Goal: Task Accomplishment & Management: Manage account settings

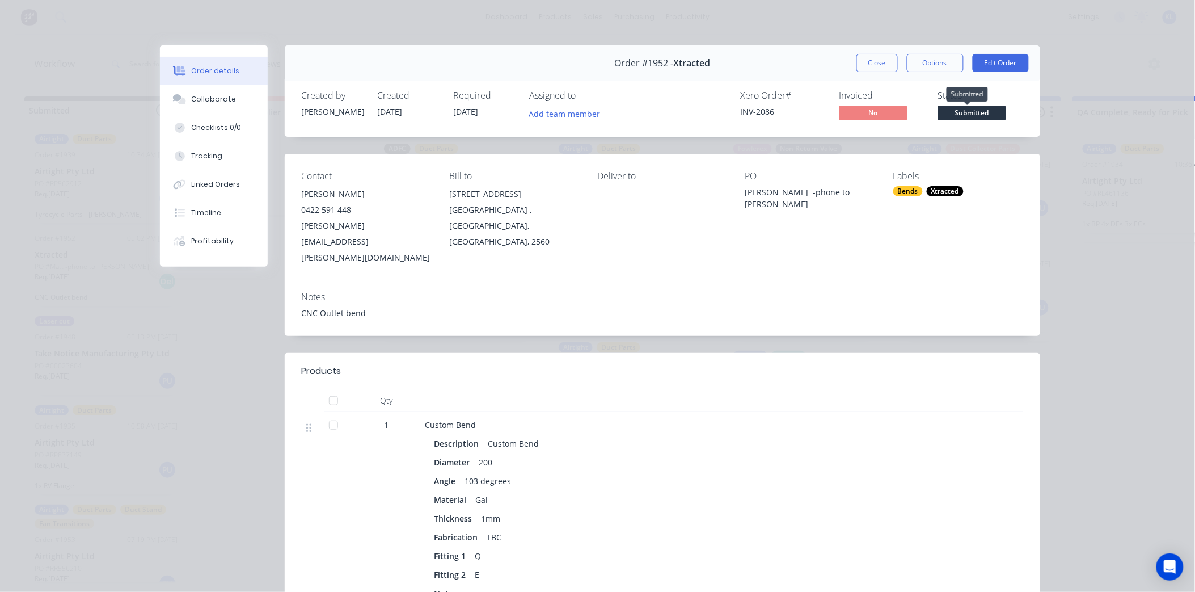
click at [971, 115] on span "Submitted" at bounding box center [972, 112] width 68 height 14
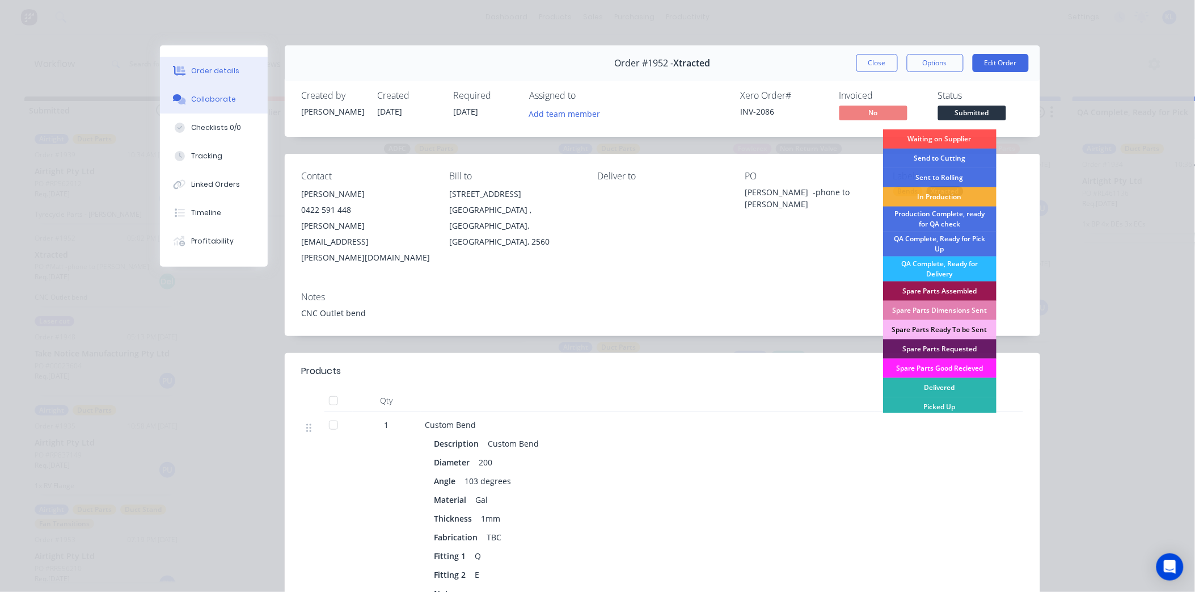
click at [214, 99] on div "Collaborate" at bounding box center [213, 99] width 45 height 10
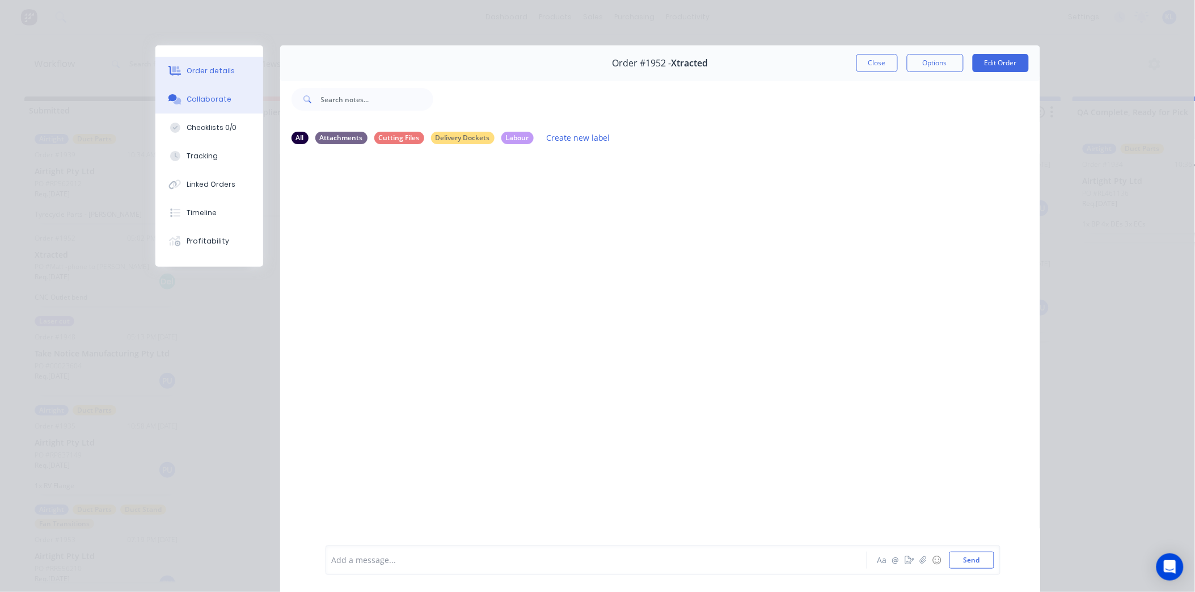
click at [231, 72] on button "Order details" at bounding box center [209, 71] width 108 height 28
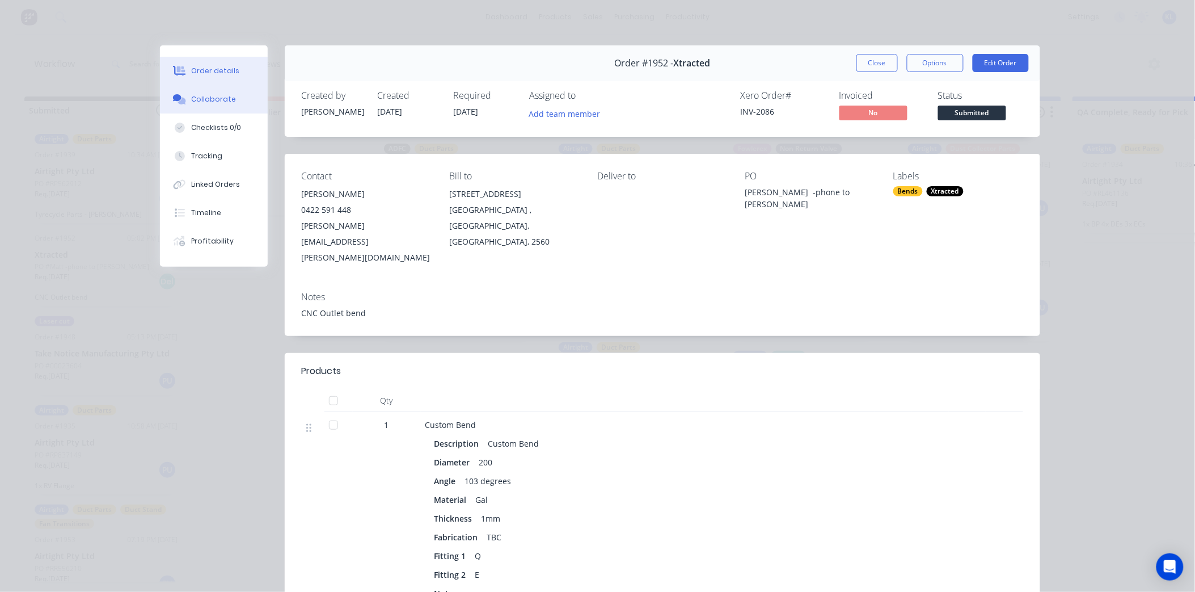
click at [182, 95] on div at bounding box center [179, 99] width 17 height 10
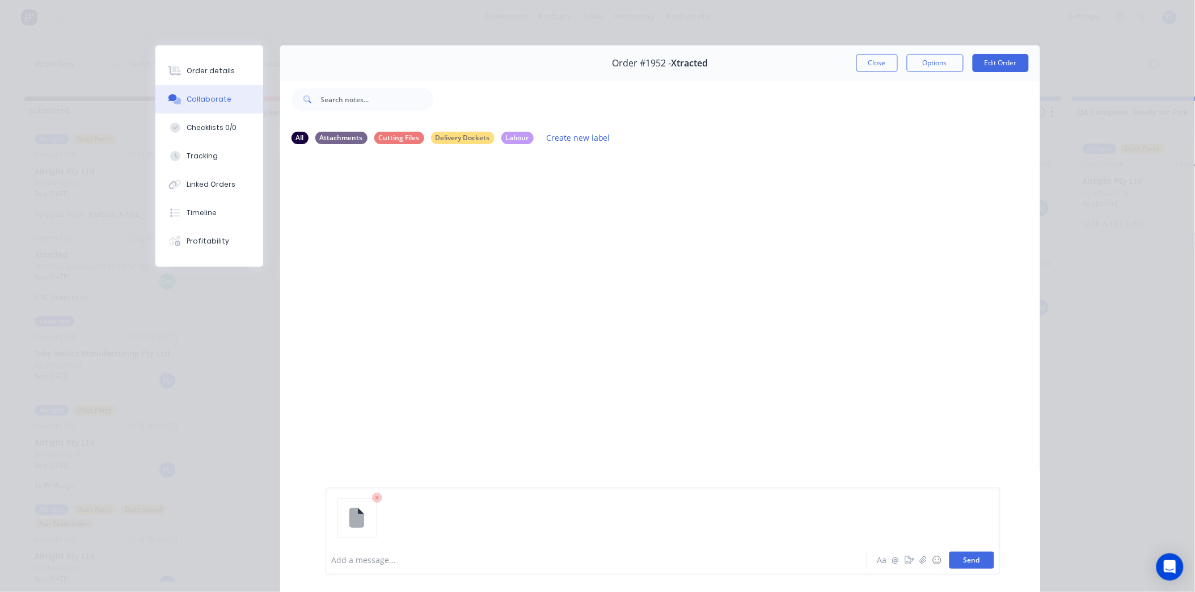
click at [961, 563] on button "Send" at bounding box center [971, 559] width 45 height 17
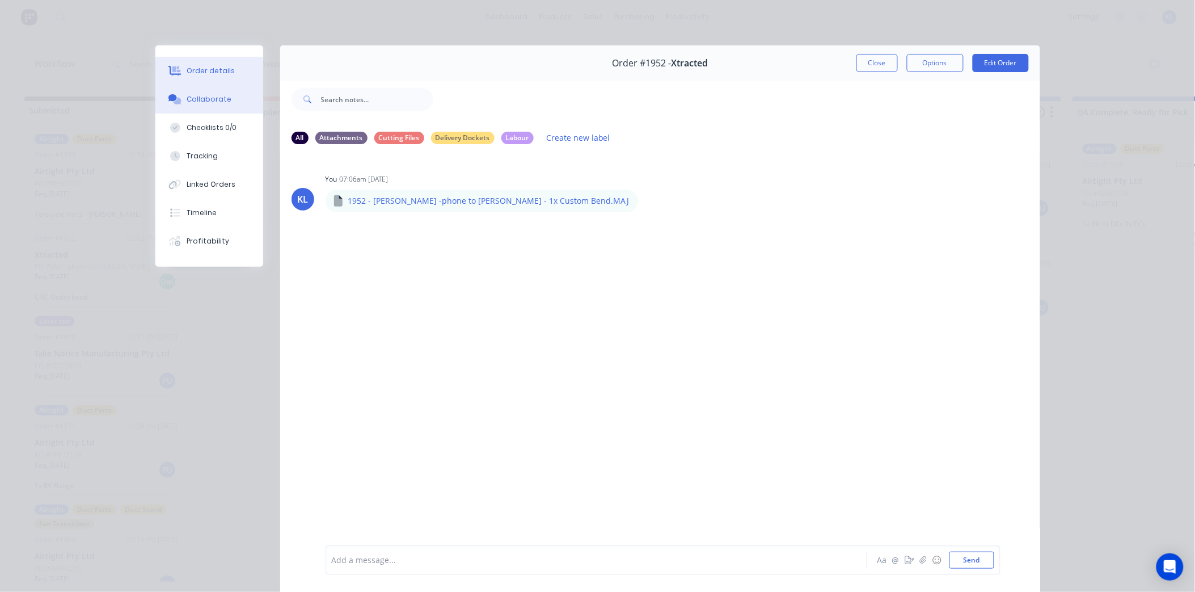
click at [200, 75] on div "Order details" at bounding box center [211, 71] width 48 height 10
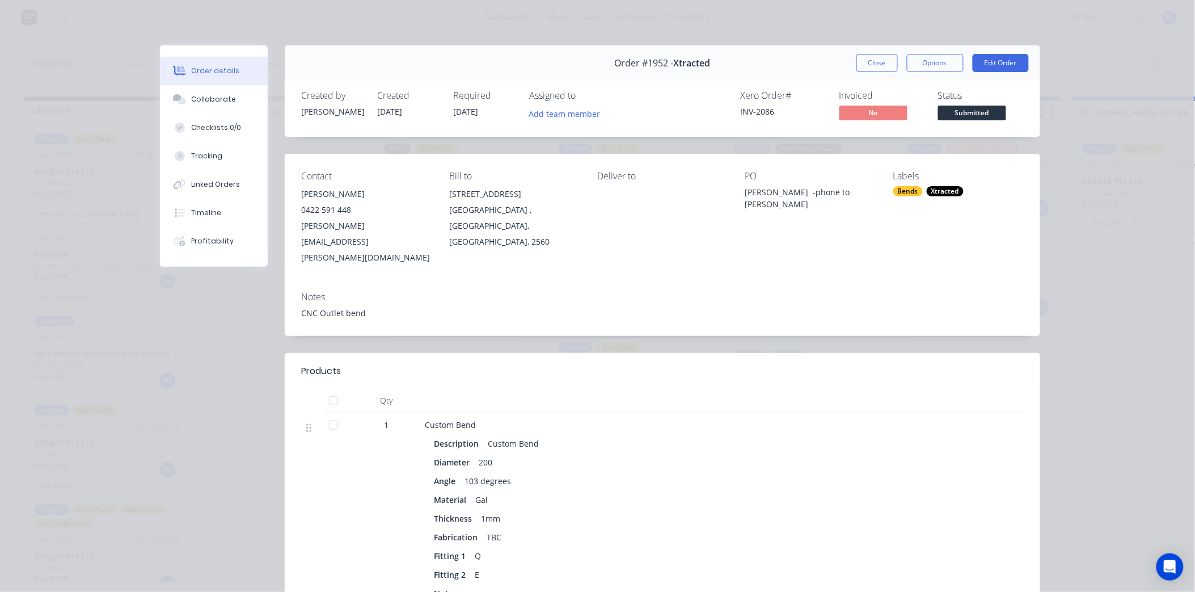
click at [948, 119] on span "Submitted" at bounding box center [972, 112] width 68 height 14
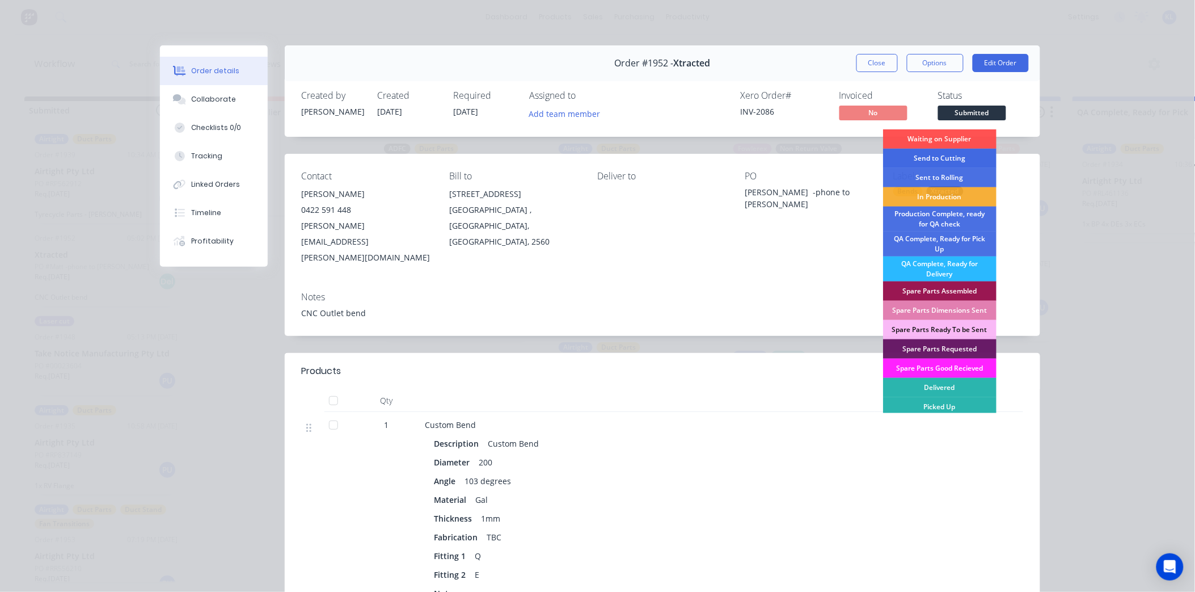
click at [949, 157] on div "Send to Cutting" at bounding box center [939, 158] width 113 height 19
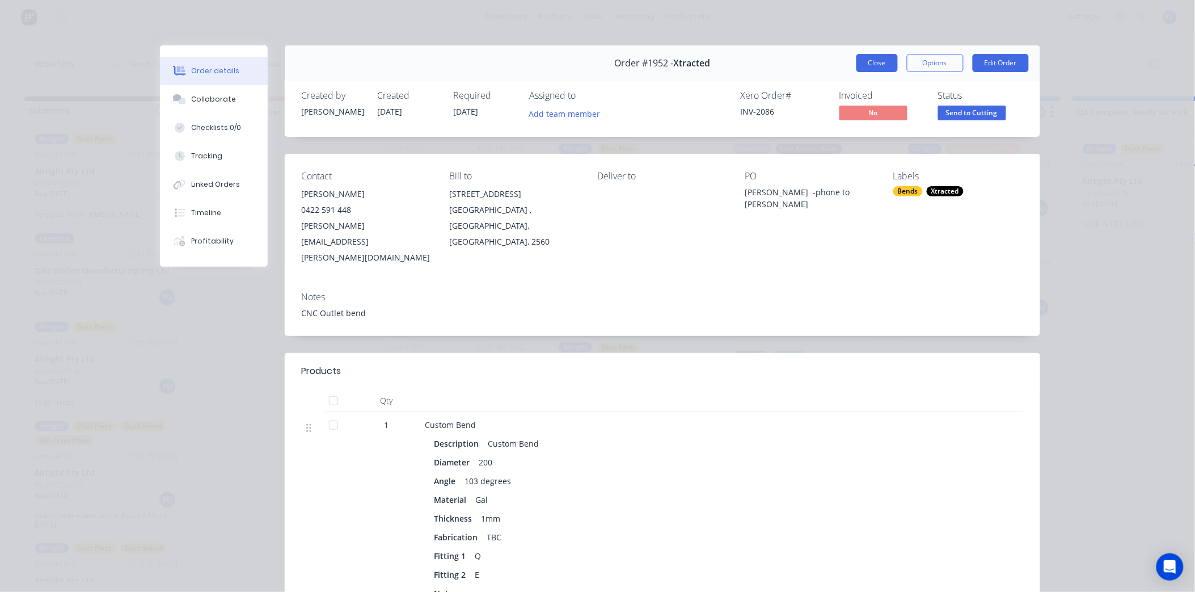
click at [861, 57] on button "Close" at bounding box center [876, 63] width 41 height 18
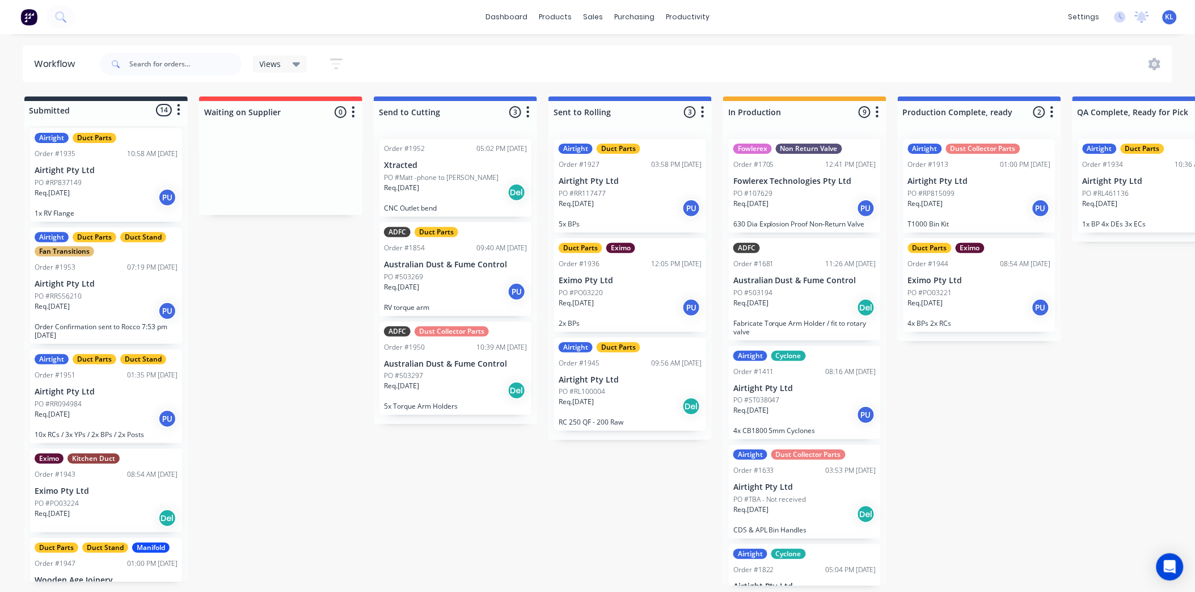
scroll to position [909, 0]
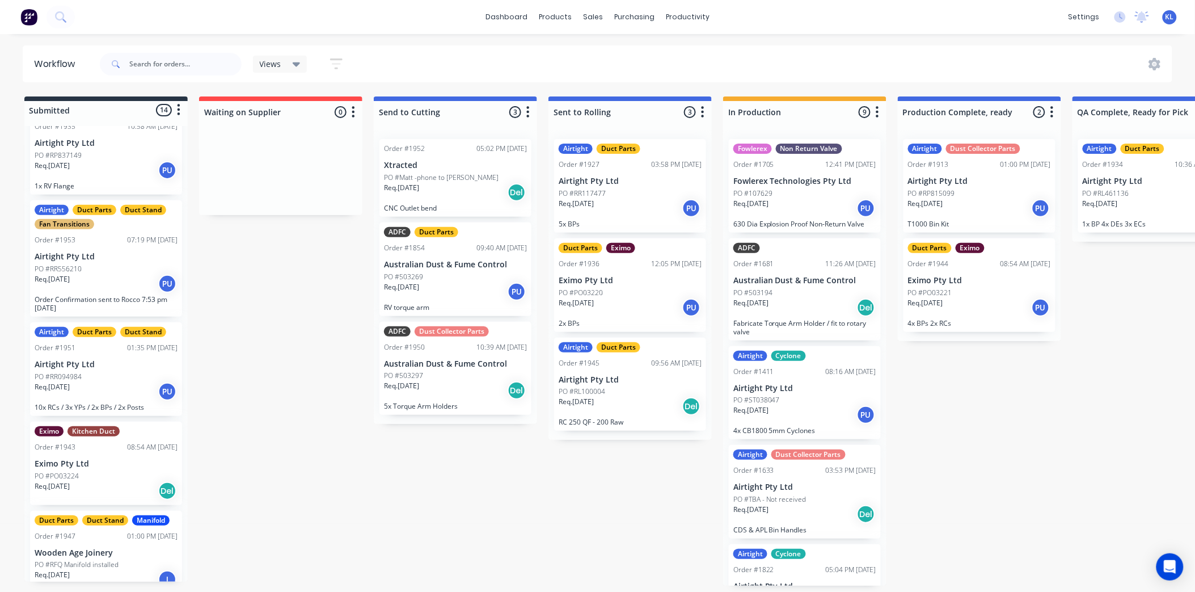
click at [117, 274] on div "Req. [DATE] PU" at bounding box center [106, 283] width 143 height 19
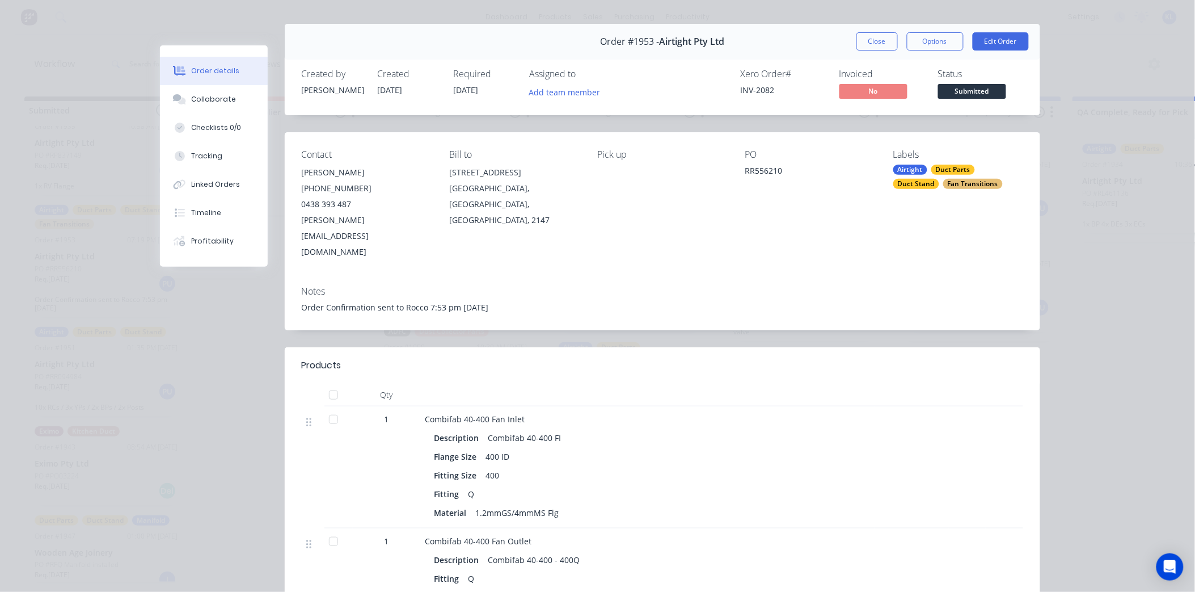
scroll to position [0, 0]
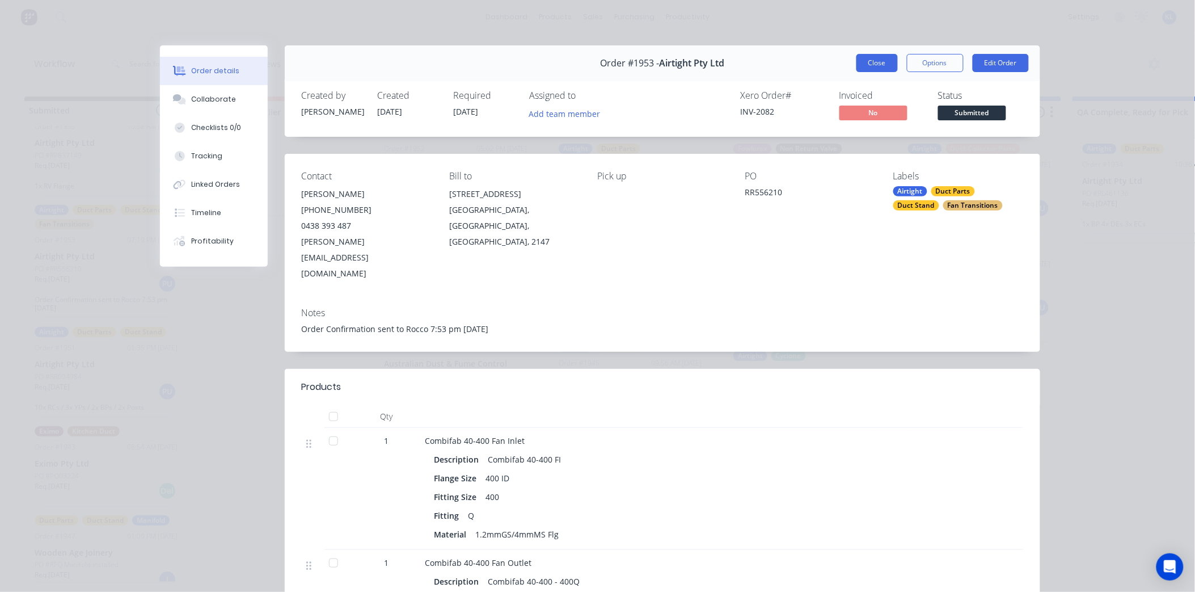
click at [856, 65] on button "Close" at bounding box center [876, 63] width 41 height 18
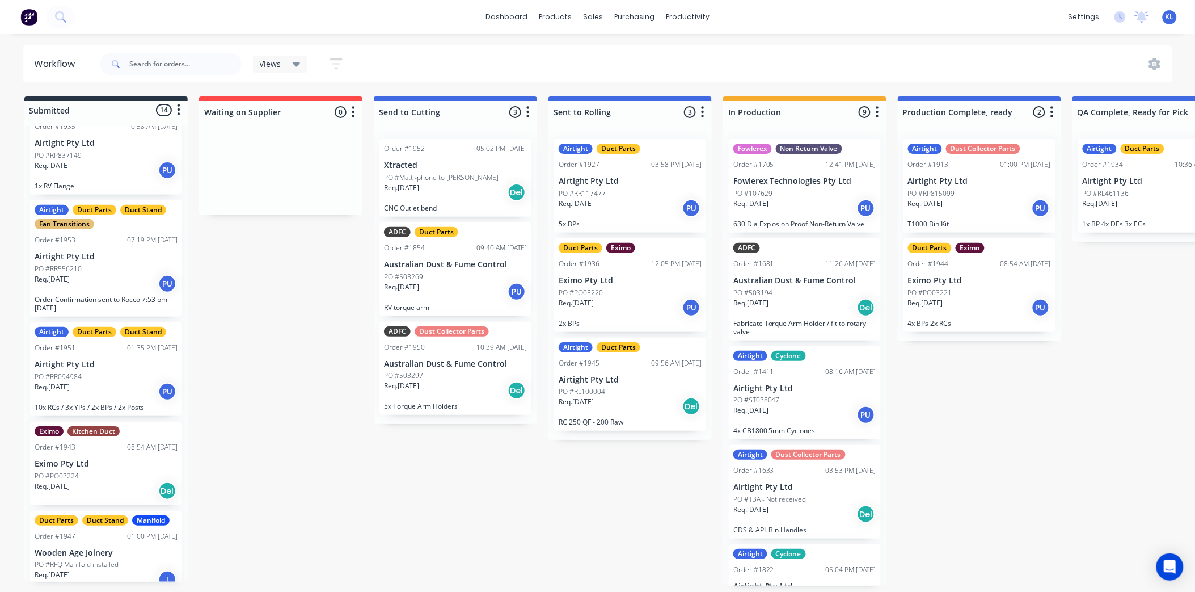
scroll to position [3, 0]
click at [94, 471] on div "PO #PO03224" at bounding box center [106, 476] width 143 height 10
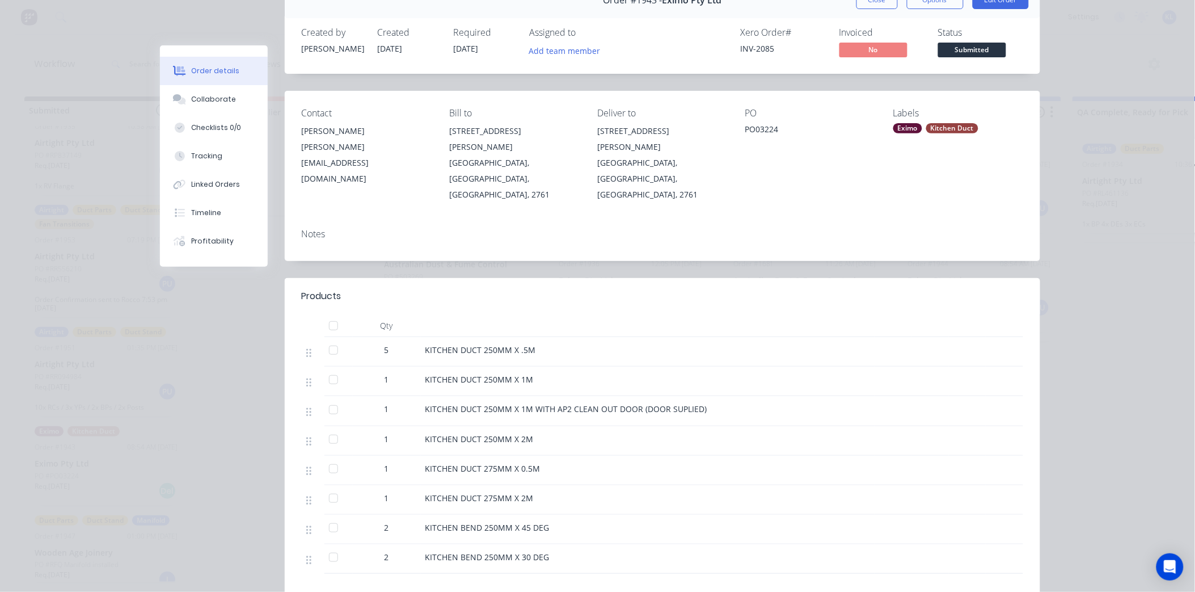
scroll to position [0, 0]
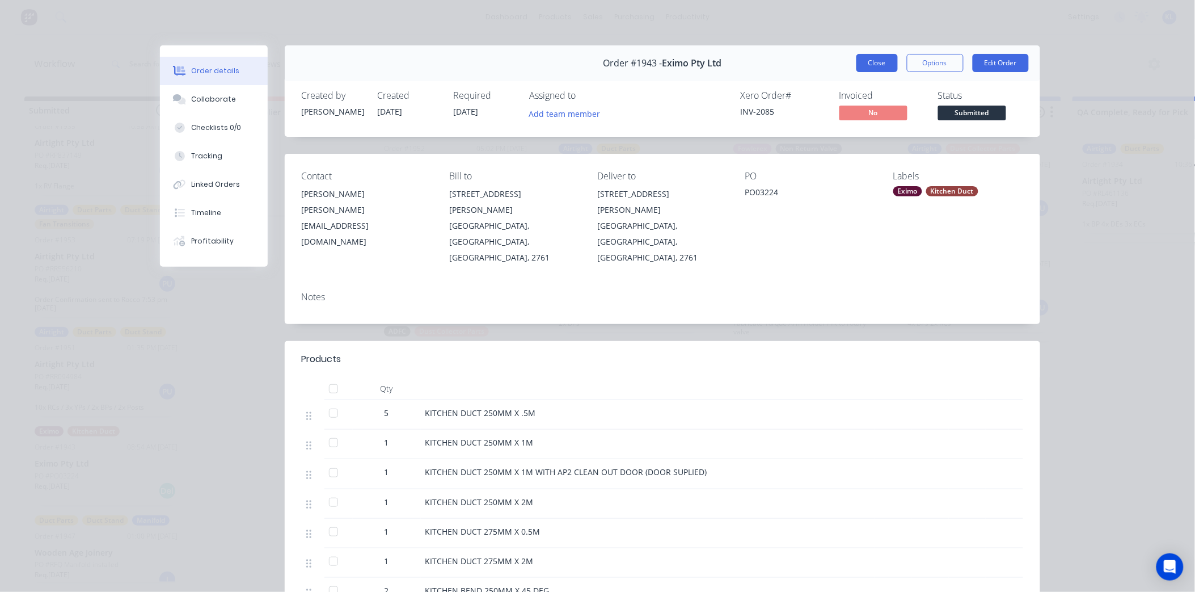
click at [871, 64] on button "Close" at bounding box center [876, 63] width 41 height 18
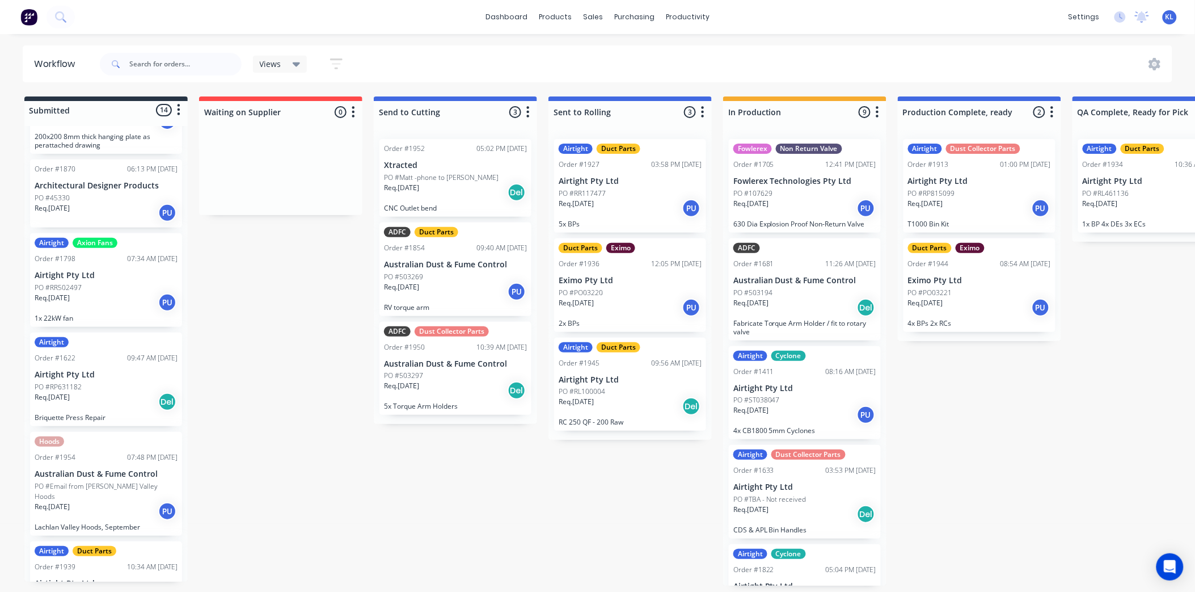
scroll to position [279, 0]
click at [173, 62] on input "text" at bounding box center [185, 64] width 112 height 23
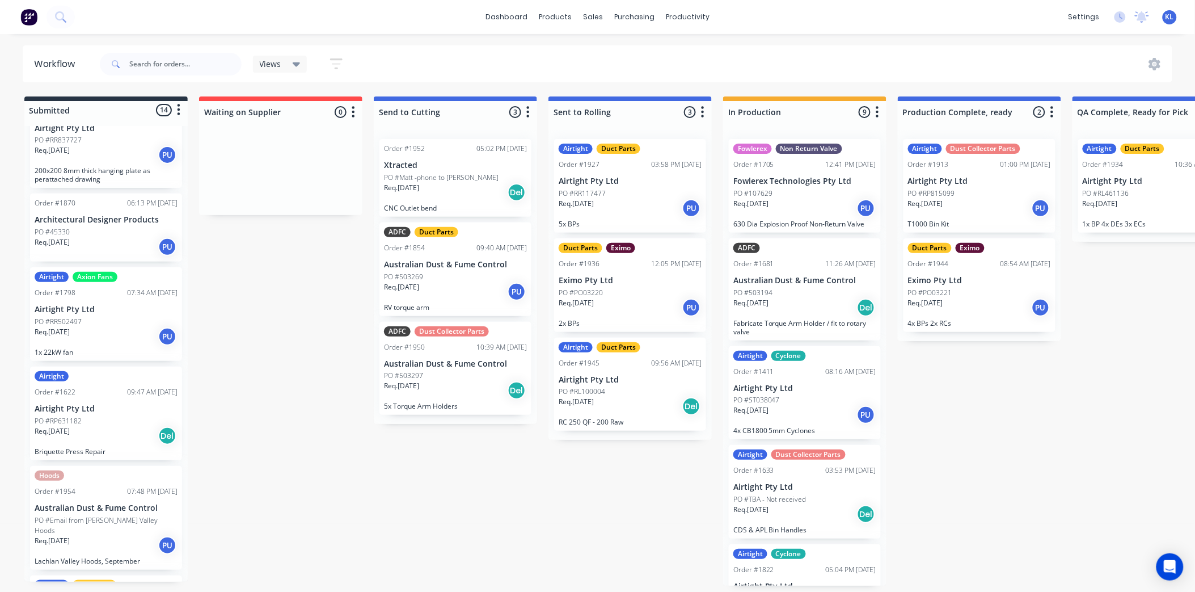
scroll to position [252, 0]
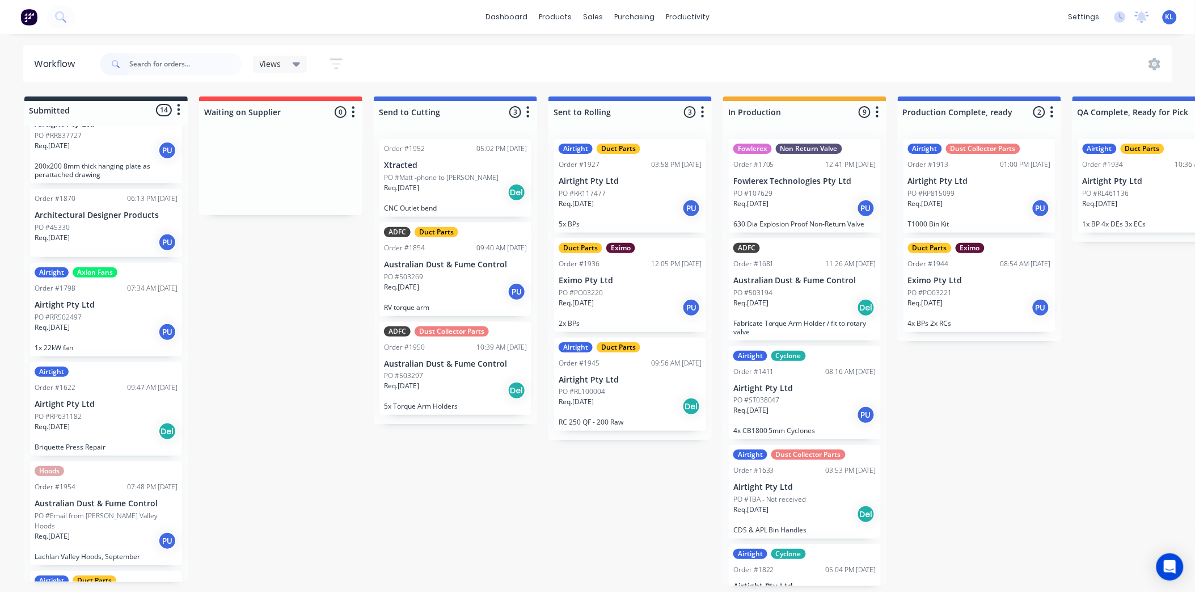
click at [606, 403] on div "Req. [DATE] Del" at bounding box center [630, 405] width 143 height 19
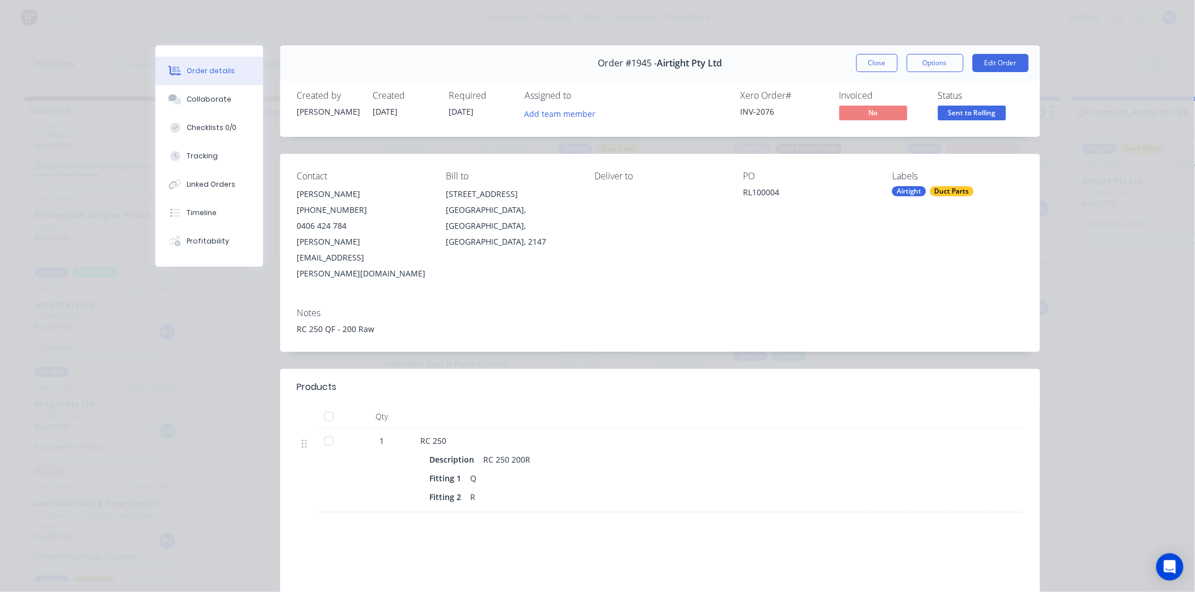
click at [952, 112] on span "Sent to Rolling" at bounding box center [972, 112] width 68 height 14
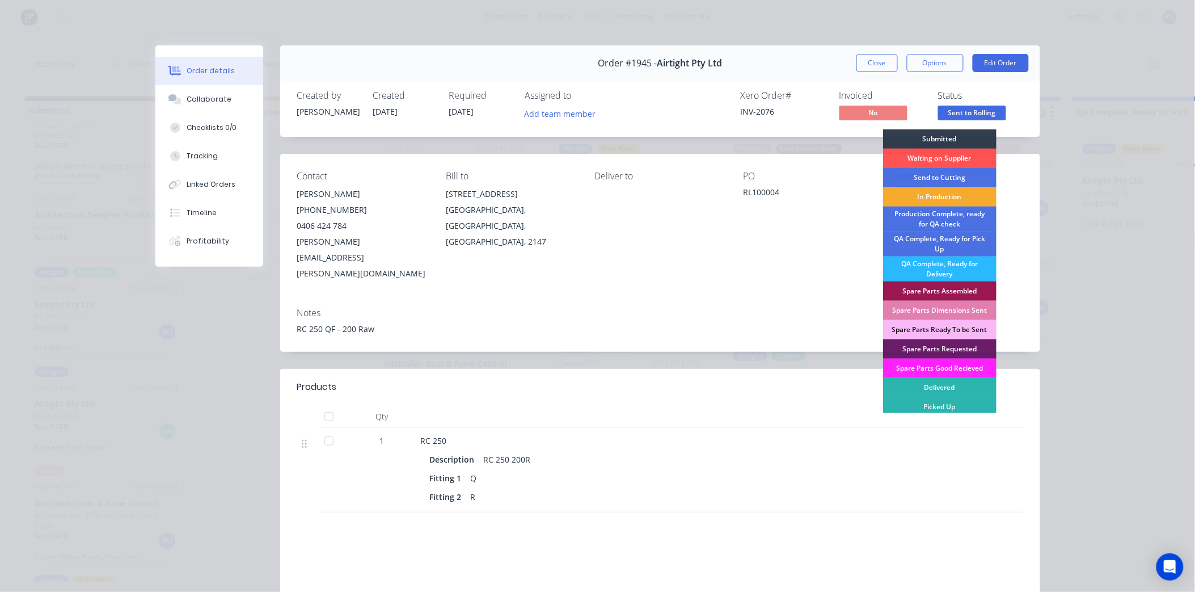
click at [933, 195] on div "In Production" at bounding box center [939, 196] width 113 height 19
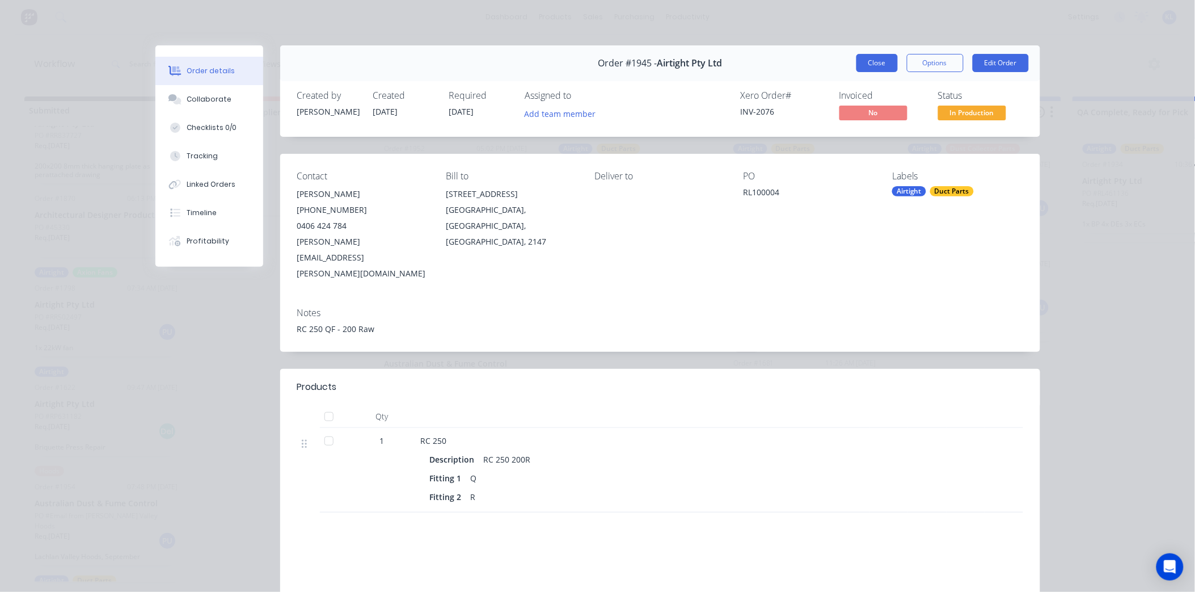
click at [856, 60] on button "Close" at bounding box center [876, 63] width 41 height 18
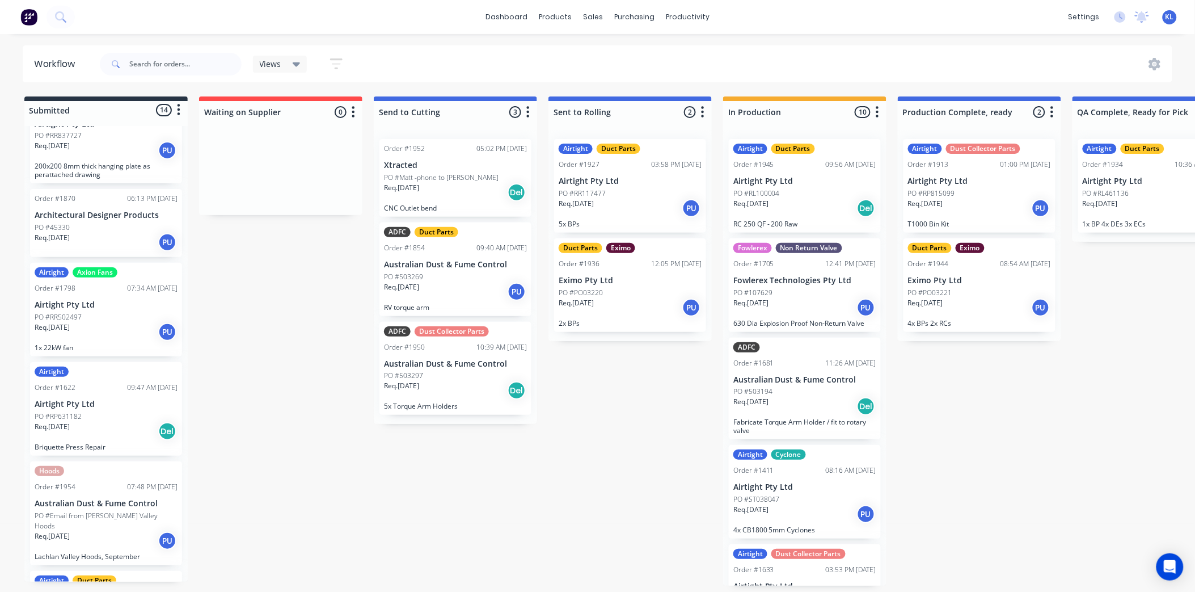
click at [622, 211] on div "Req. [DATE] PU" at bounding box center [630, 208] width 143 height 19
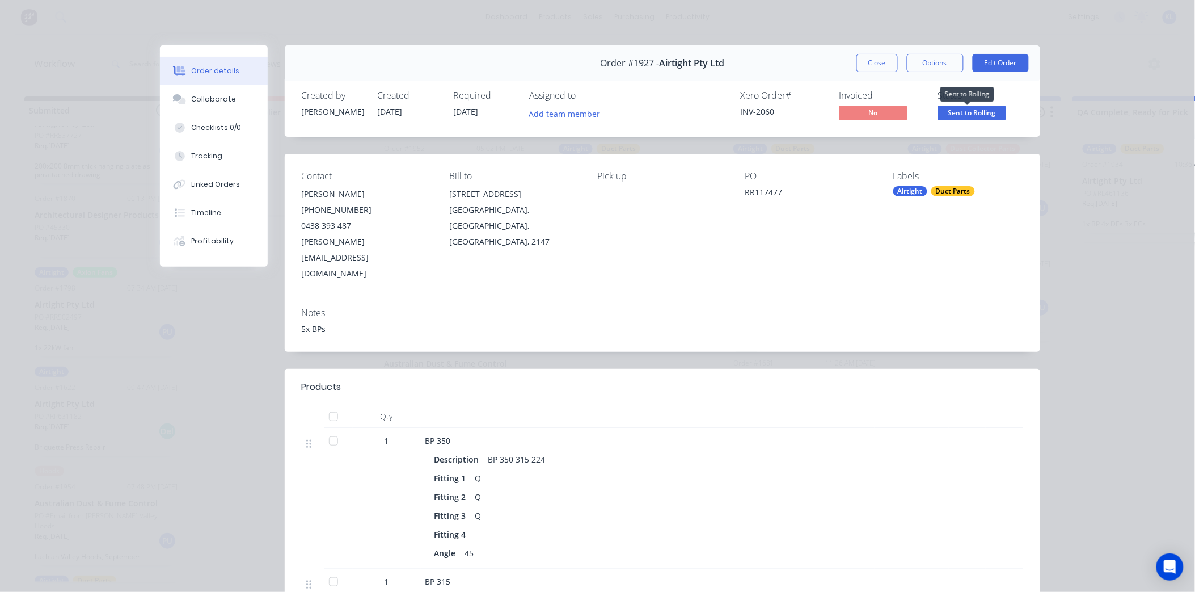
click at [955, 112] on span "Sent to Rolling" at bounding box center [972, 112] width 68 height 14
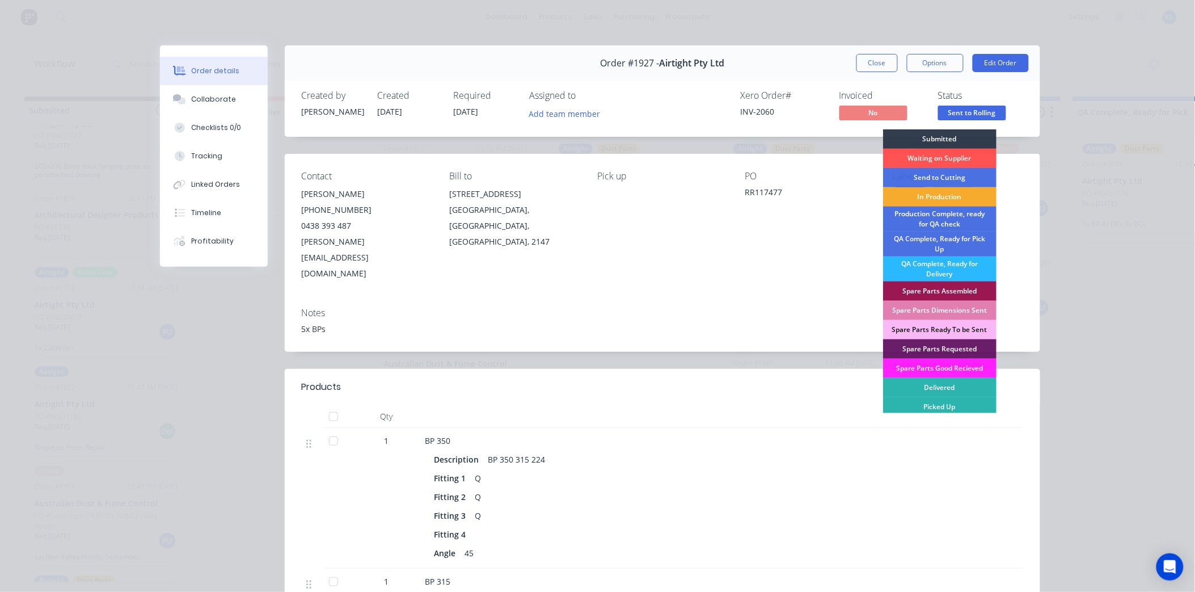
click at [935, 194] on div "In Production" at bounding box center [939, 196] width 113 height 19
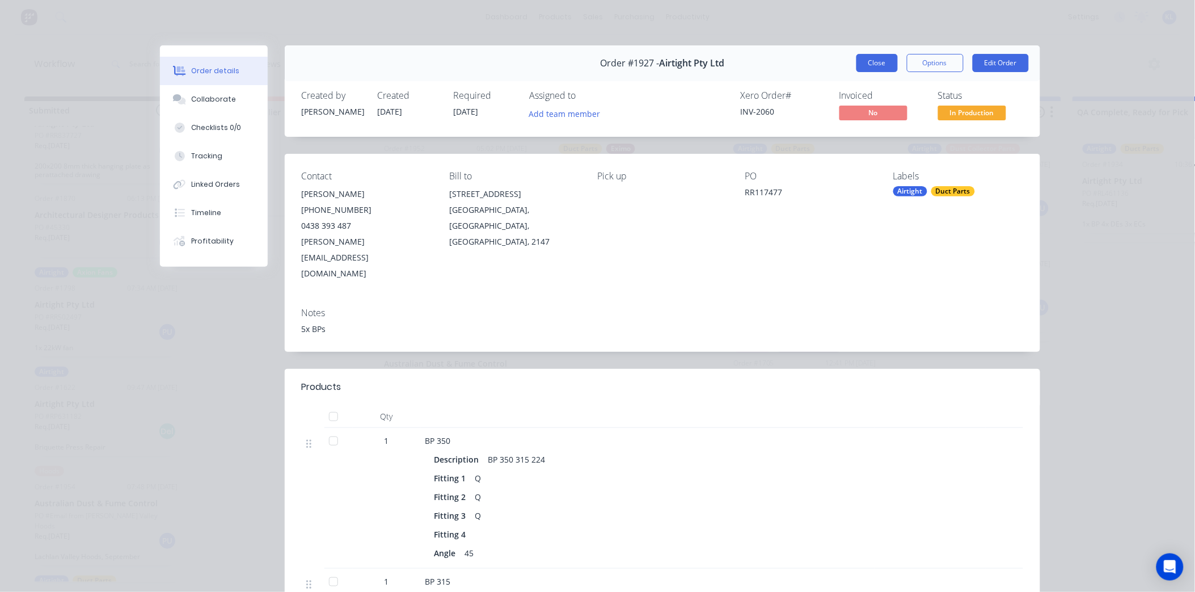
click at [861, 66] on button "Close" at bounding box center [876, 63] width 41 height 18
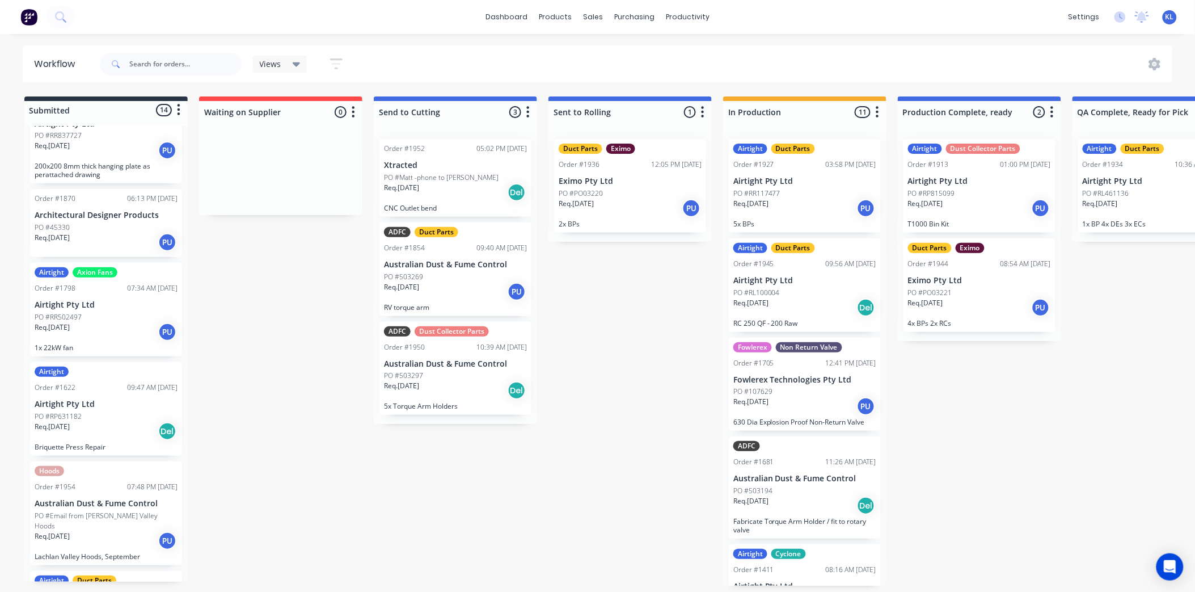
click at [611, 199] on div "Req. [DATE] PU" at bounding box center [630, 208] width 143 height 19
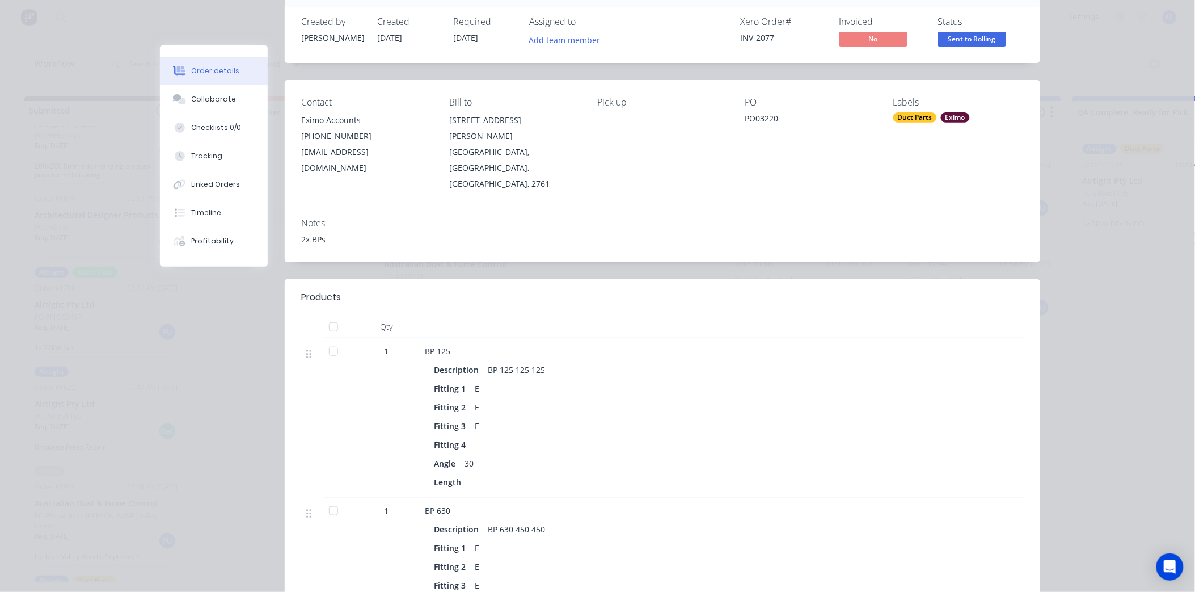
scroll to position [0, 0]
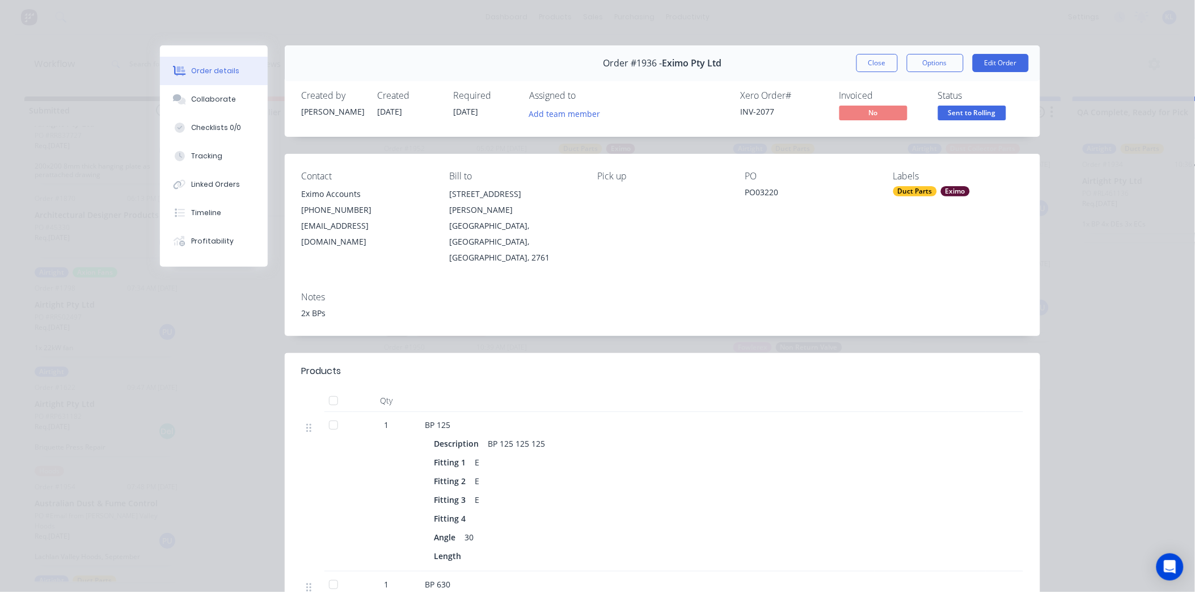
click at [970, 113] on span "Sent to Rolling" at bounding box center [972, 112] width 68 height 14
click at [876, 71] on button "Close" at bounding box center [876, 63] width 41 height 18
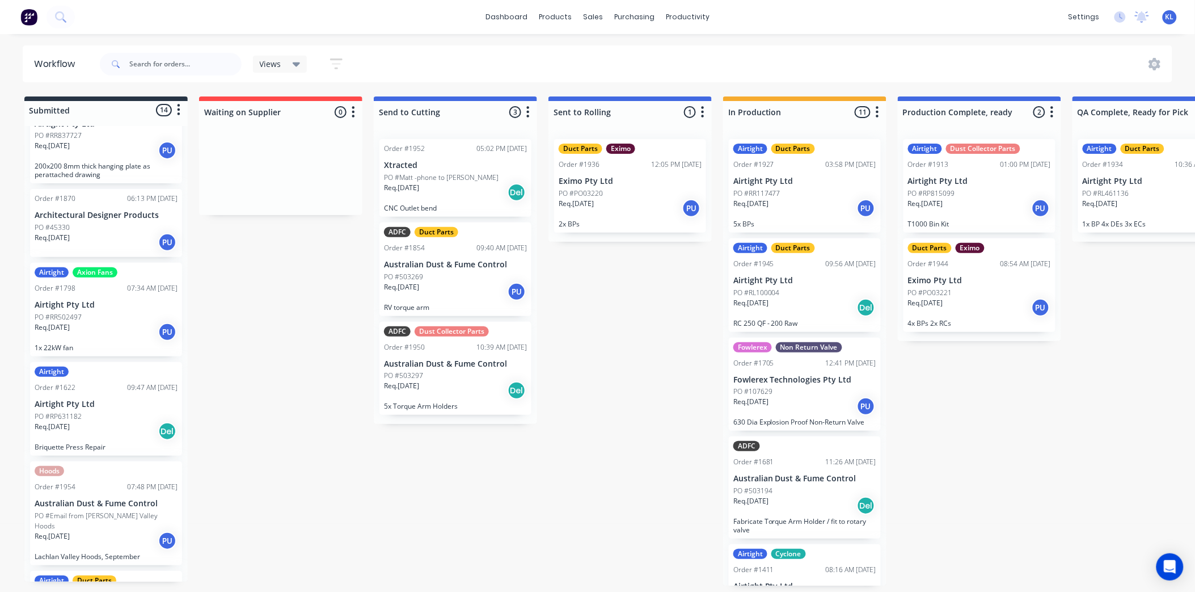
click at [587, 199] on p "Req. [DATE]" at bounding box center [576, 204] width 35 height 10
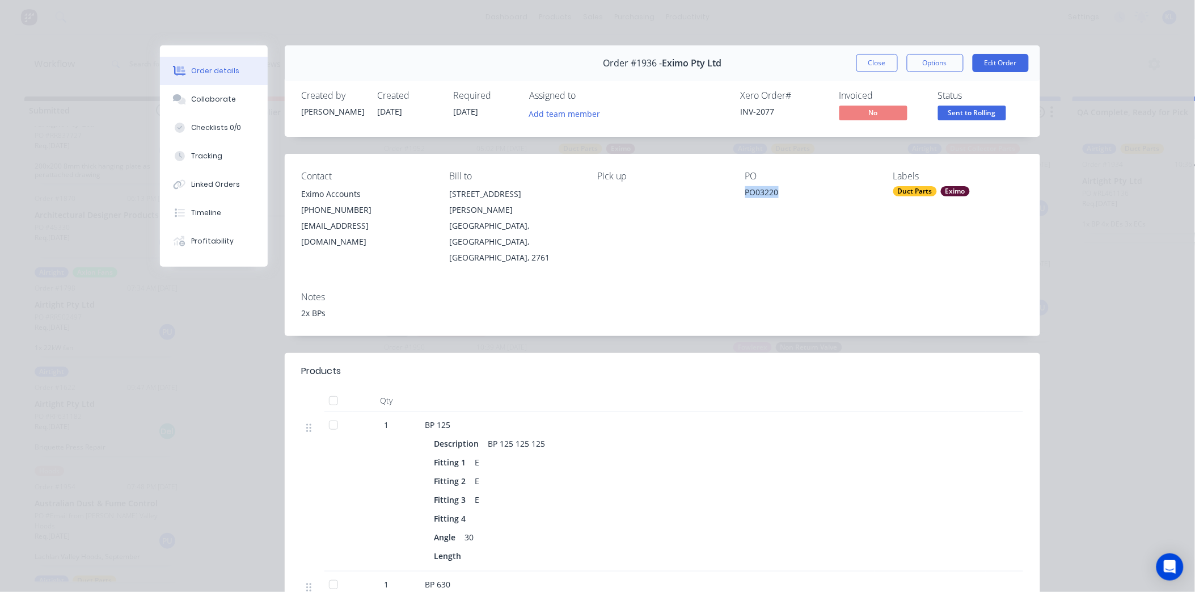
drag, startPoint x: 735, startPoint y: 190, endPoint x: 775, endPoint y: 196, distance: 40.1
click at [775, 196] on div "Contact Eximo Accounts [PHONE_NUMBER] [EMAIL_ADDRESS][DOMAIN_NAME] Bill to [STR…" at bounding box center [663, 218] width 756 height 129
drag, startPoint x: 775, startPoint y: 196, endPoint x: 769, endPoint y: 193, distance: 6.1
copy div "PO03220"
drag, startPoint x: 758, startPoint y: 194, endPoint x: 206, endPoint y: 100, distance: 560.4
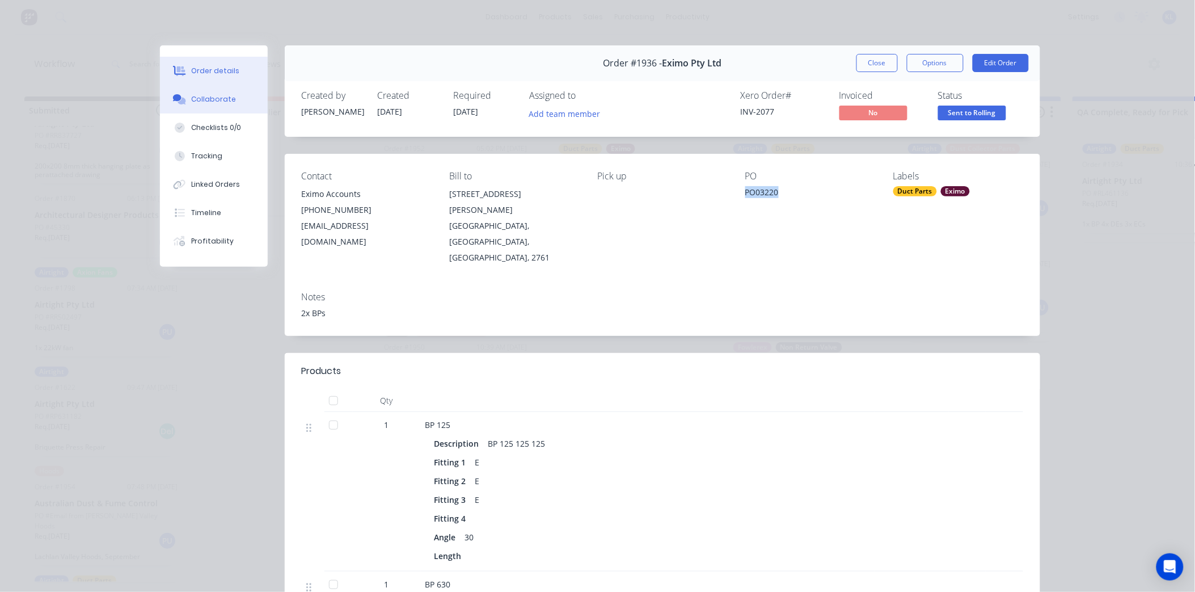
click at [206, 100] on div "Collaborate" at bounding box center [213, 99] width 45 height 10
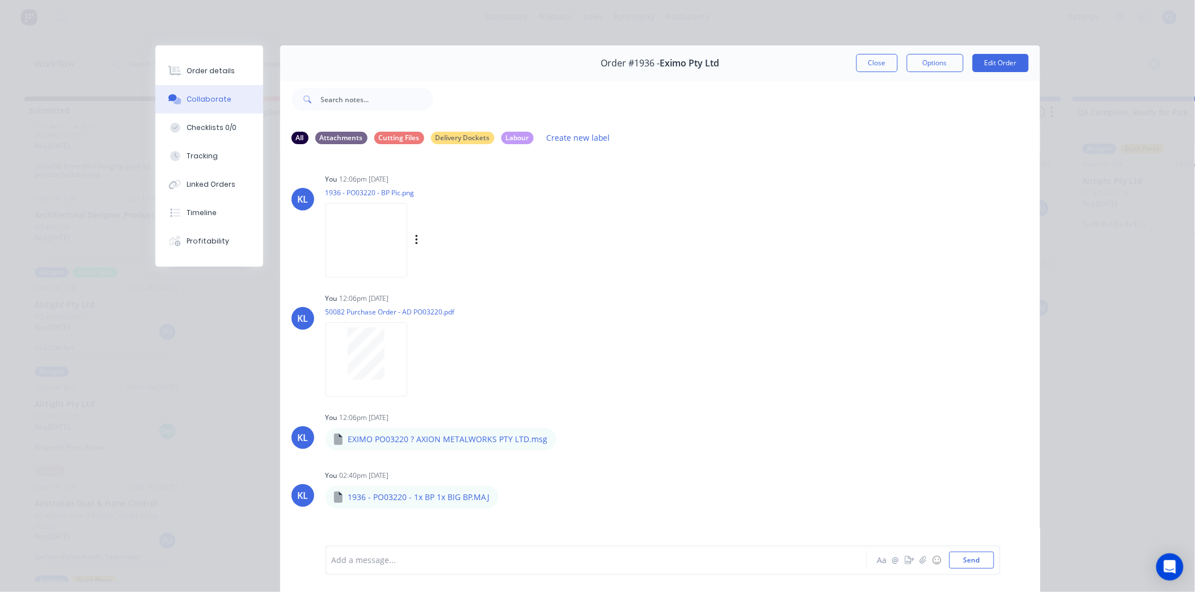
click at [373, 231] on img at bounding box center [367, 240] width 82 height 74
click at [387, 359] on div at bounding box center [366, 353] width 71 height 52
click at [236, 74] on button "Order details" at bounding box center [209, 71] width 108 height 28
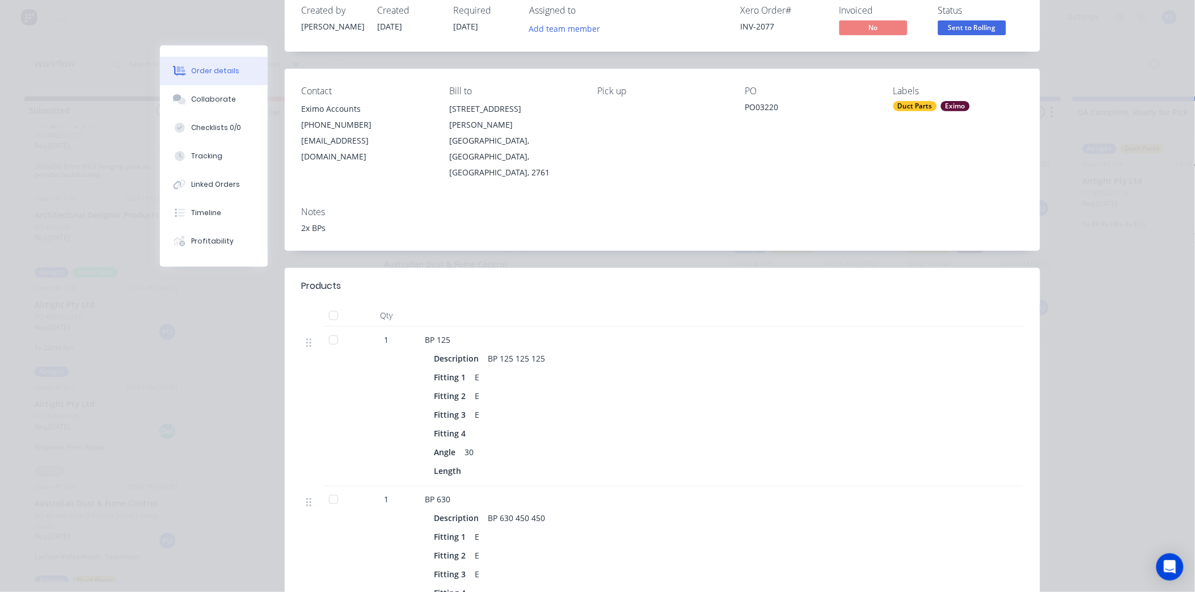
scroll to position [63, 0]
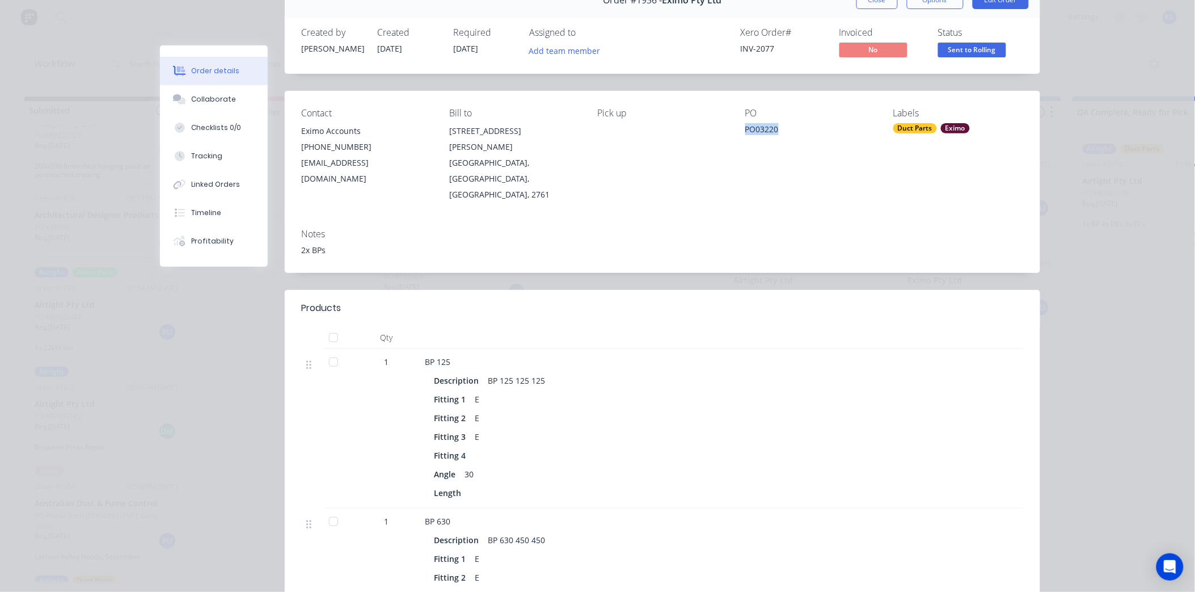
drag, startPoint x: 735, startPoint y: 132, endPoint x: 775, endPoint y: 133, distance: 40.3
click at [775, 133] on div "Contact Eximo Accounts [PHONE_NUMBER] [EMAIL_ADDRESS][DOMAIN_NAME] Bill to [STR…" at bounding box center [663, 155] width 756 height 129
drag, startPoint x: 775, startPoint y: 133, endPoint x: 769, endPoint y: 128, distance: 8.2
copy div "PO03220"
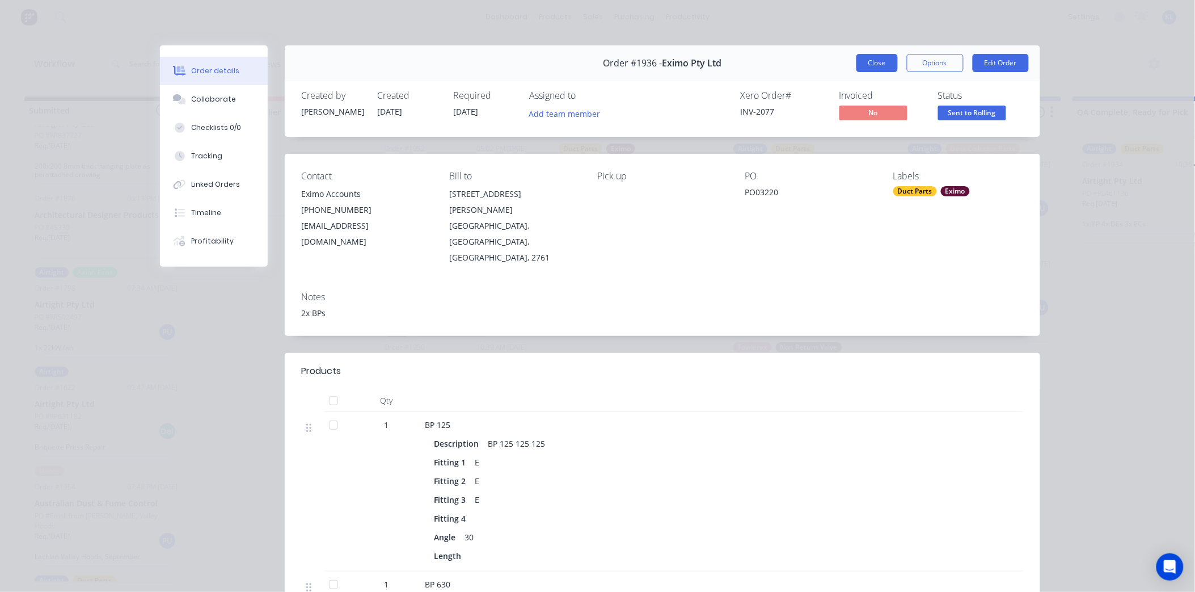
click at [870, 66] on button "Close" at bounding box center [876, 63] width 41 height 18
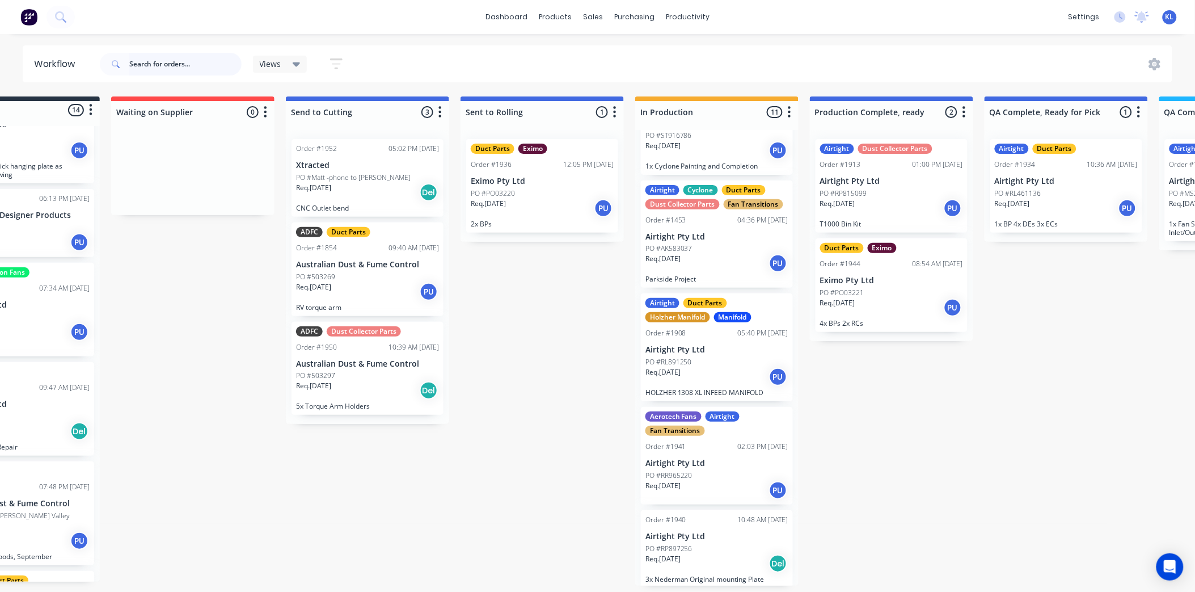
scroll to position [3, 86]
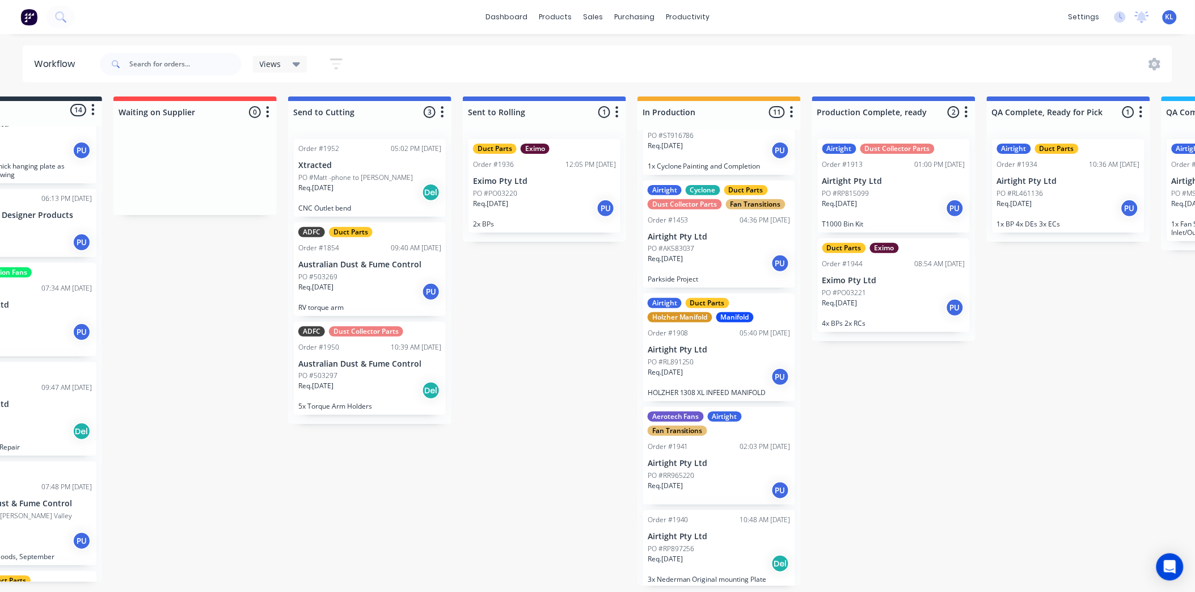
click at [702, 547] on div "PO #RP897256" at bounding box center [719, 548] width 143 height 10
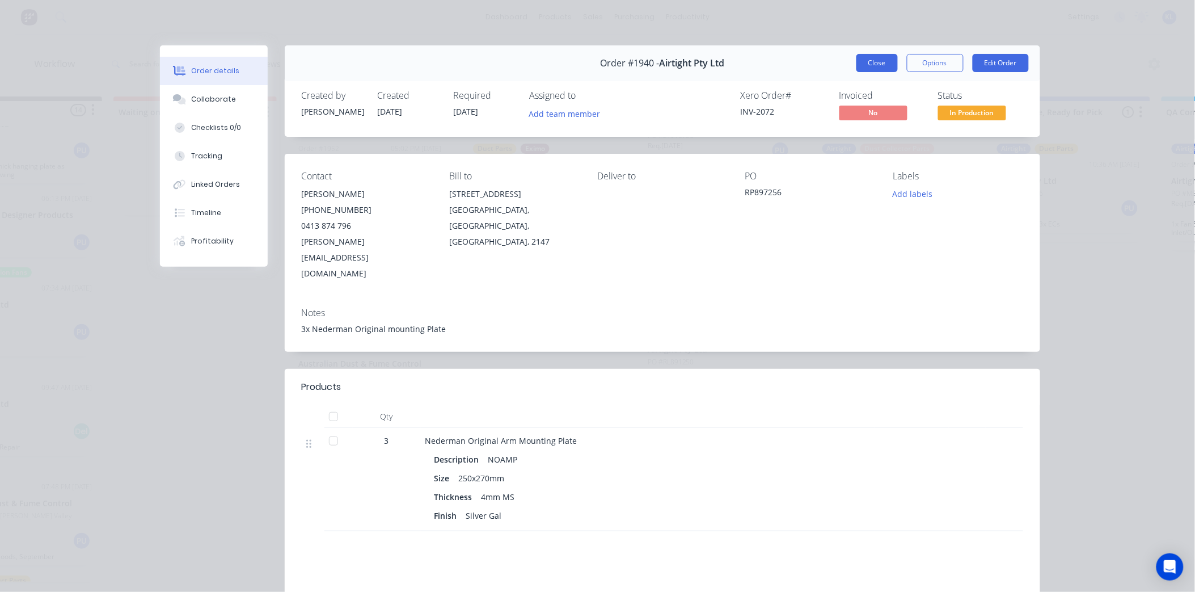
click at [866, 70] on button "Close" at bounding box center [876, 63] width 41 height 18
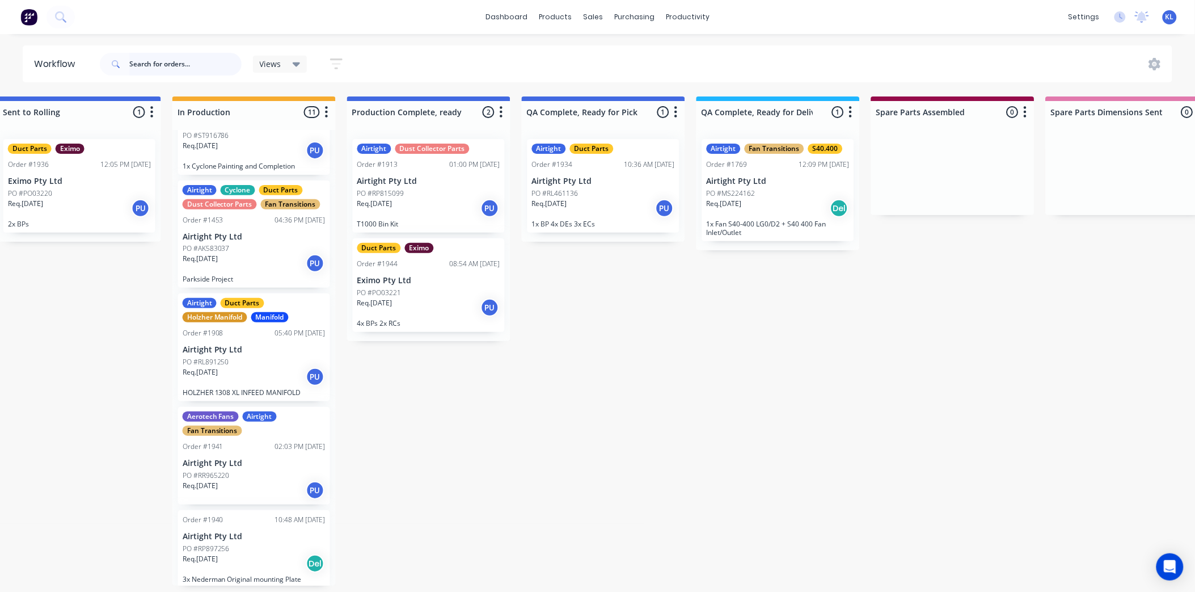
scroll to position [0, 586]
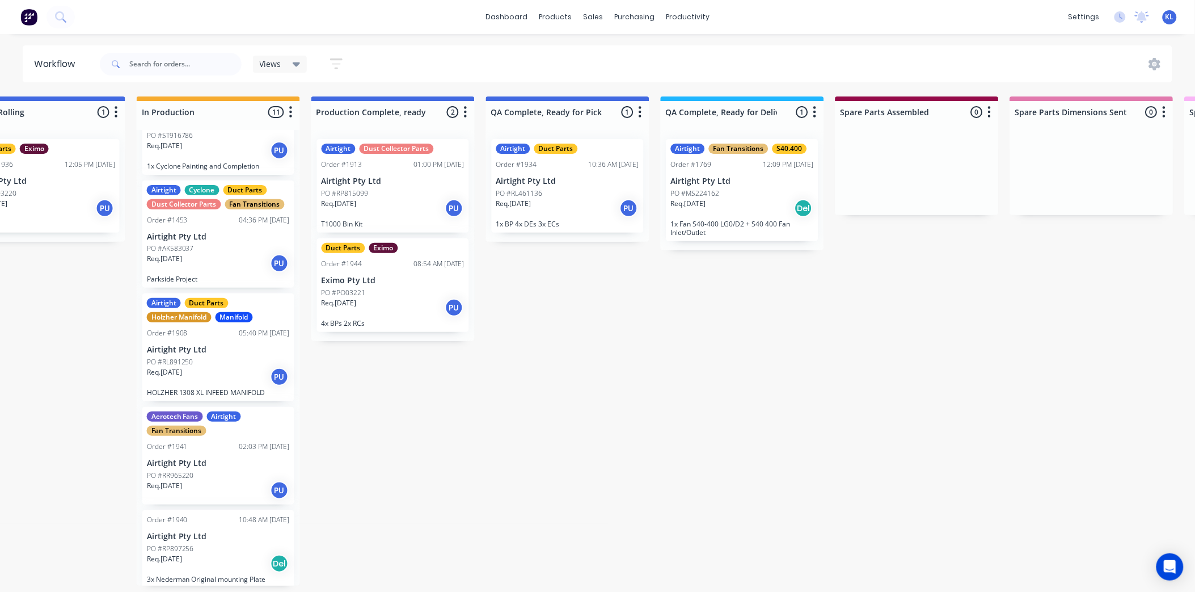
click at [407, 291] on div "PO #PO03221" at bounding box center [393, 293] width 143 height 10
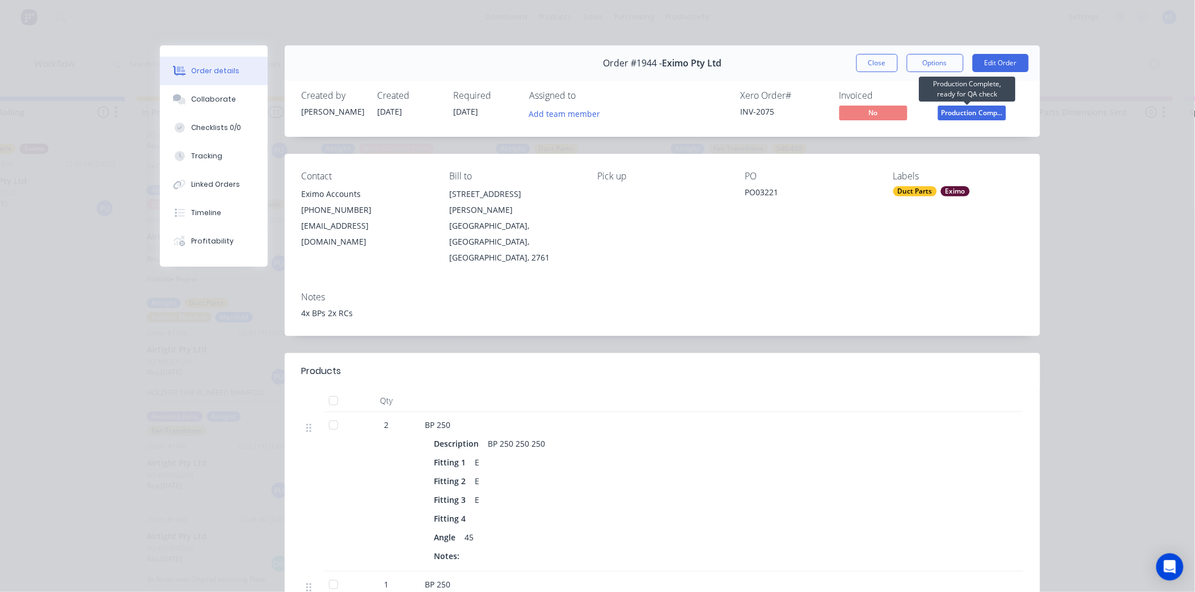
click at [967, 108] on span "Production Comp..." at bounding box center [972, 112] width 68 height 14
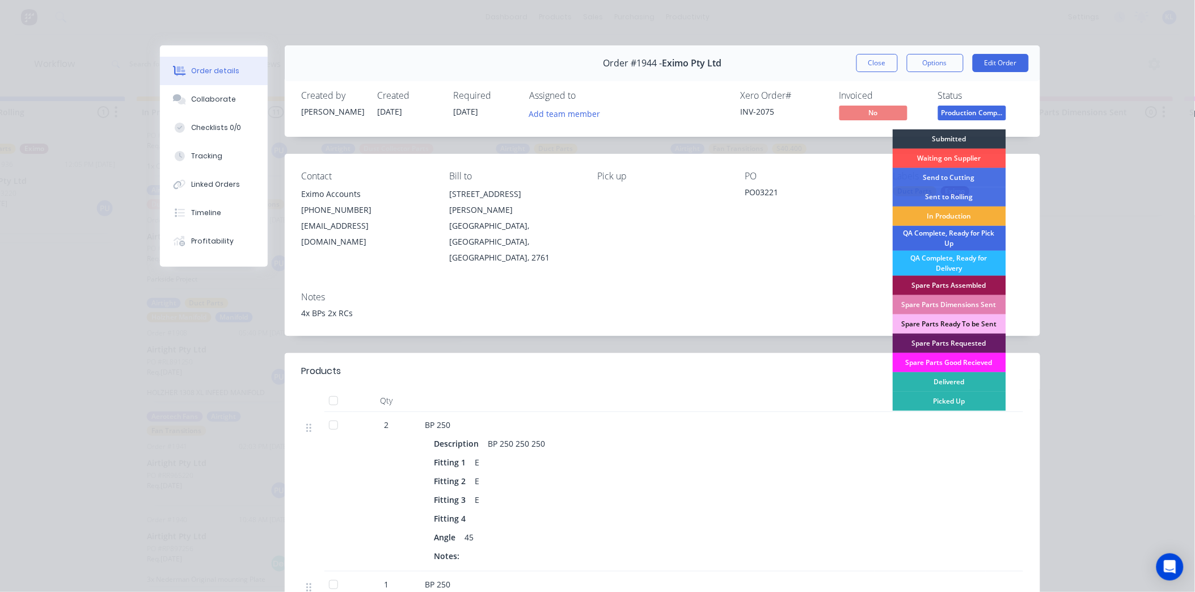
click at [963, 240] on div "QA Complete, Ready for Pick Up" at bounding box center [949, 238] width 113 height 25
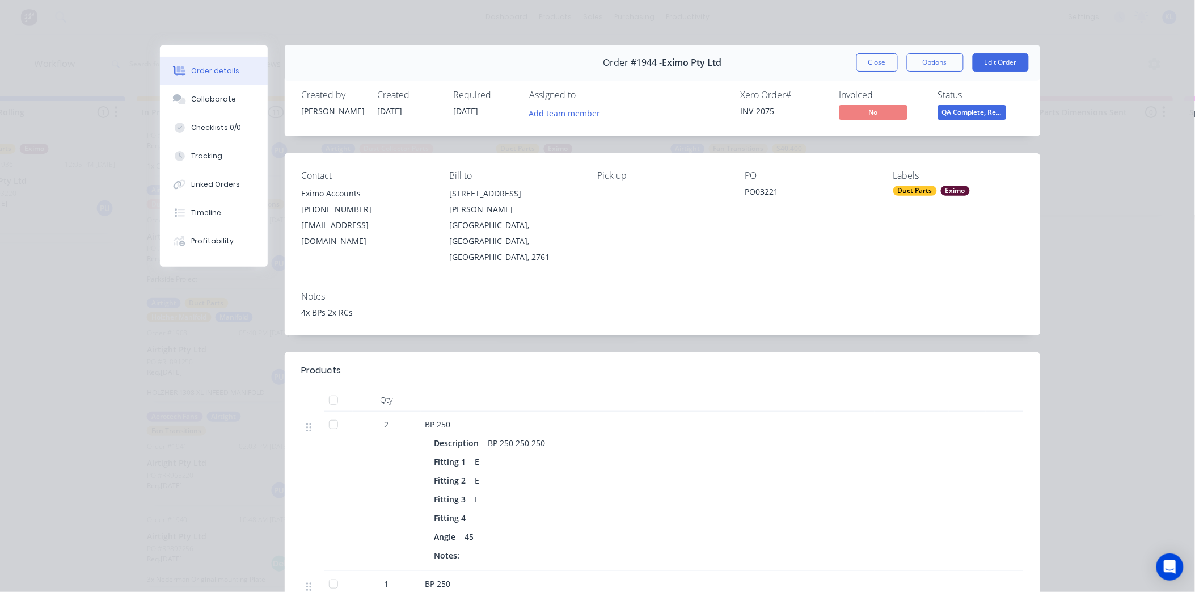
scroll to position [0, 0]
click at [871, 68] on button "Close" at bounding box center [876, 63] width 41 height 18
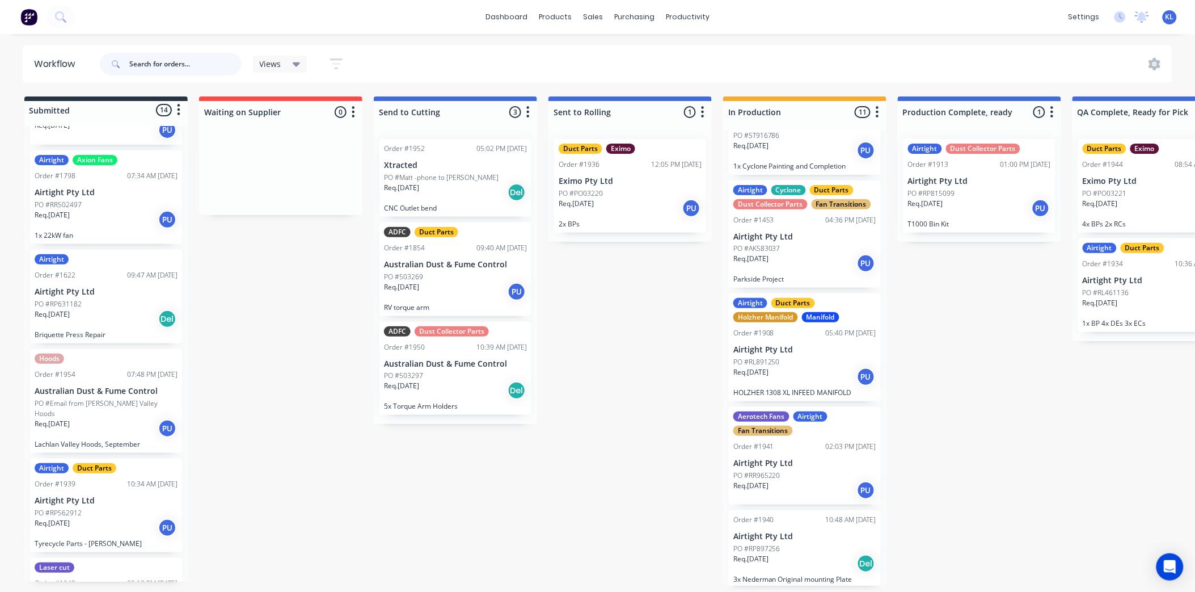
scroll to position [441, 0]
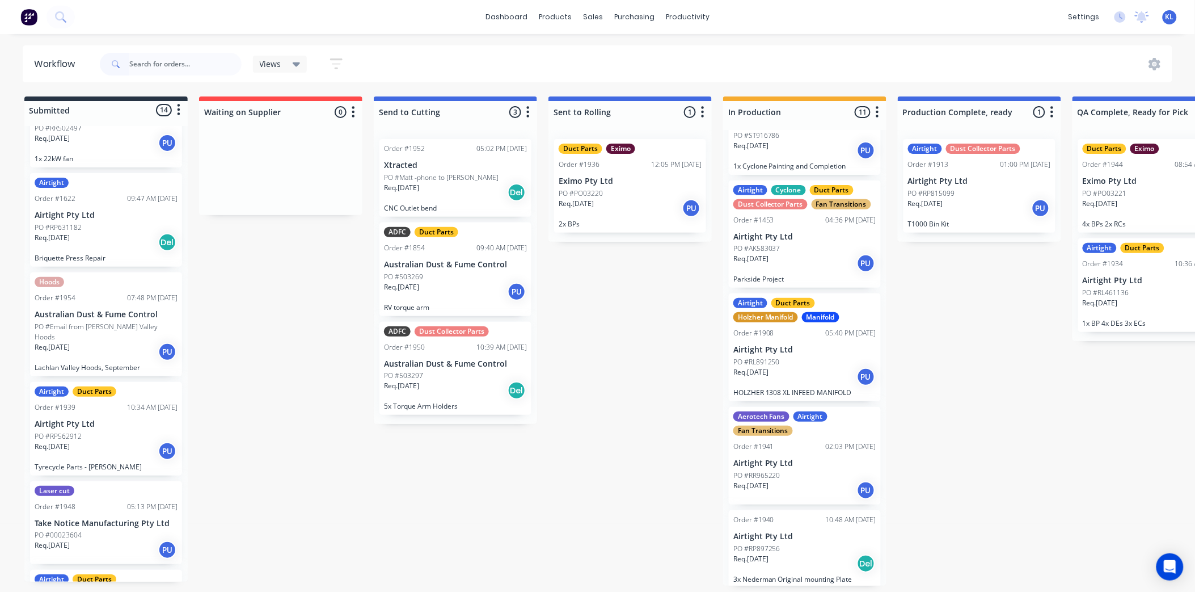
click at [108, 322] on p "PO #Email from [PERSON_NAME] Valley Hoods" at bounding box center [106, 332] width 143 height 20
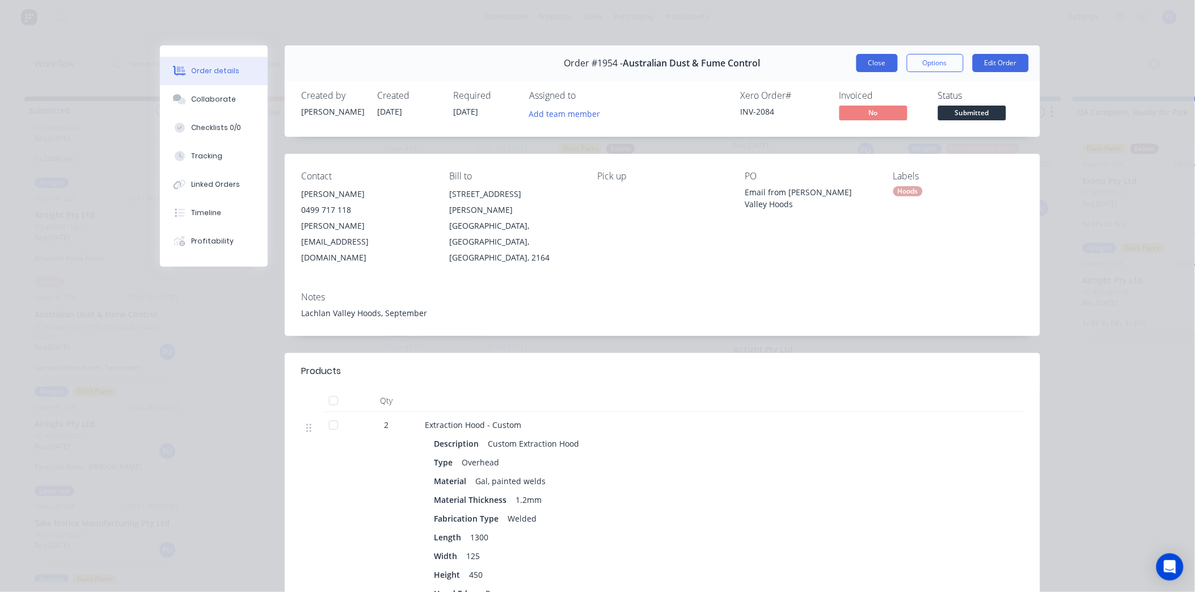
drag, startPoint x: 898, startPoint y: 60, endPoint x: 872, endPoint y: 64, distance: 26.4
click at [894, 60] on div "Close Options Edit Order" at bounding box center [942, 63] width 172 height 18
click at [872, 64] on button "Close" at bounding box center [876, 63] width 41 height 18
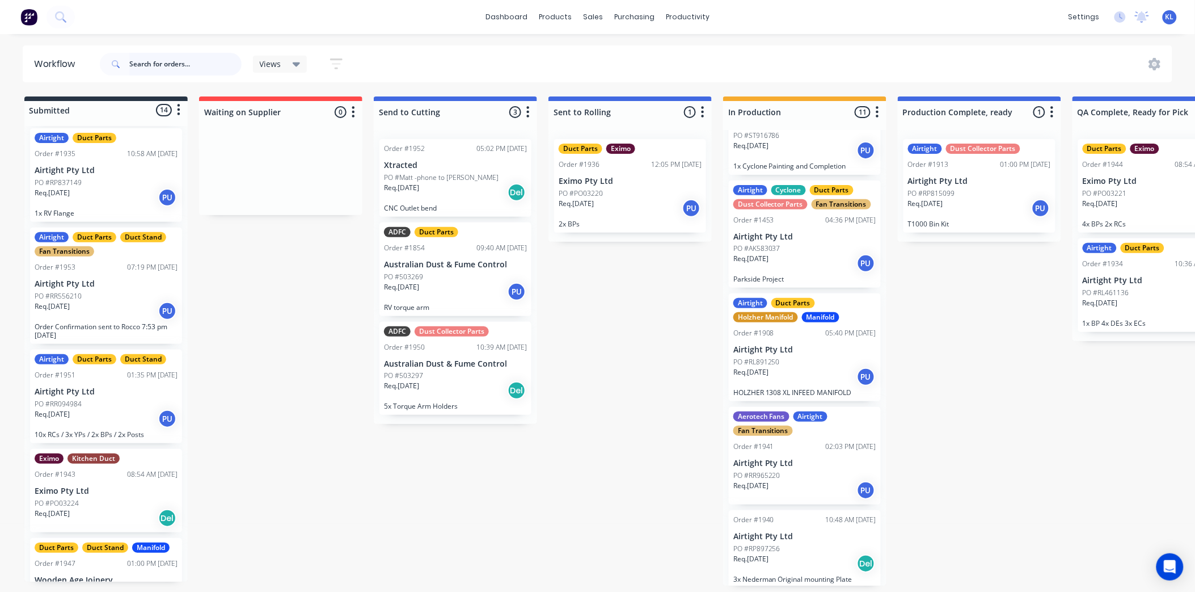
scroll to position [909, 0]
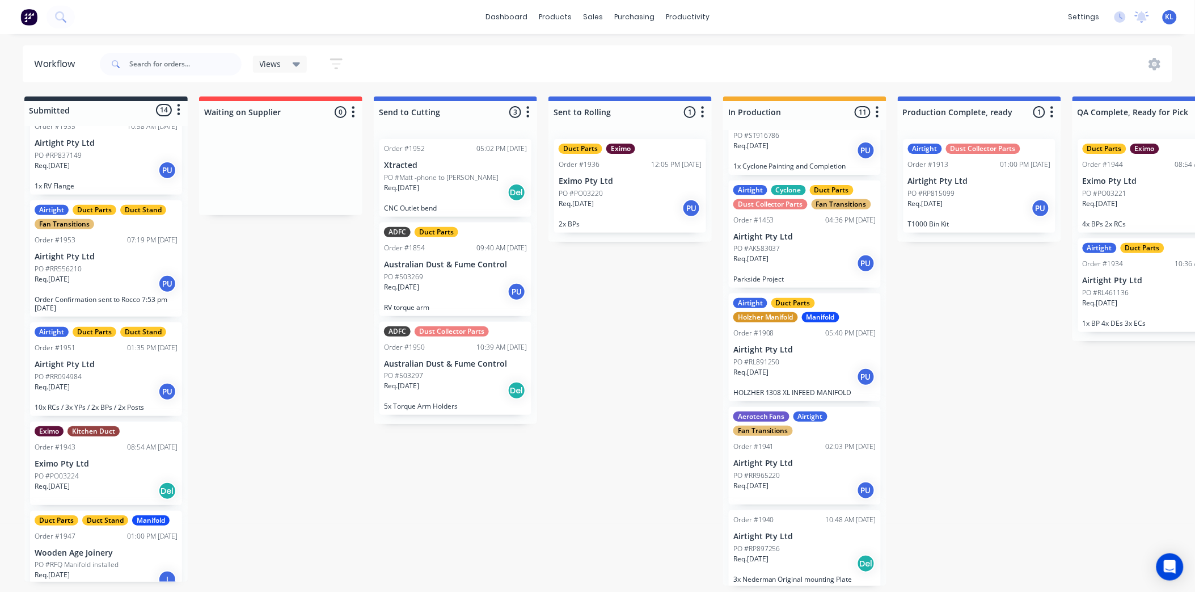
click at [445, 177] on p "PO #Matt -phone to [PERSON_NAME]" at bounding box center [441, 177] width 115 height 10
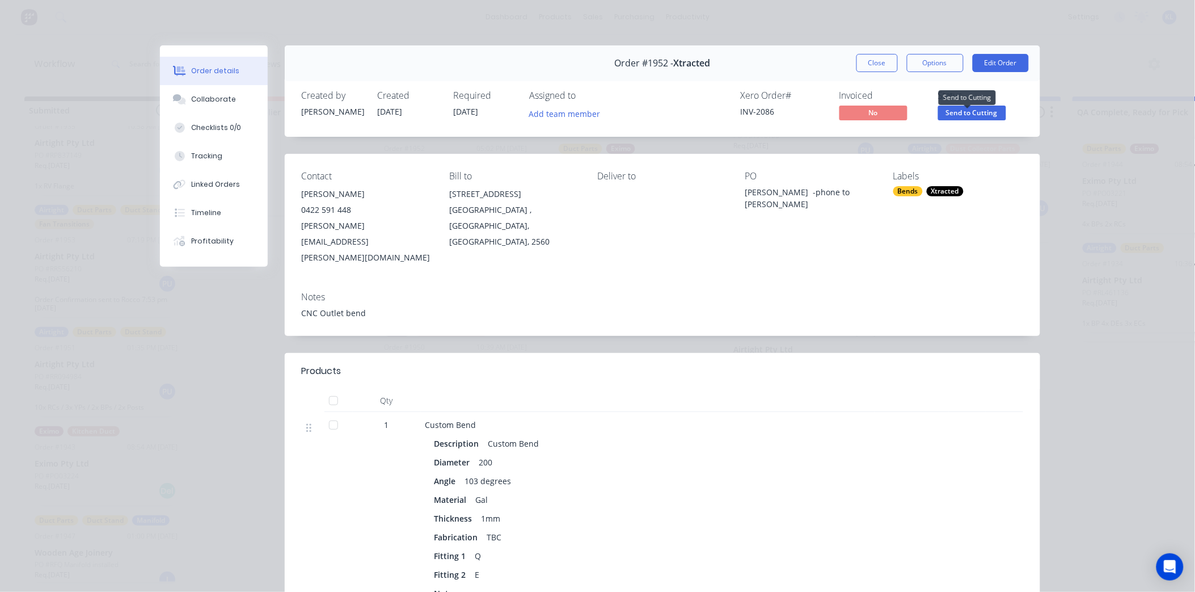
click at [960, 111] on span "Send to Cutting" at bounding box center [972, 112] width 68 height 14
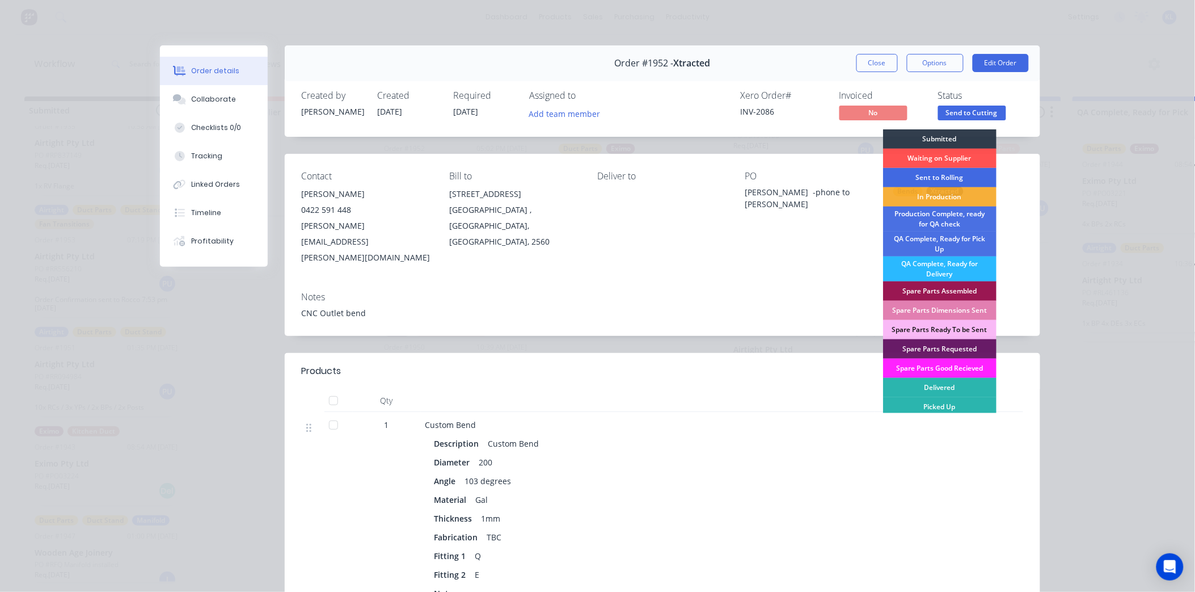
click at [946, 179] on div "Sent to Rolling" at bounding box center [939, 177] width 113 height 19
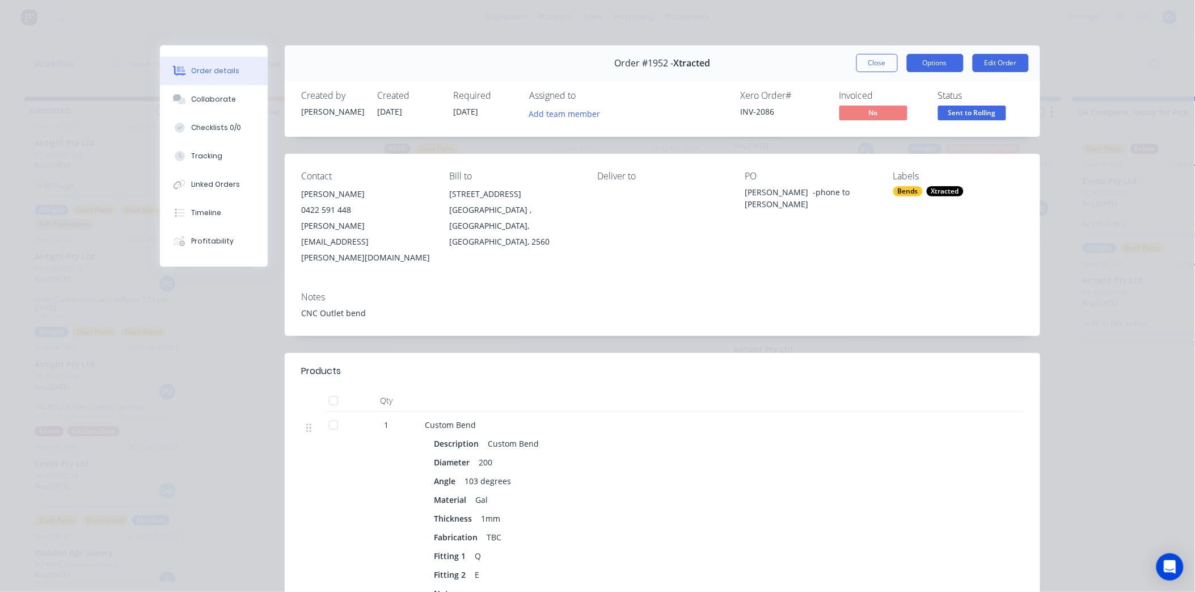
click at [934, 60] on button "Options" at bounding box center [935, 63] width 57 height 18
click at [569, 116] on button "Add team member" at bounding box center [564, 112] width 83 height 15
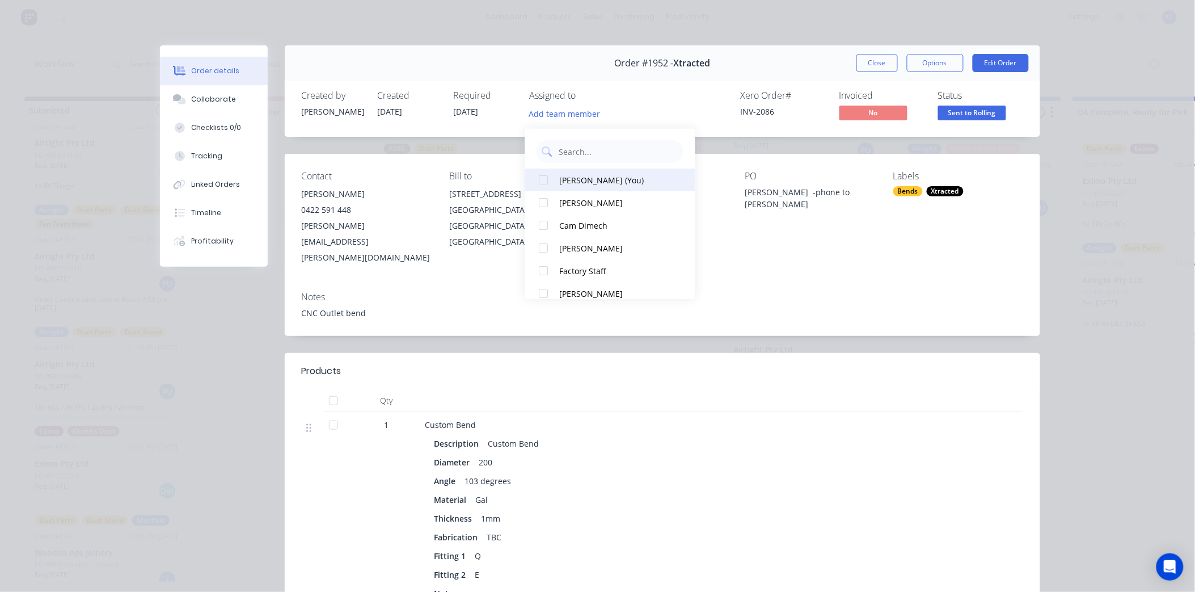
click at [577, 168] on button "[PERSON_NAME] (You)" at bounding box center [610, 179] width 170 height 23
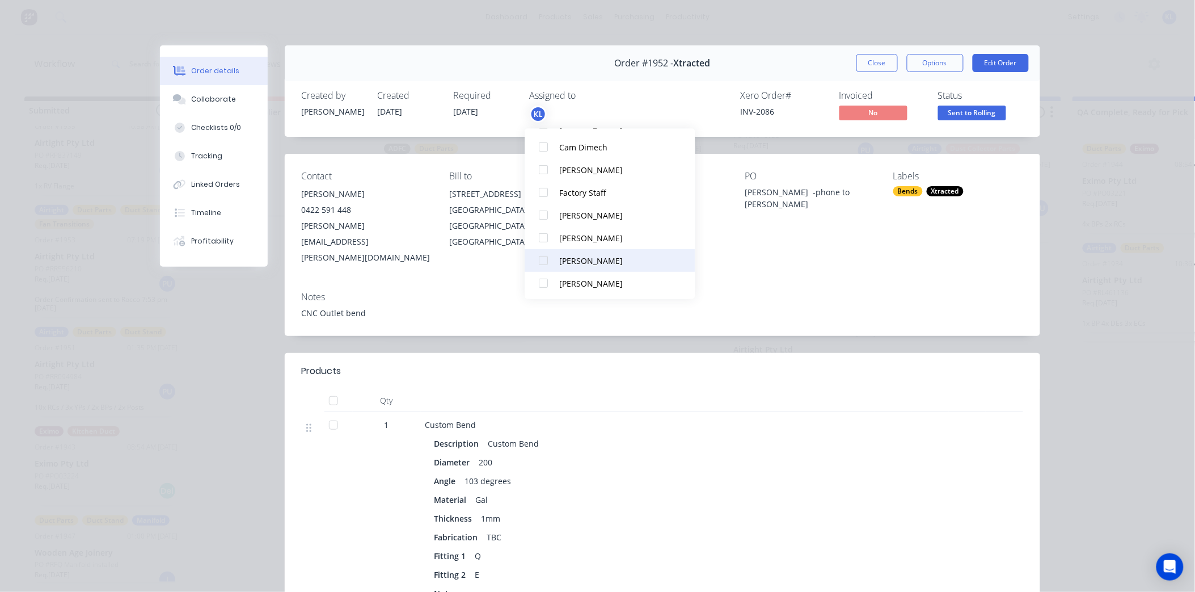
scroll to position [79, 0]
click at [598, 253] on div "[PERSON_NAME]" at bounding box center [616, 259] width 113 height 12
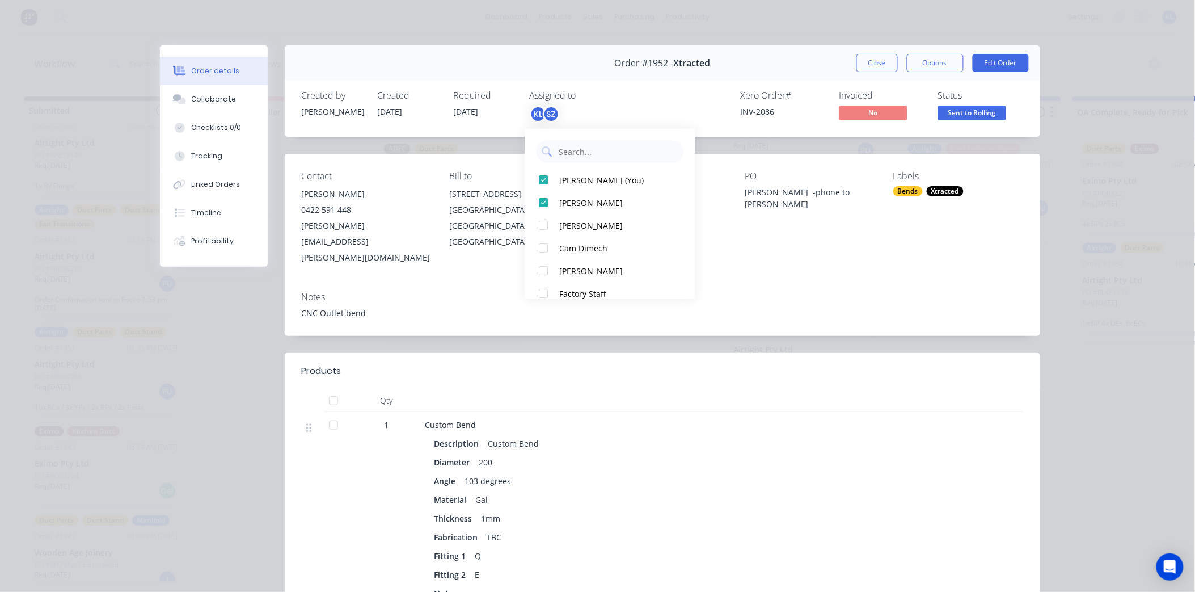
click at [872, 67] on button "Close" at bounding box center [876, 63] width 41 height 18
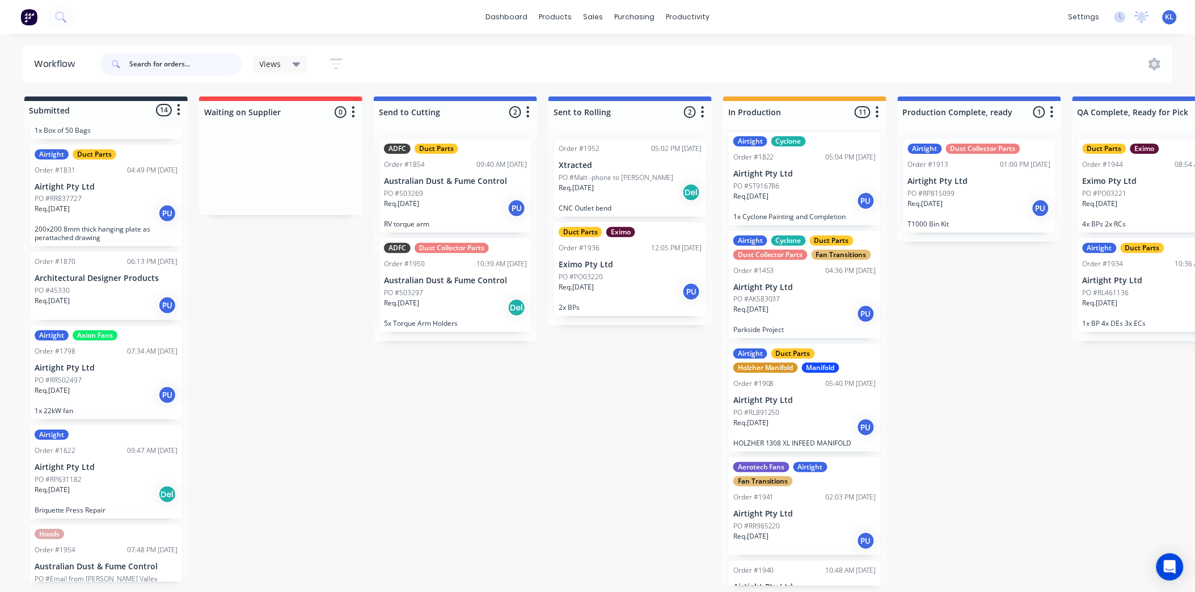
scroll to position [661, 0]
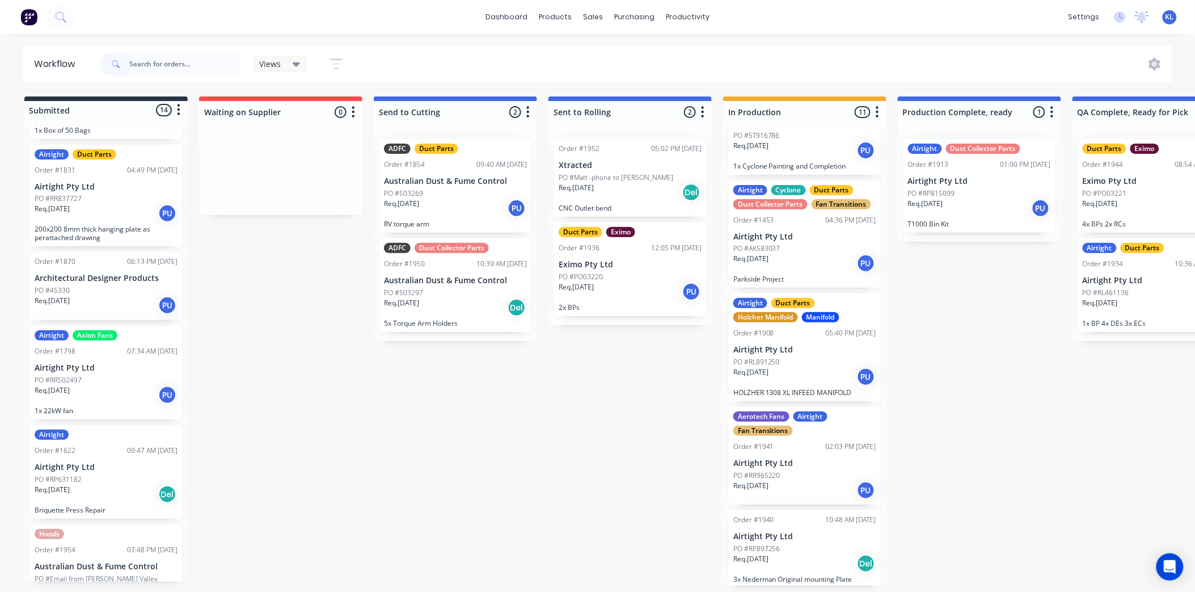
click at [821, 541] on div "Order #1940 10:48 AM [DATE] Airtight Pty Ltd PO #RP897256 Req. [DATE] Del 3x Ne…" at bounding box center [805, 549] width 152 height 78
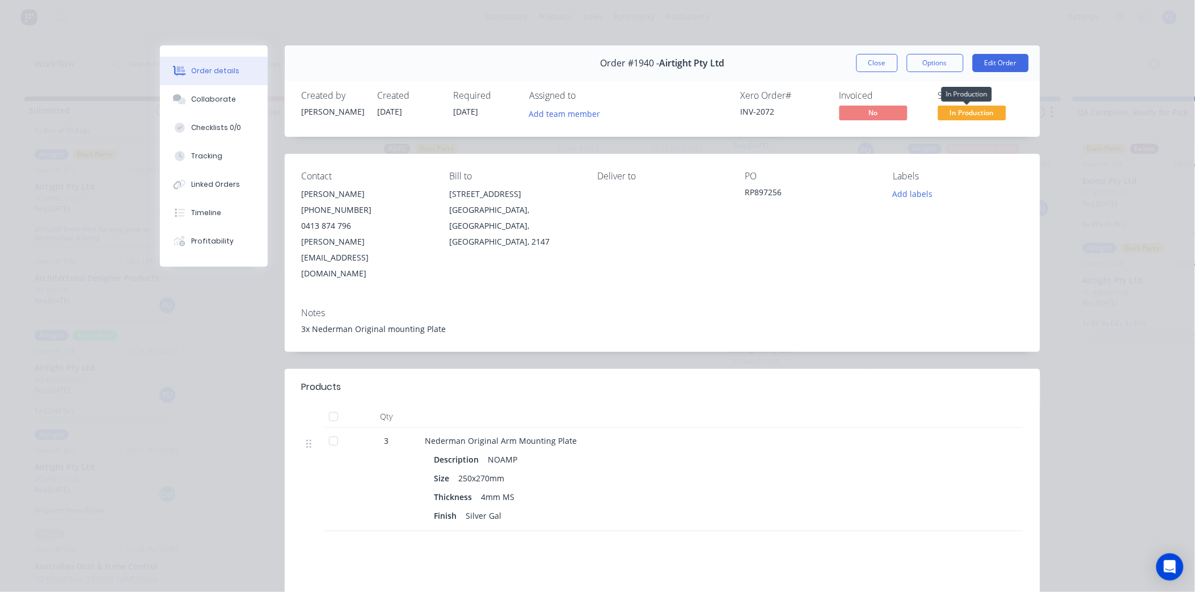
click at [946, 109] on span "In Production" at bounding box center [972, 112] width 68 height 14
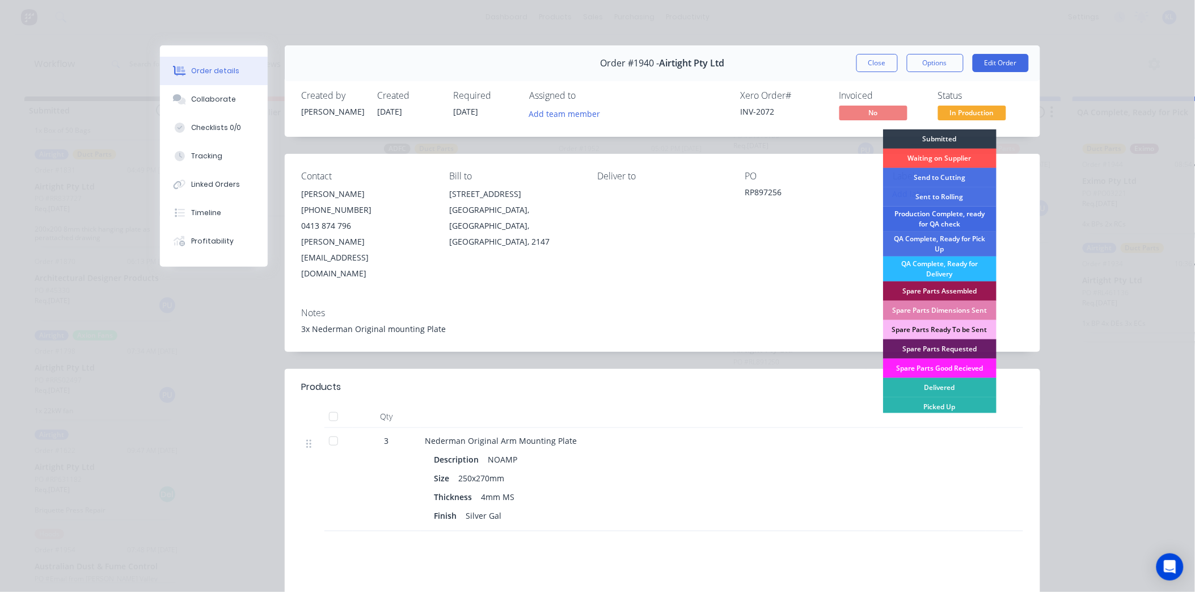
click at [950, 222] on div "Production Complete, ready for QA check" at bounding box center [939, 218] width 113 height 25
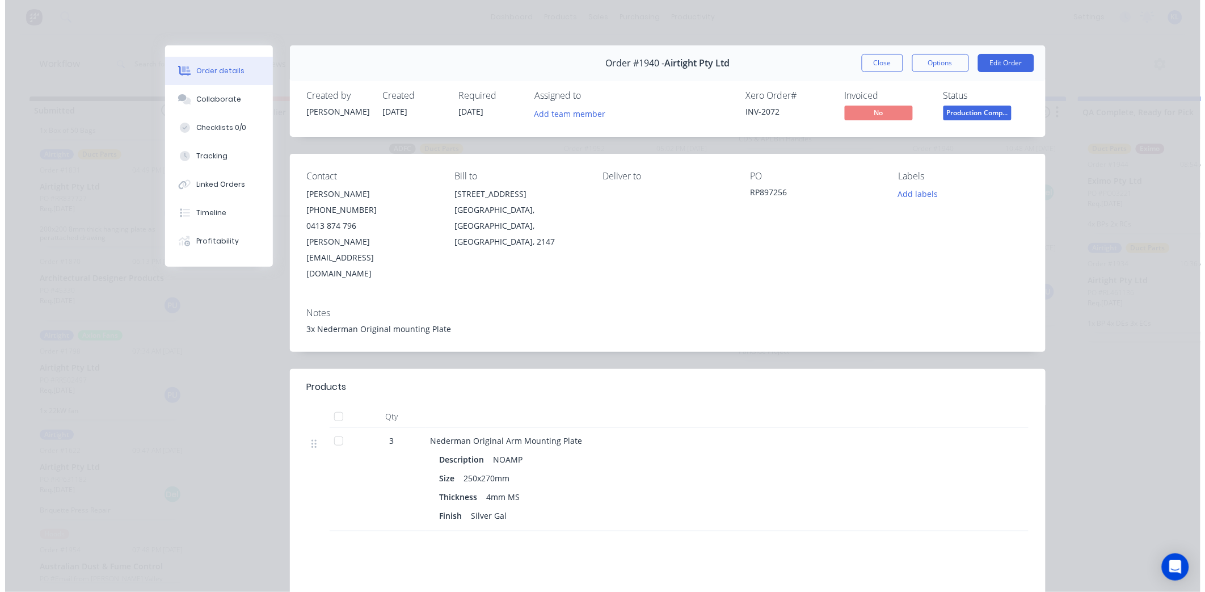
scroll to position [579, 0]
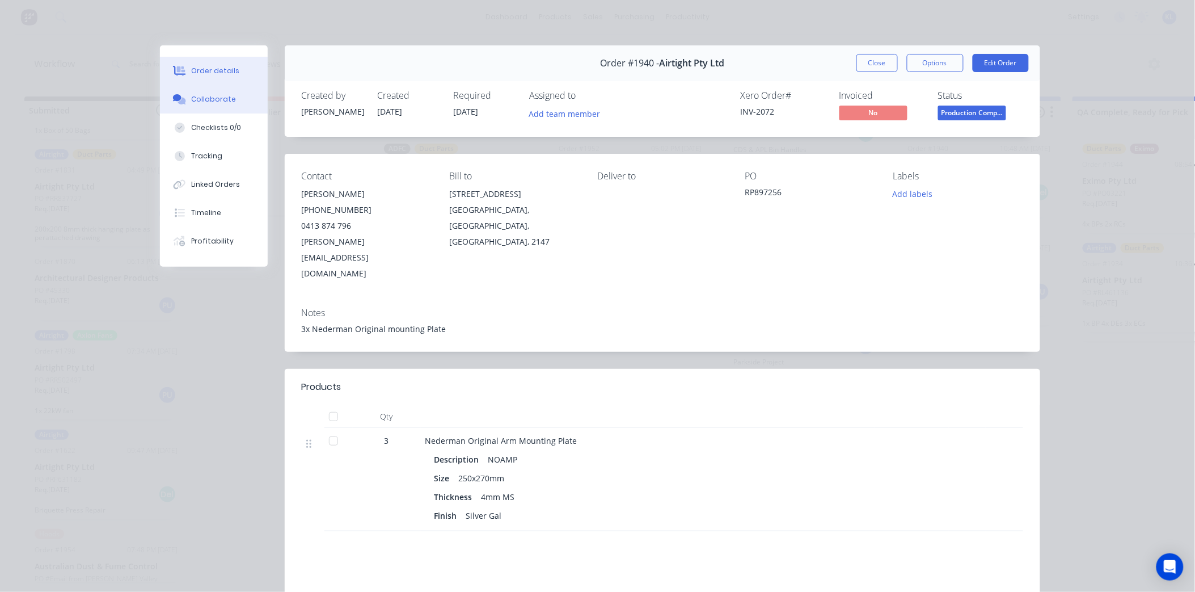
click at [208, 109] on button "Collaborate" at bounding box center [214, 99] width 108 height 28
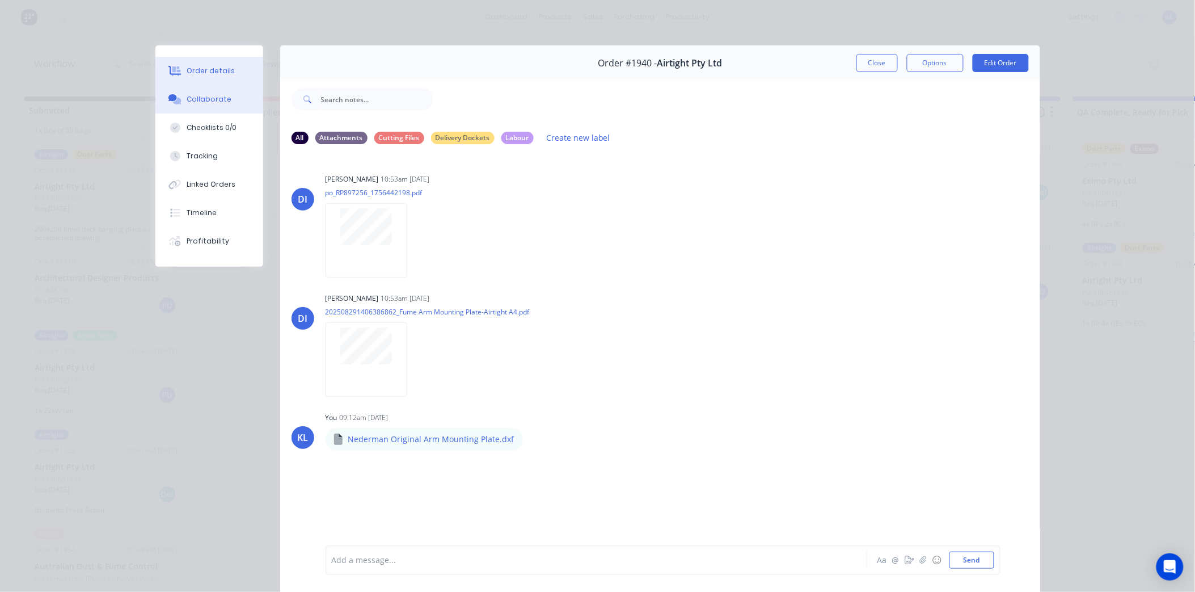
click at [202, 69] on div "Order details" at bounding box center [211, 71] width 48 height 10
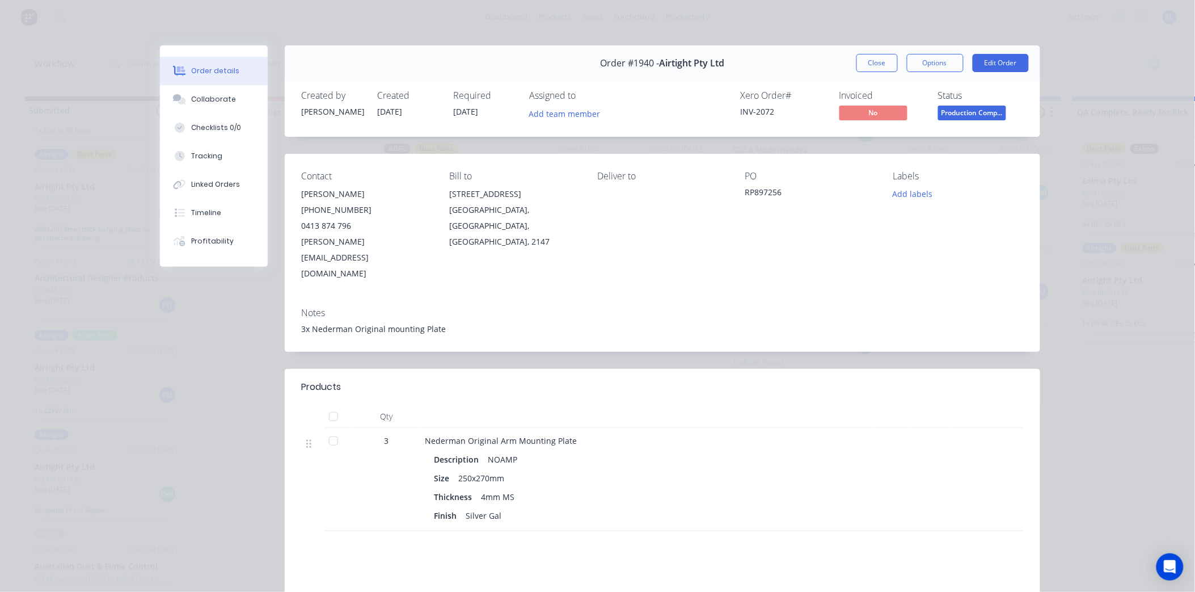
click at [897, 65] on div "Close Options Edit Order" at bounding box center [942, 63] width 172 height 18
click at [932, 67] on button "Options" at bounding box center [935, 63] width 57 height 18
click at [879, 115] on div "Work Order" at bounding box center [904, 115] width 99 height 16
click at [877, 135] on div "Standard" at bounding box center [904, 137] width 99 height 16
click at [870, 60] on button "Close" at bounding box center [876, 63] width 41 height 18
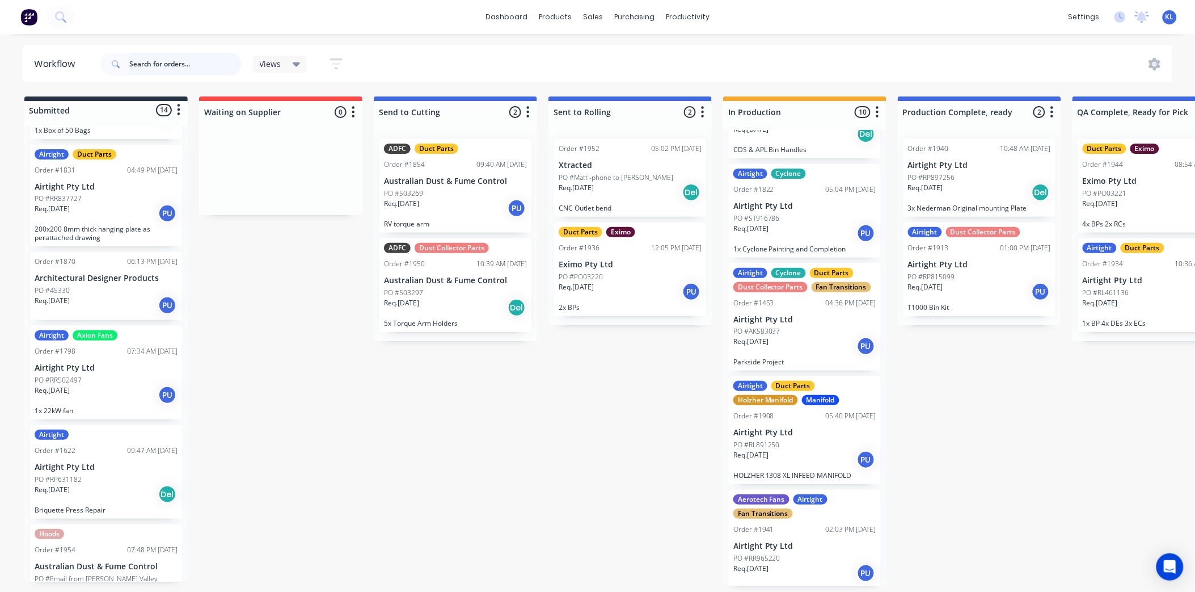
click at [206, 62] on input "text" at bounding box center [185, 64] width 112 height 23
type input "RR094984"
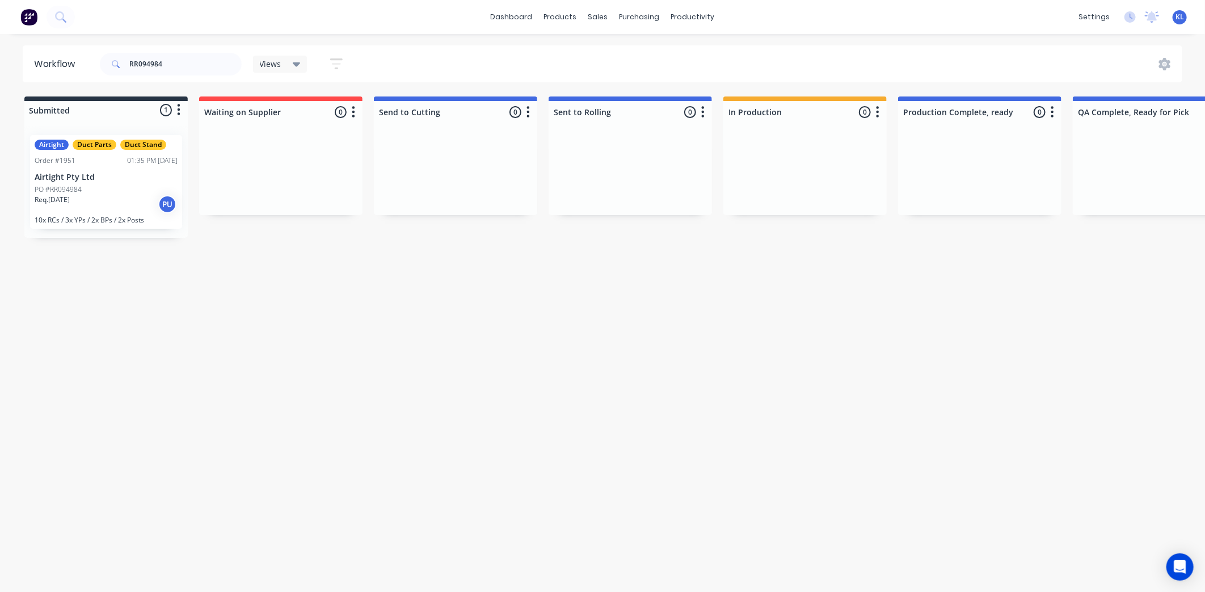
click at [144, 202] on div "Req. [DATE] PU" at bounding box center [106, 204] width 143 height 19
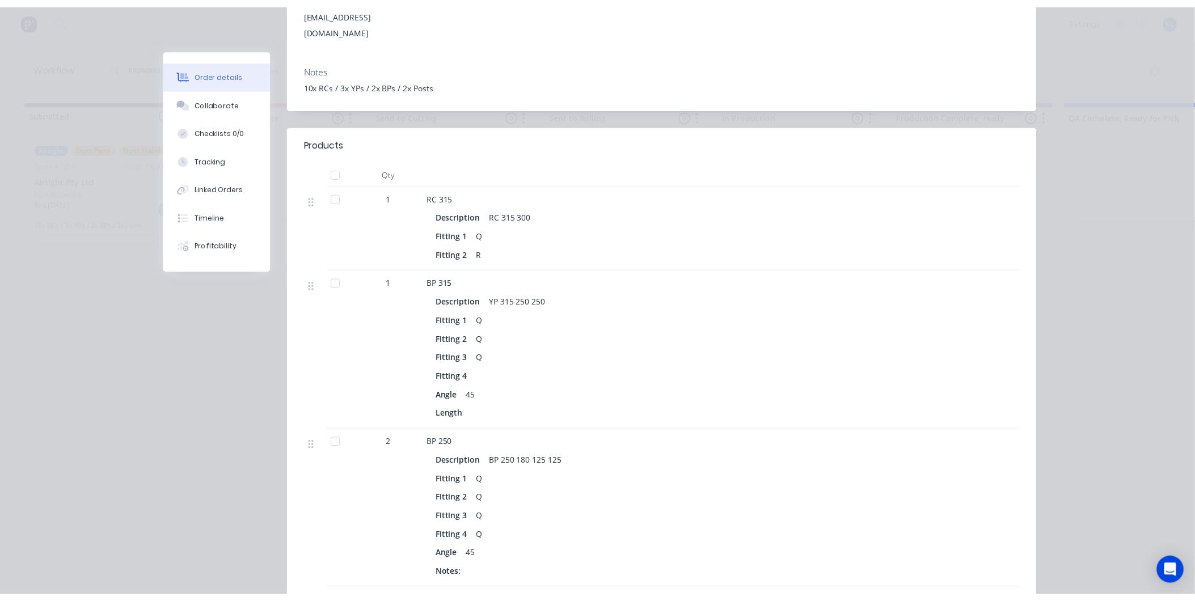
scroll to position [63, 0]
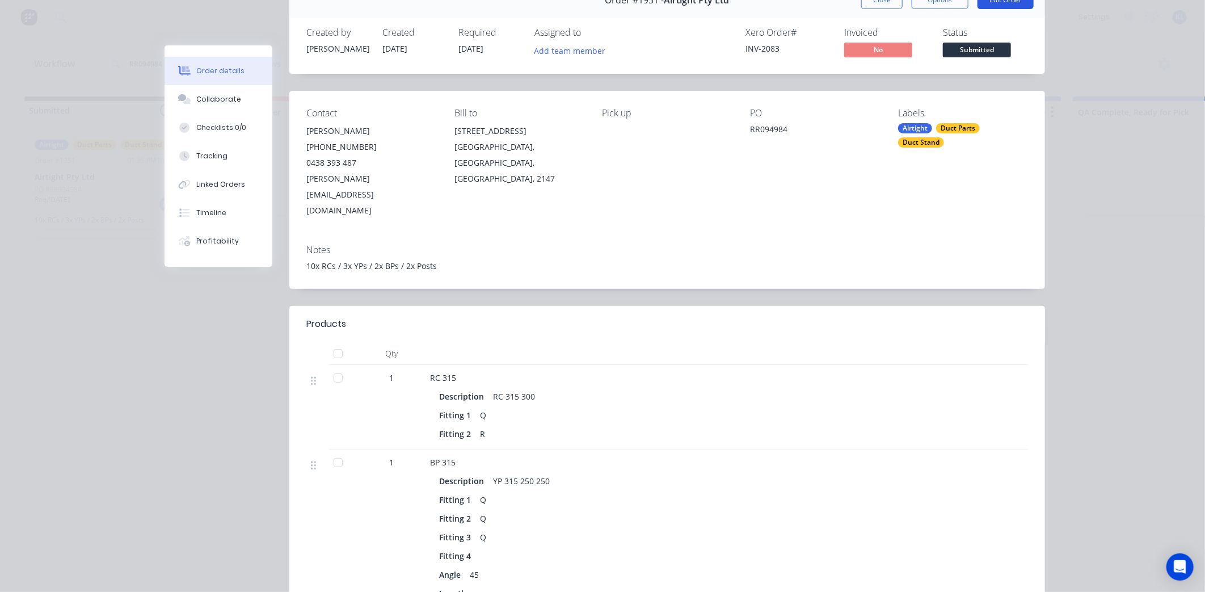
click at [986, 1] on button "Edit Order" at bounding box center [1005, 0] width 56 height 18
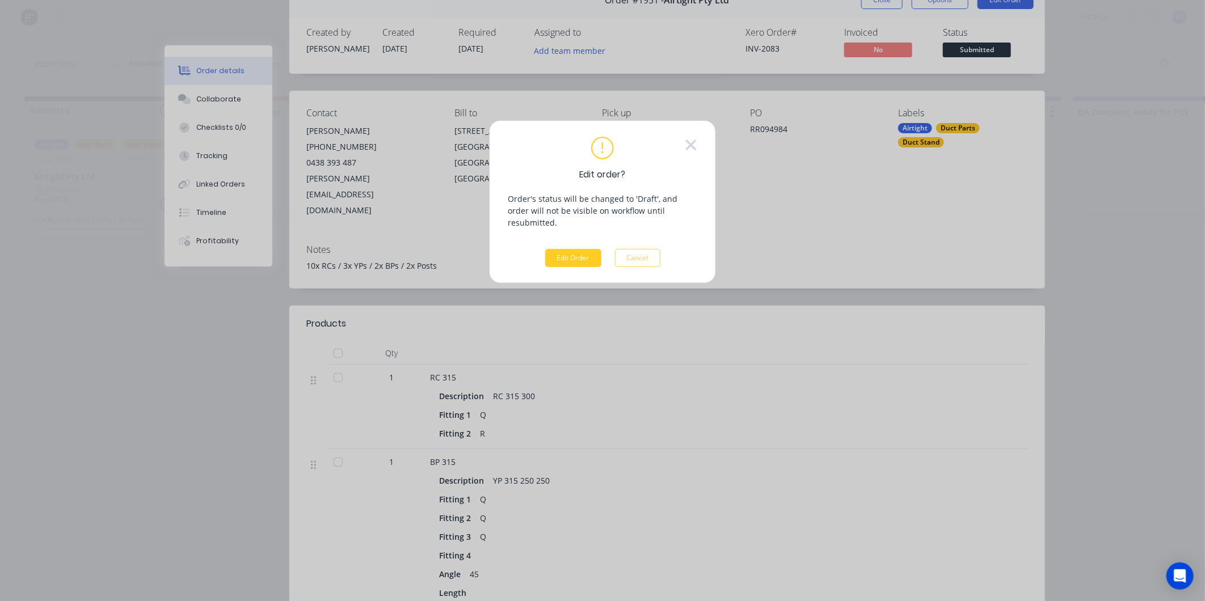
click at [576, 249] on button "Edit Order" at bounding box center [573, 258] width 56 height 18
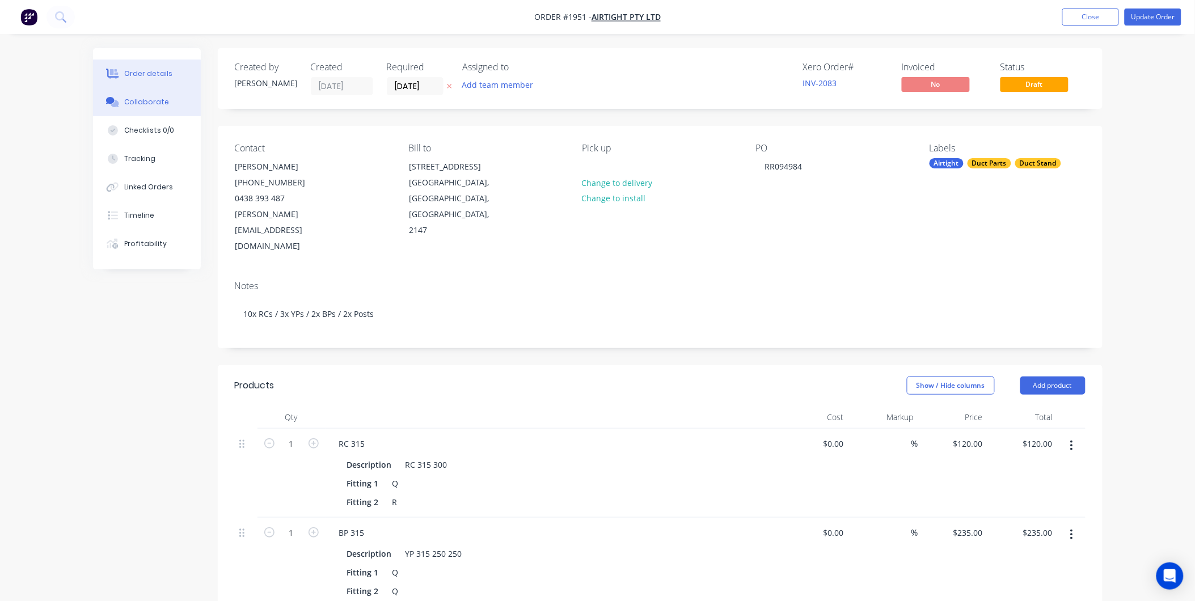
click at [151, 97] on div "Collaborate" at bounding box center [146, 102] width 45 height 10
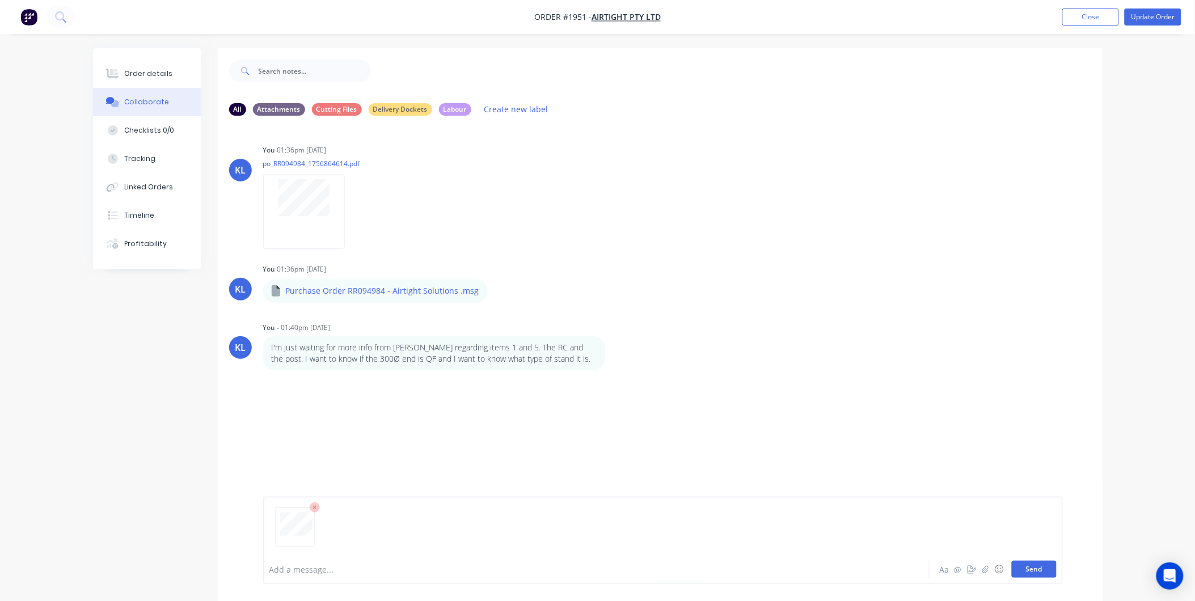
drag, startPoint x: 1023, startPoint y: 559, endPoint x: 1031, endPoint y: 564, distance: 9.4
click at [1024, 559] on div at bounding box center [662, 532] width 787 height 58
click at [1035, 568] on button "Send" at bounding box center [1034, 569] width 45 height 17
click at [305, 565] on div at bounding box center [565, 570] width 590 height 12
drag, startPoint x: 305, startPoint y: 565, endPoint x: 323, endPoint y: 571, distance: 19.4
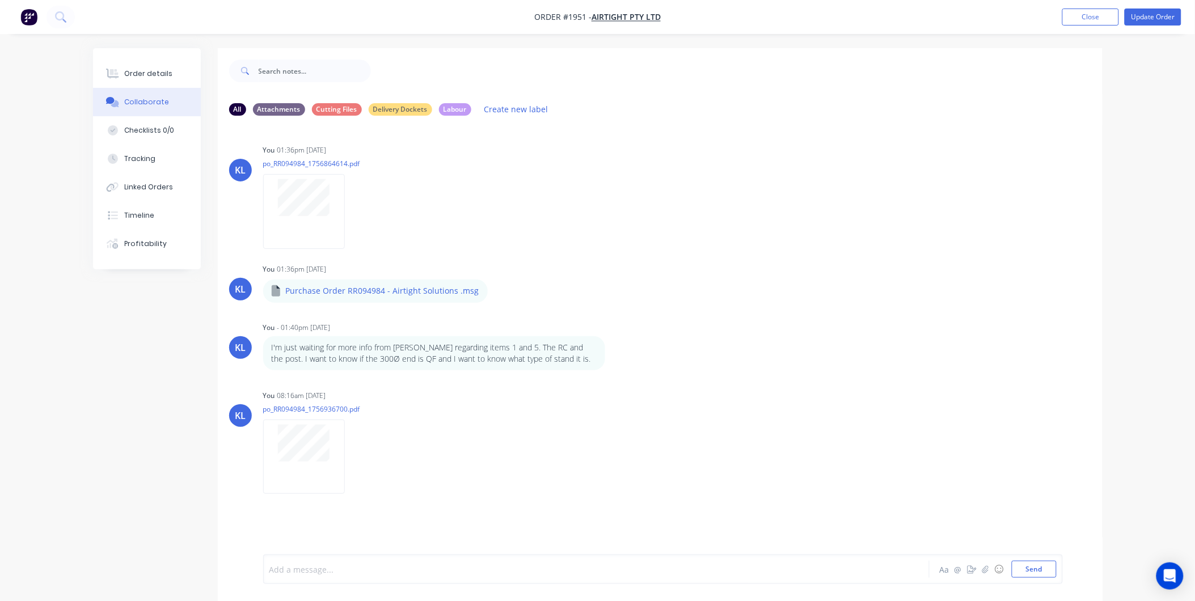
click at [323, 571] on div at bounding box center [565, 570] width 590 height 12
click at [1024, 562] on button "Send" at bounding box center [1034, 569] width 45 height 17
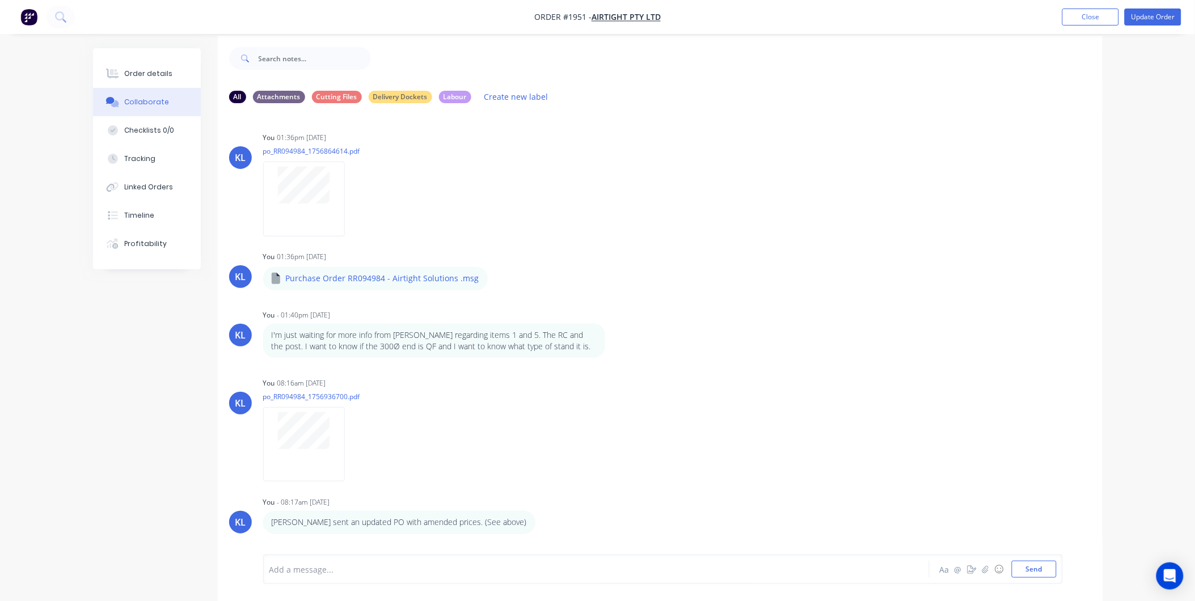
scroll to position [18, 0]
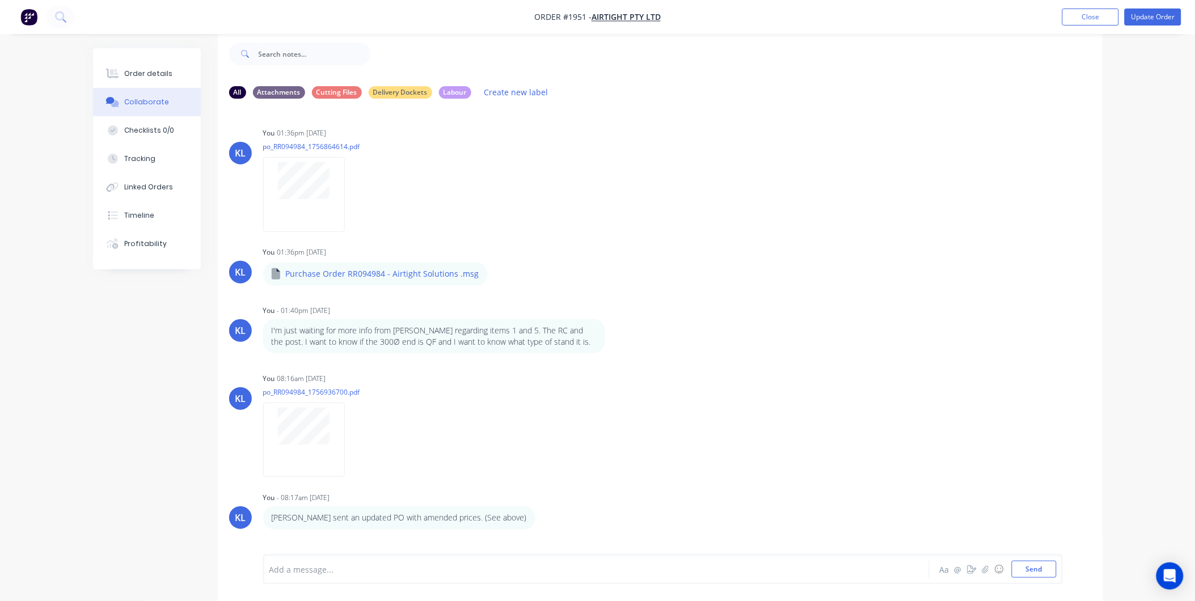
click at [332, 569] on div at bounding box center [565, 570] width 590 height 12
drag, startPoint x: 332, startPoint y: 569, endPoint x: 302, endPoint y: 564, distance: 30.0
click at [302, 564] on div at bounding box center [565, 570] width 590 height 12
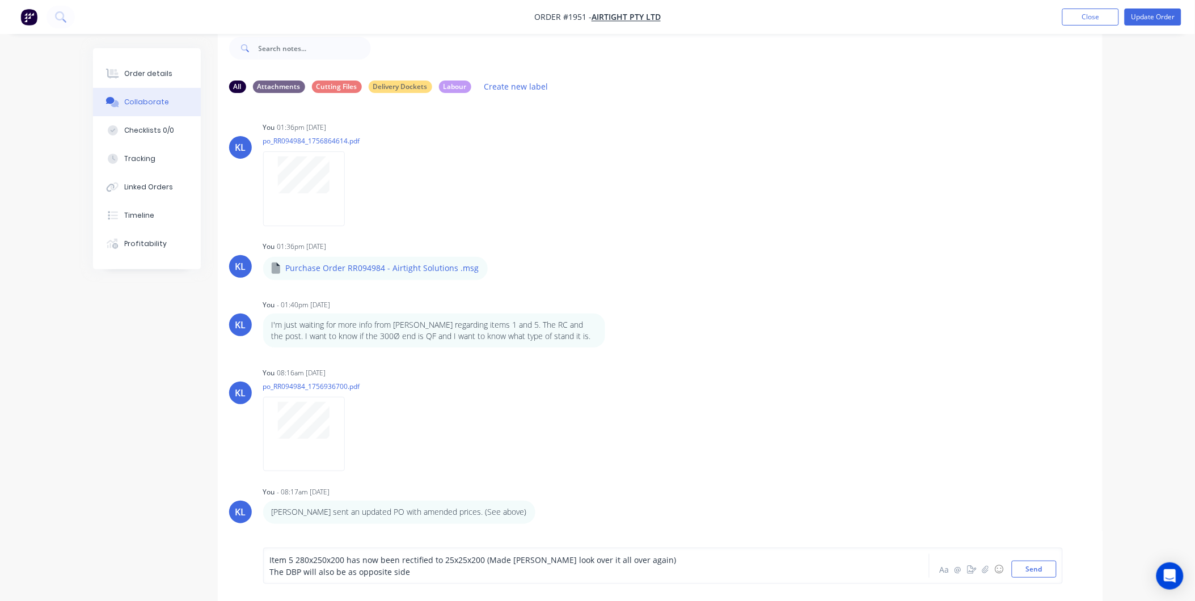
scroll to position [24, 0]
click at [269, 559] on div "Item 5 280x250x200 has now been rectified to 25x25x200 (Made [PERSON_NAME] look…" at bounding box center [564, 566] width 590 height 24
click at [296, 558] on span "Item 5 280x250x200 has now been rectified to 25x25x200 (Made [PERSON_NAME] look…" at bounding box center [473, 560] width 407 height 11
drag, startPoint x: 461, startPoint y: 575, endPoint x: 407, endPoint y: 575, distance: 54.5
click at [407, 575] on div "The DBP will also be as opposite sideFrom Rocco "" at bounding box center [565, 572] width 590 height 12
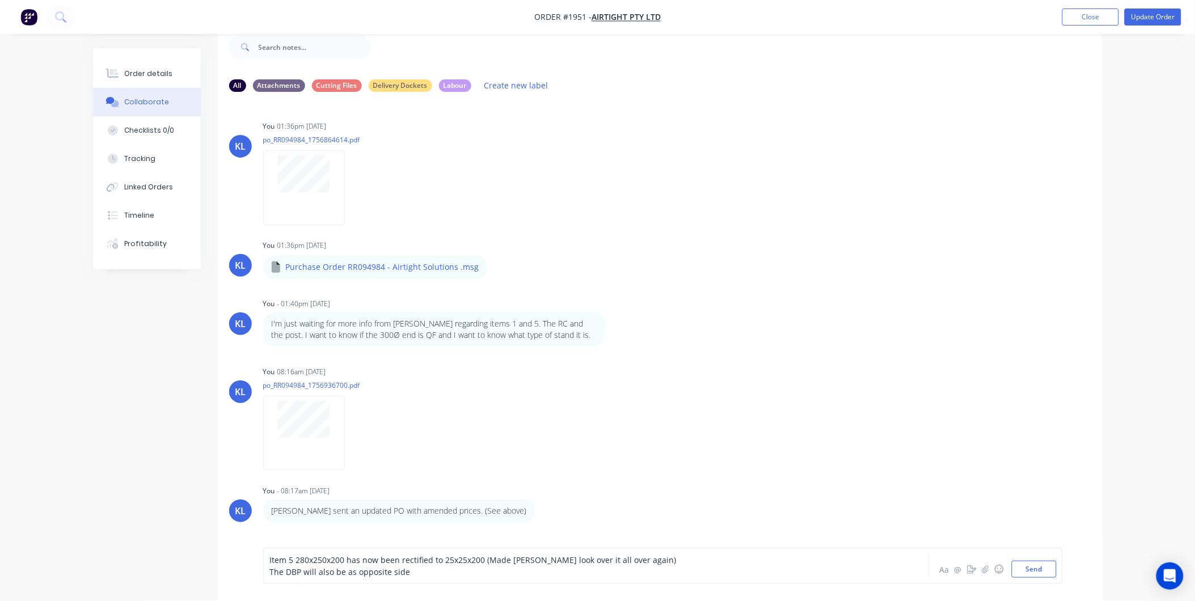
click at [270, 559] on span "Item 5 280x250x200 has now been rectified to 25x25x200 (Made [PERSON_NAME] look…" at bounding box center [473, 560] width 407 height 11
click at [420, 577] on div "The DBP will also be as opposite side" at bounding box center [565, 572] width 590 height 12
click at [1036, 562] on button "Send" at bounding box center [1034, 569] width 45 height 17
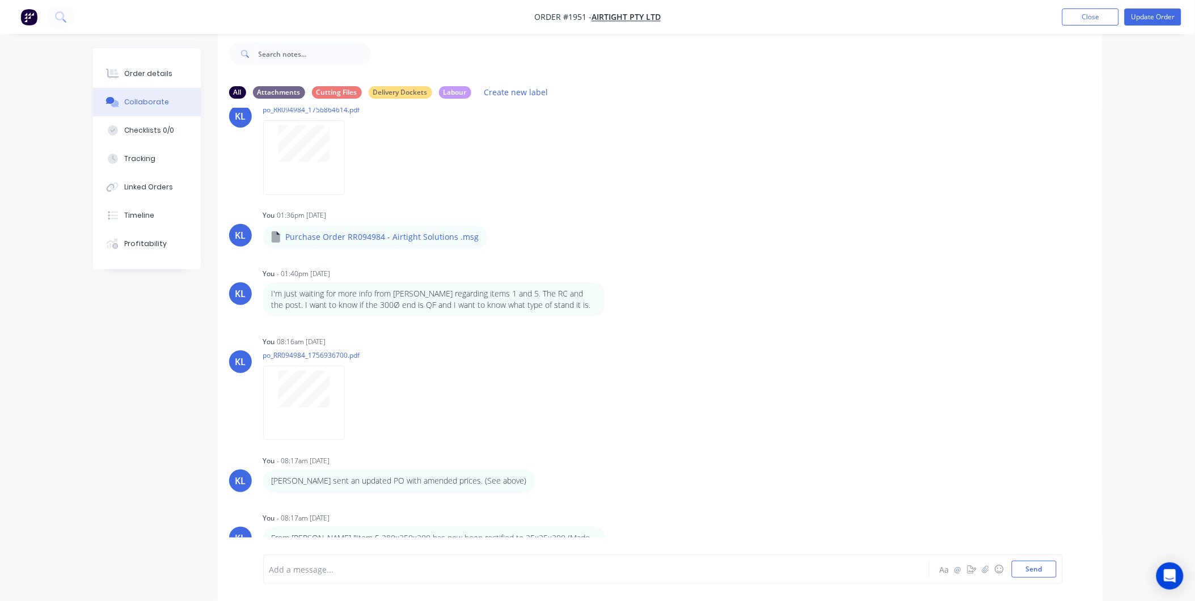
scroll to position [71, 0]
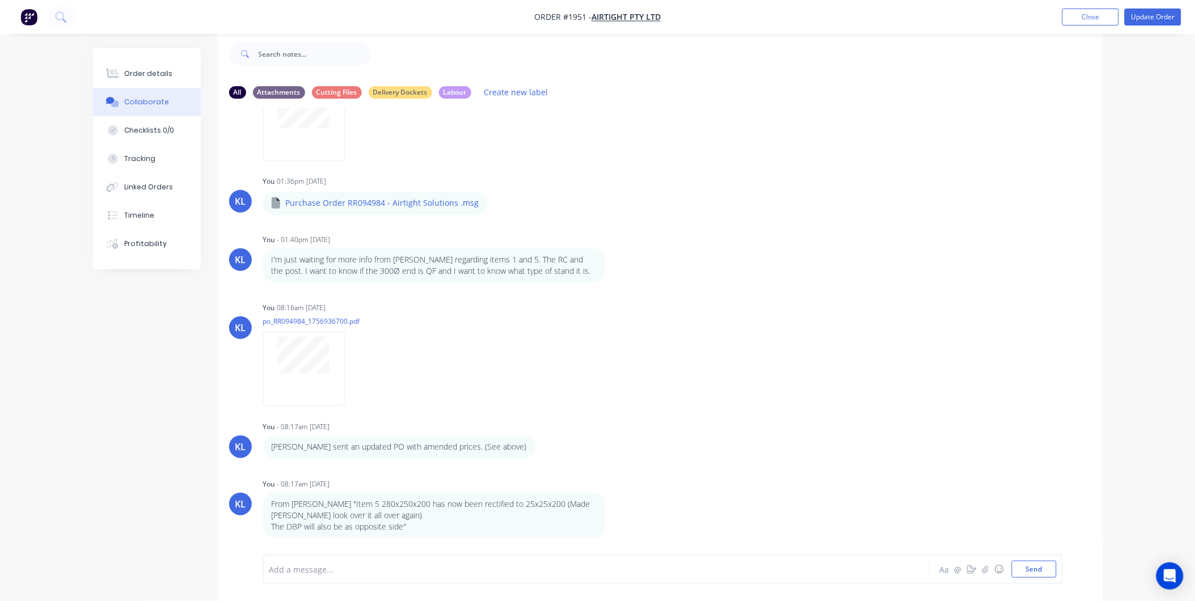
click at [290, 565] on div at bounding box center [565, 570] width 590 height 12
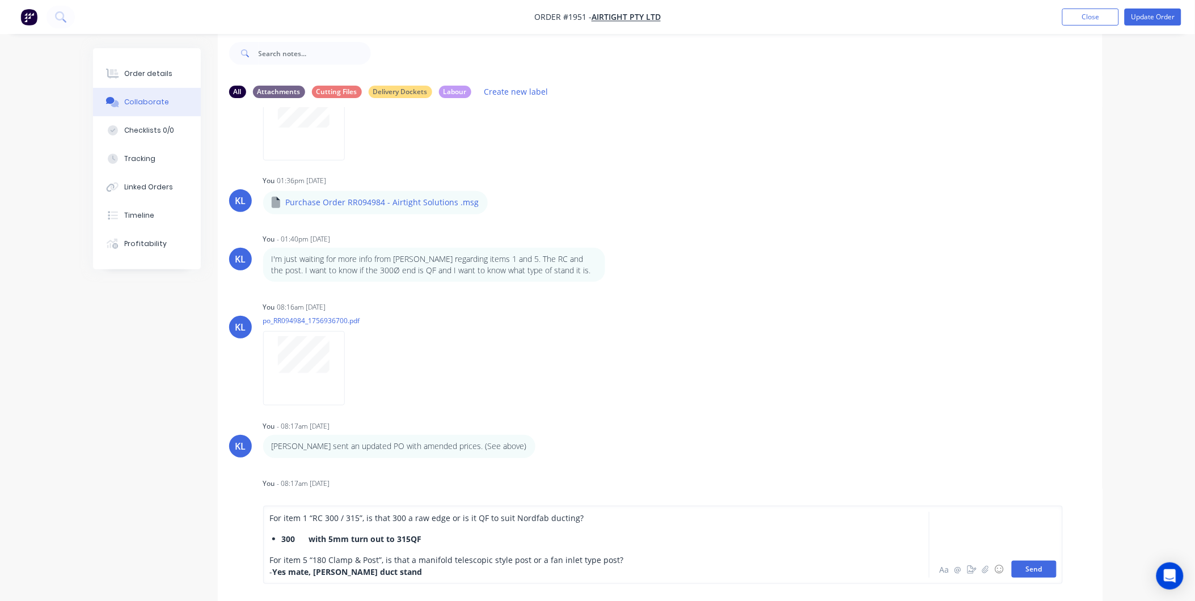
click at [1038, 567] on button "Send" at bounding box center [1034, 569] width 45 height 17
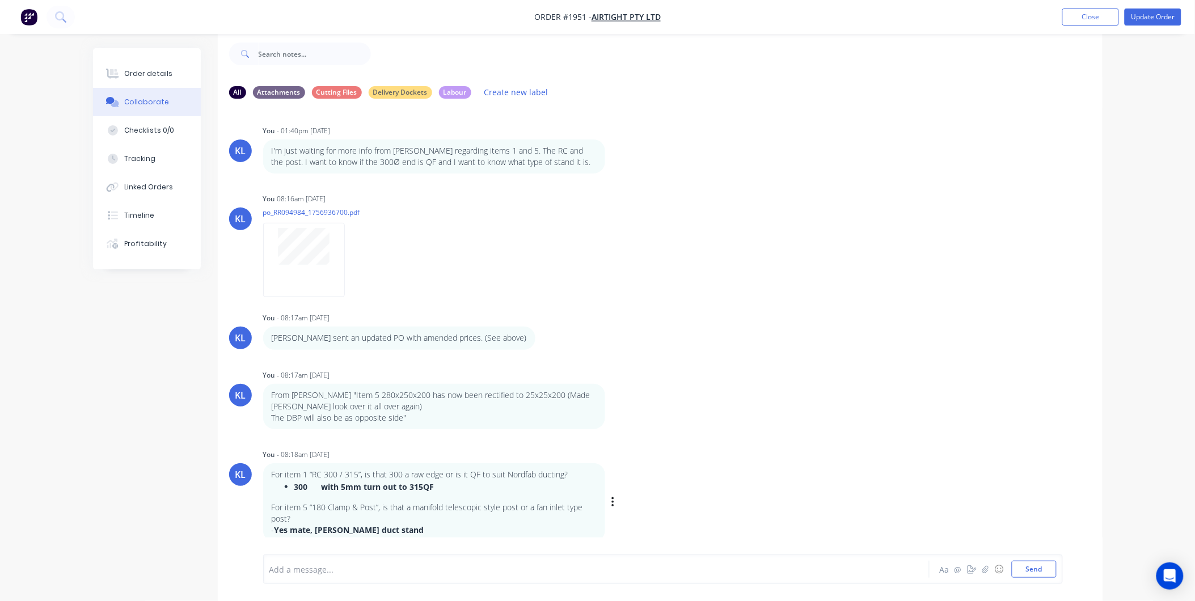
scroll to position [183, 0]
click at [158, 69] on div "Order details" at bounding box center [148, 74] width 48 height 10
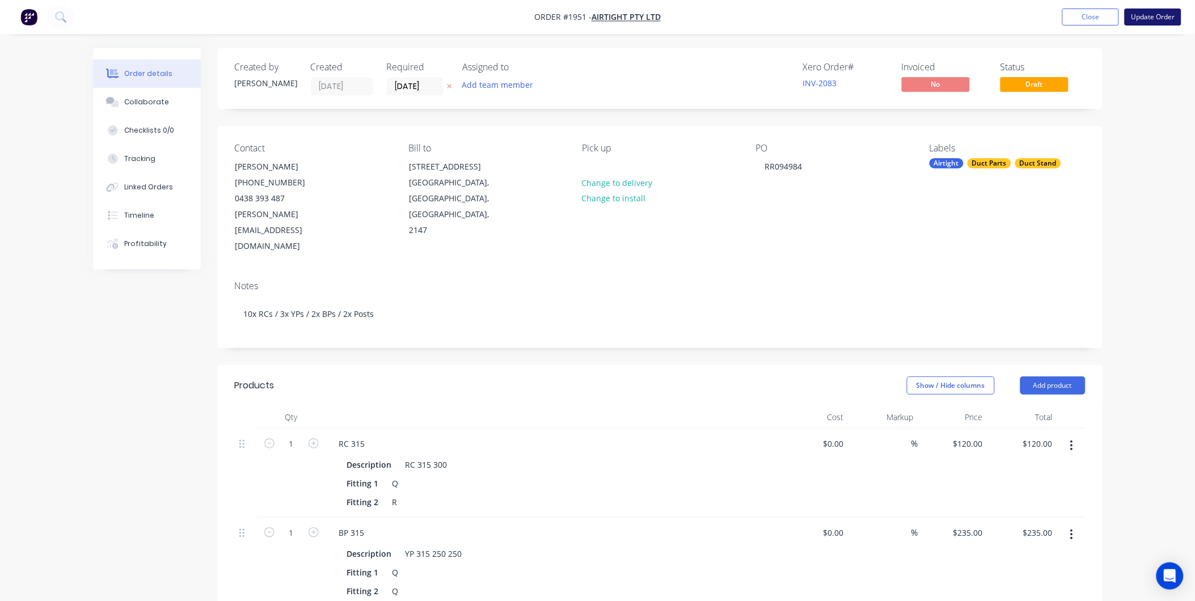
click at [1145, 18] on button "Update Order" at bounding box center [1153, 17] width 57 height 17
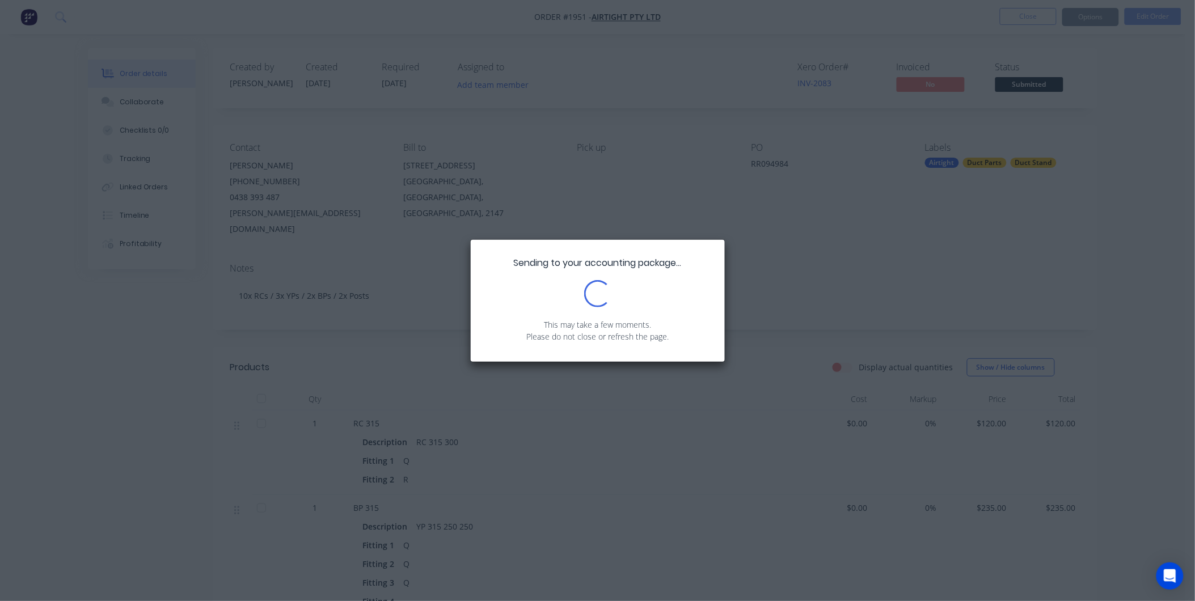
drag, startPoint x: 928, startPoint y: 196, endPoint x: 1109, endPoint y: 43, distance: 237.4
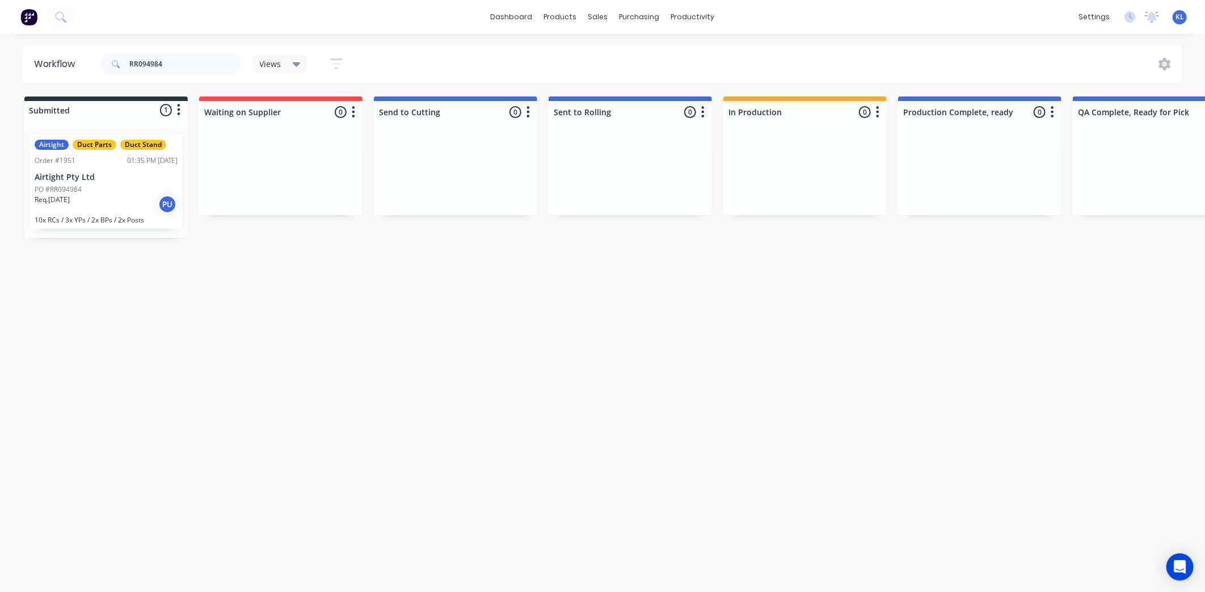
drag, startPoint x: 1109, startPoint y: 43, endPoint x: 144, endPoint y: 224, distance: 981.7
click at [452, 272] on div "Workflow RR094984 Views Save new view None (Default) edit All edit Production e…" at bounding box center [602, 307] width 1205 height 524
click at [126, 199] on div "Req. [DATE] PU" at bounding box center [106, 204] width 143 height 19
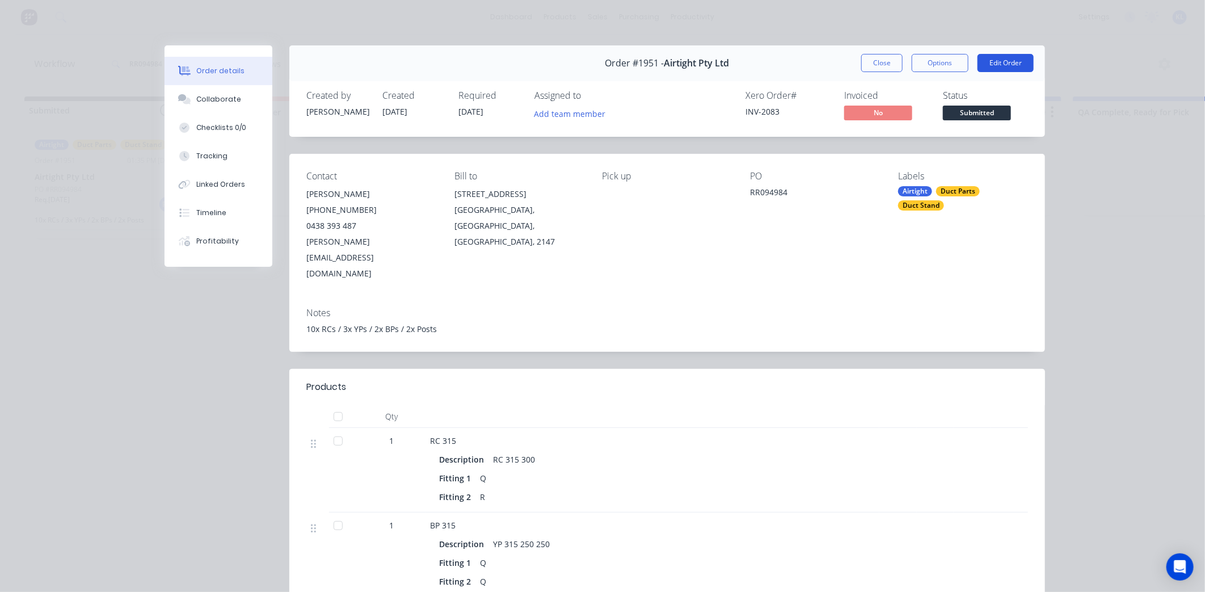
click at [995, 65] on button "Edit Order" at bounding box center [1005, 63] width 56 height 18
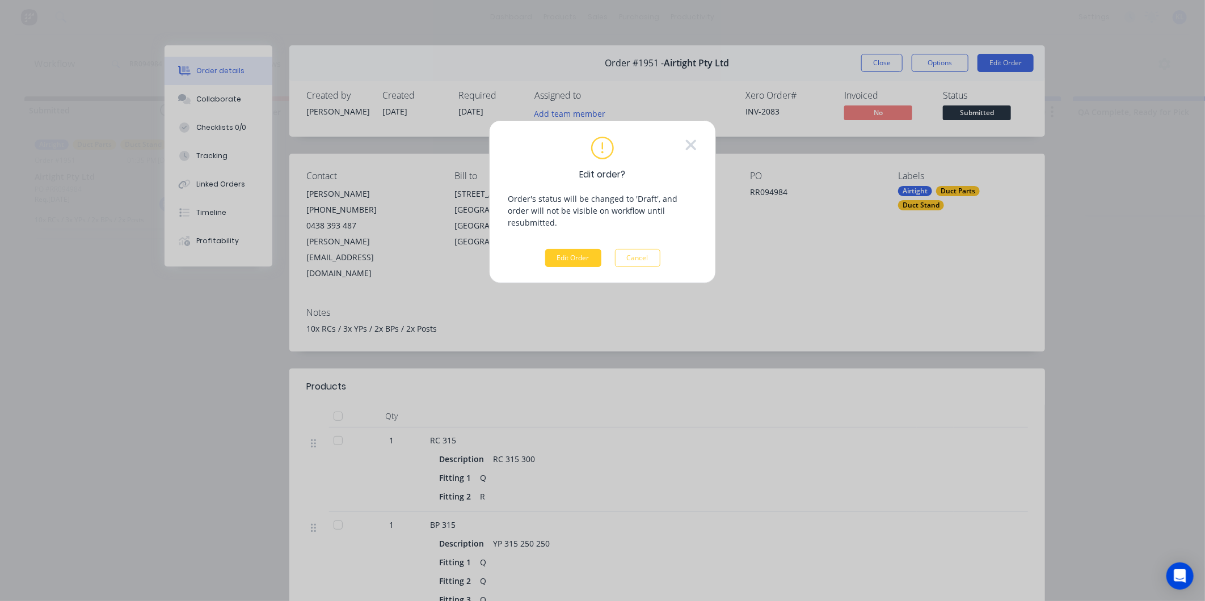
click at [570, 249] on button "Edit Order" at bounding box center [573, 258] width 56 height 18
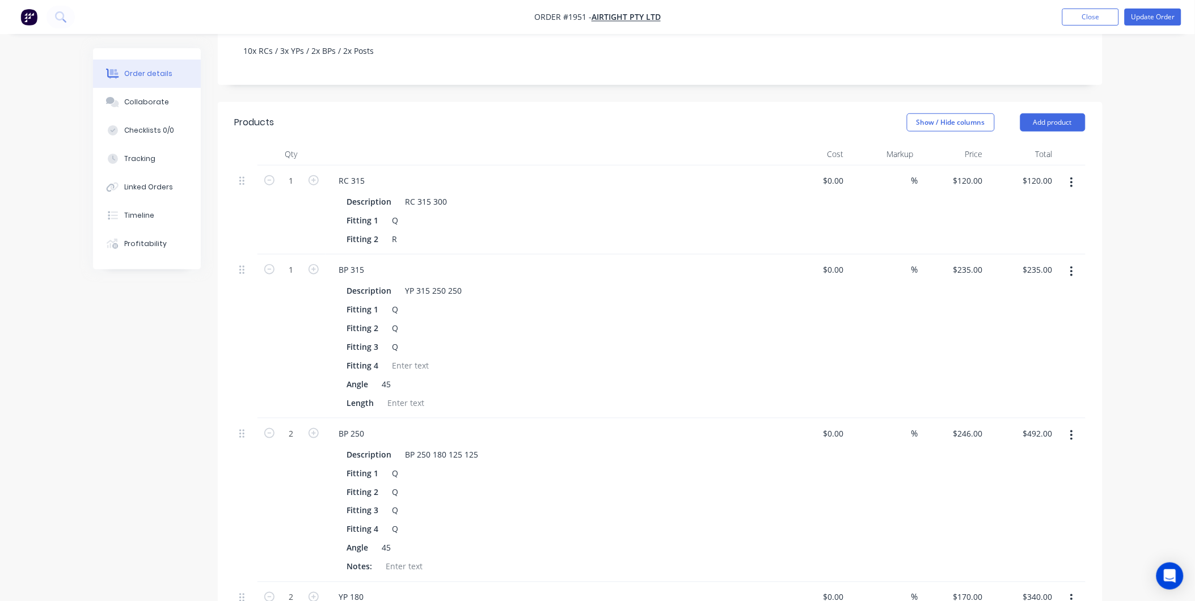
scroll to position [189, 0]
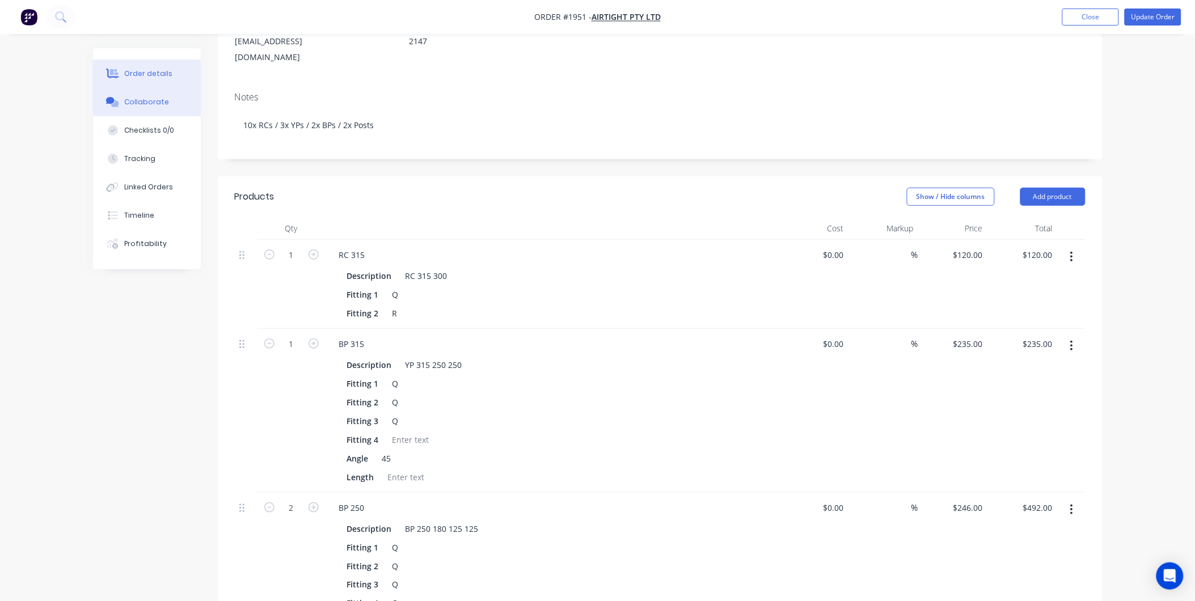
click at [124, 98] on div "Collaborate" at bounding box center [146, 102] width 45 height 10
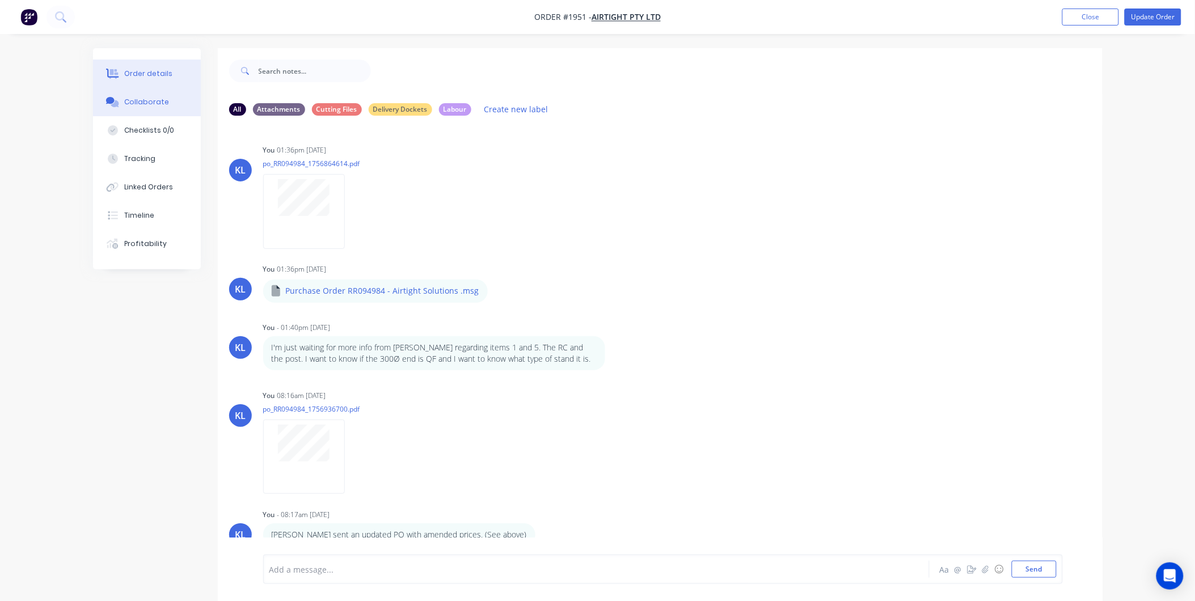
click at [146, 74] on div "Order details" at bounding box center [148, 74] width 48 height 10
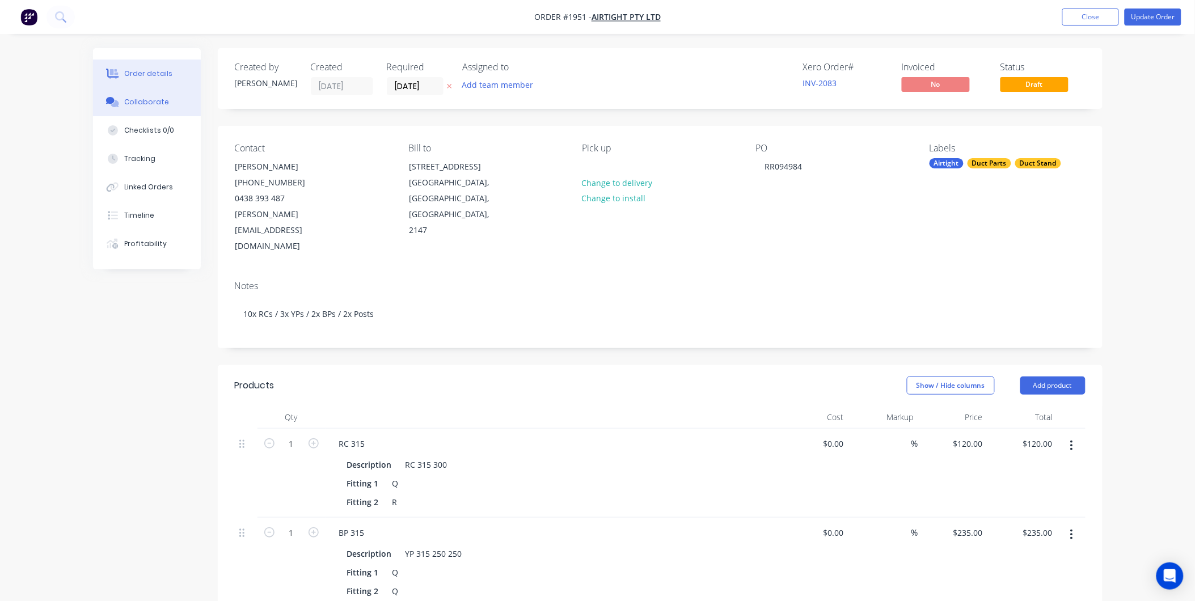
click at [149, 93] on button "Collaborate" at bounding box center [147, 102] width 108 height 28
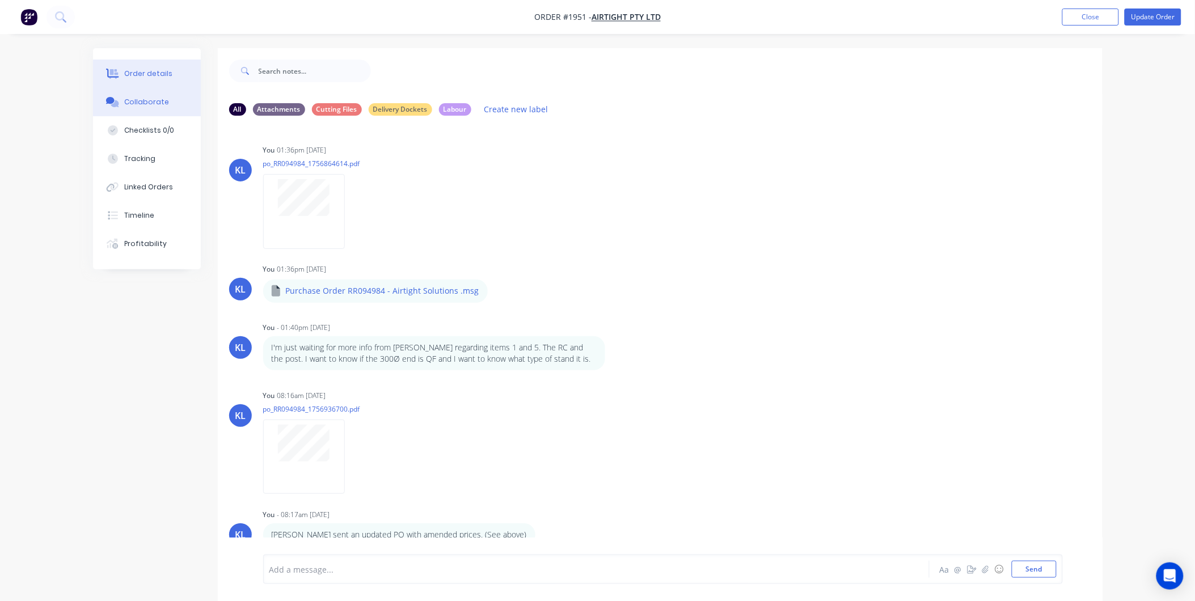
click at [150, 74] on div "Order details" at bounding box center [148, 74] width 48 height 10
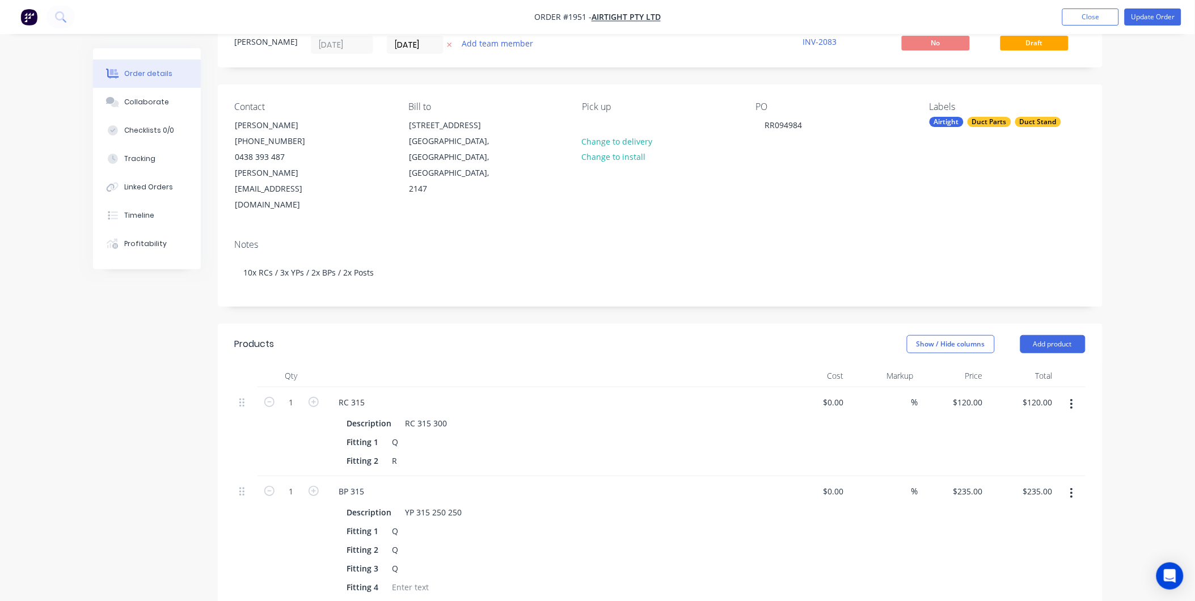
scroll to position [252, 0]
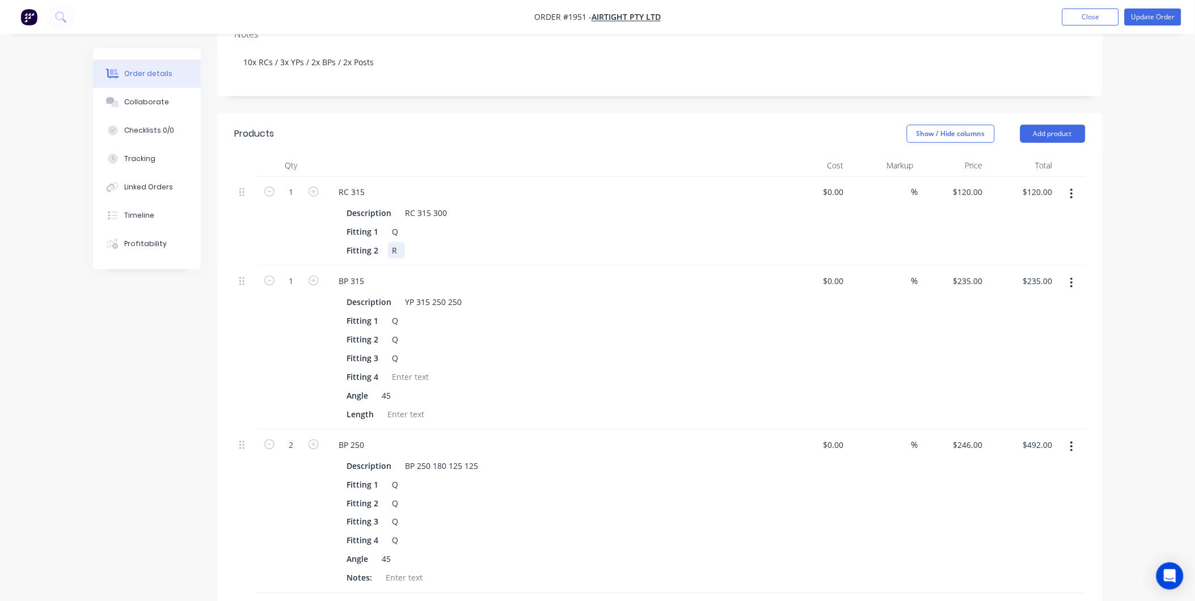
click at [398, 242] on div "R" at bounding box center [396, 250] width 17 height 16
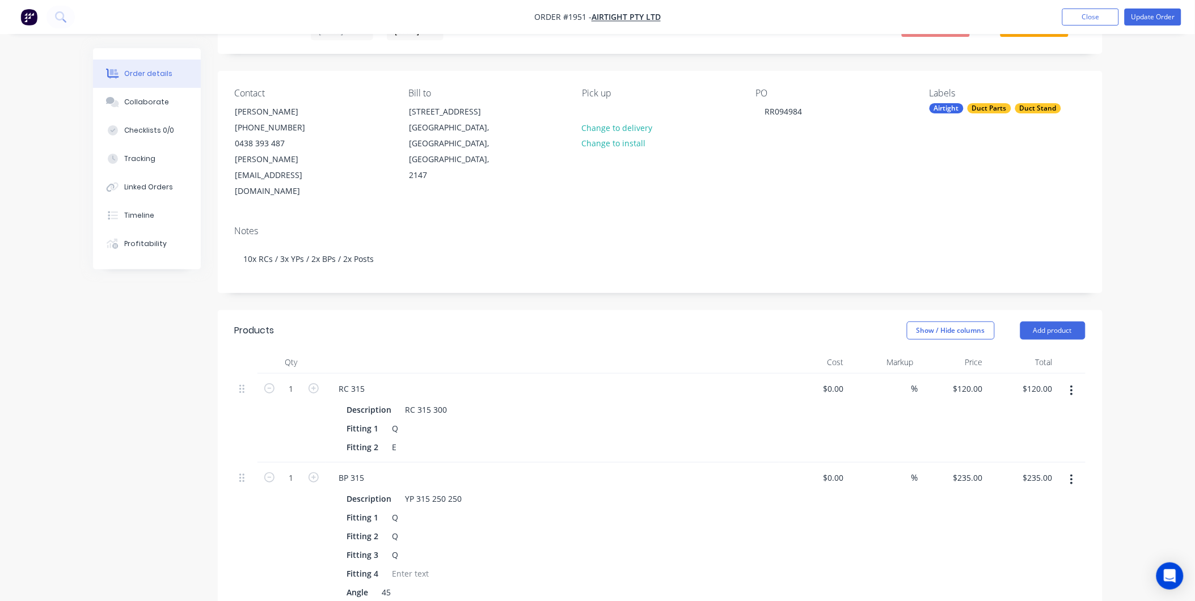
scroll to position [0, 0]
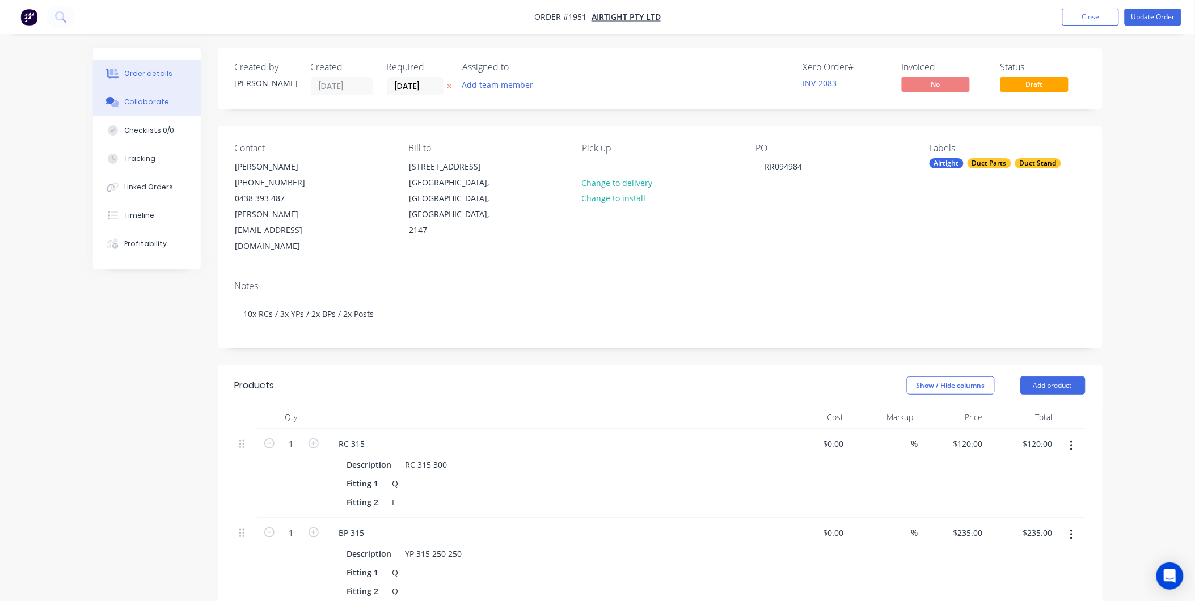
drag, startPoint x: 125, startPoint y: 92, endPoint x: 131, endPoint y: 91, distance: 6.3
click at [125, 91] on button "Collaborate" at bounding box center [147, 102] width 108 height 28
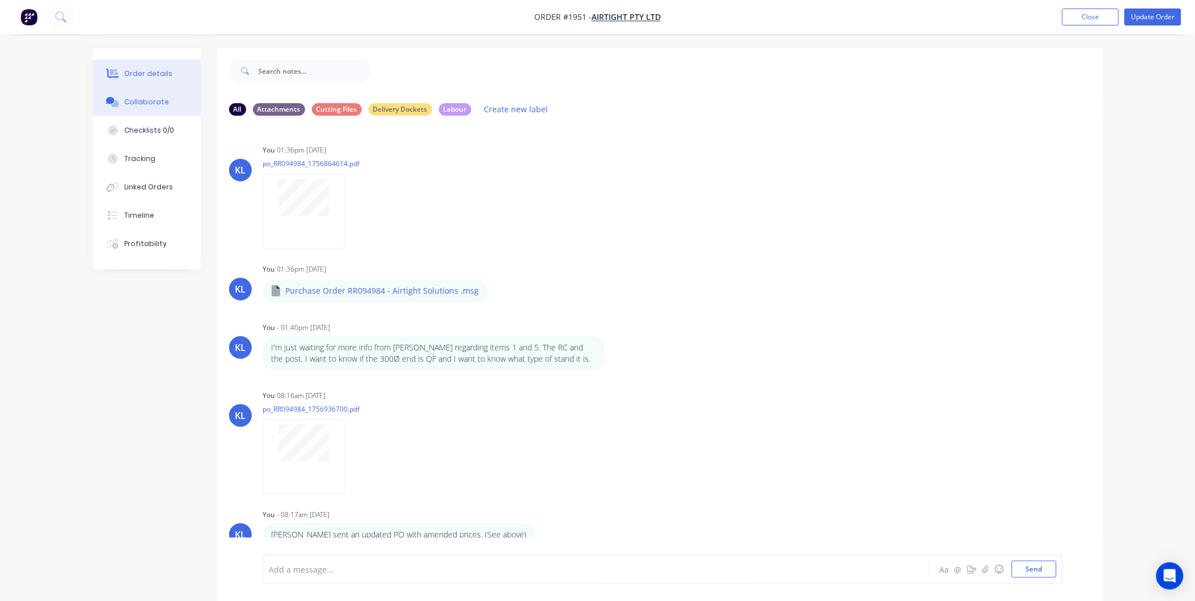
click at [148, 65] on button "Order details" at bounding box center [147, 74] width 108 height 28
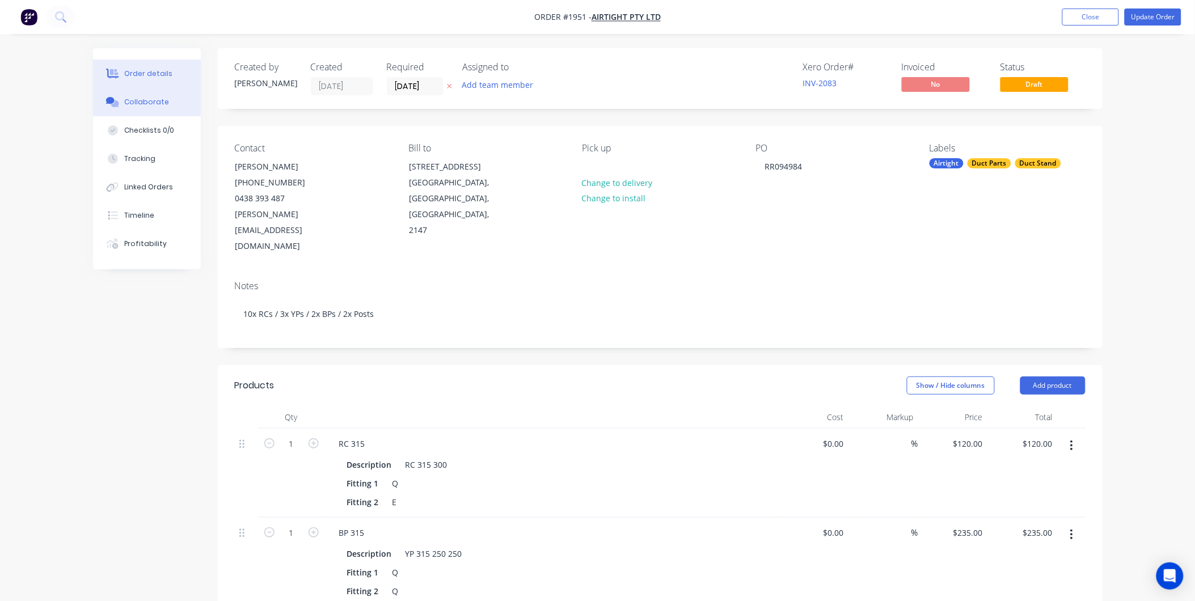
click at [146, 100] on div "Collaborate" at bounding box center [146, 102] width 45 height 10
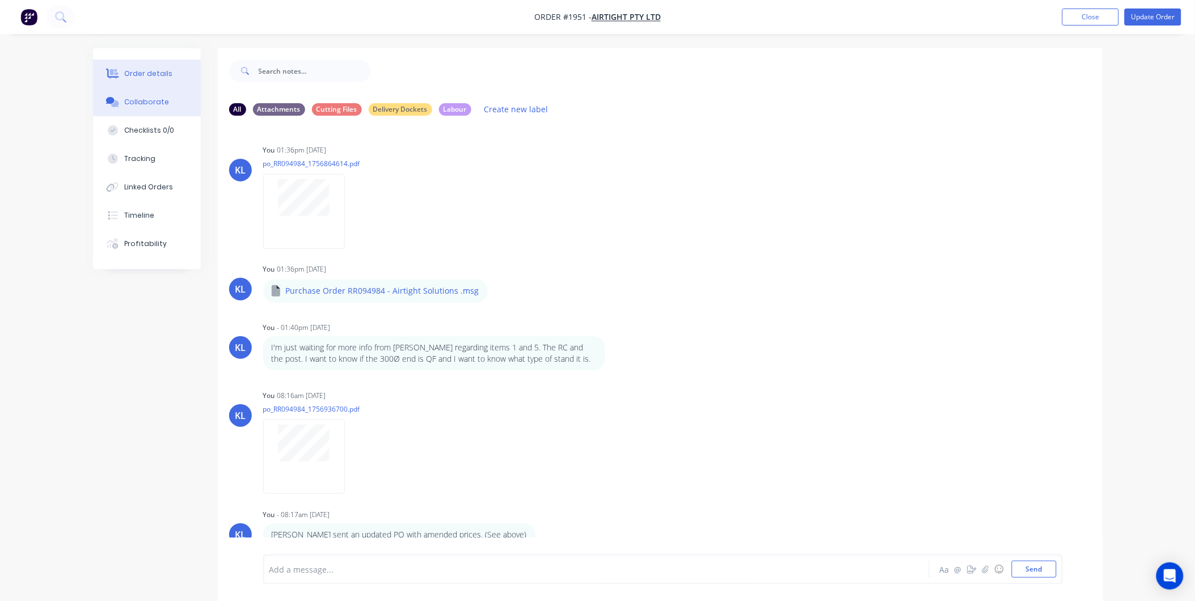
click at [148, 70] on div "Order details" at bounding box center [148, 74] width 48 height 10
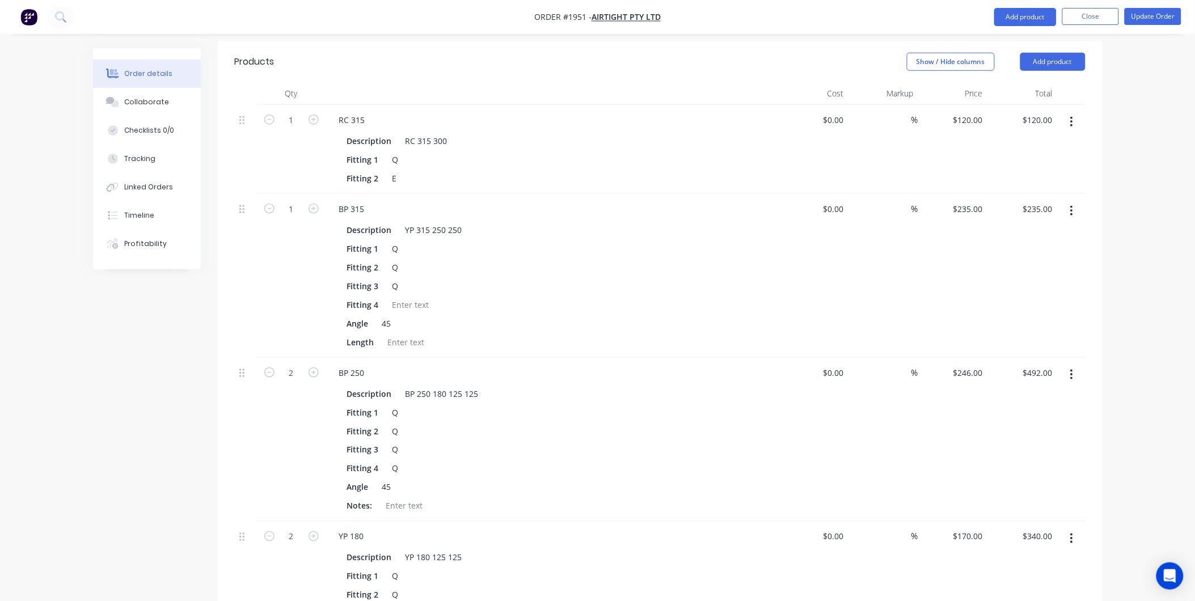
scroll to position [504, 0]
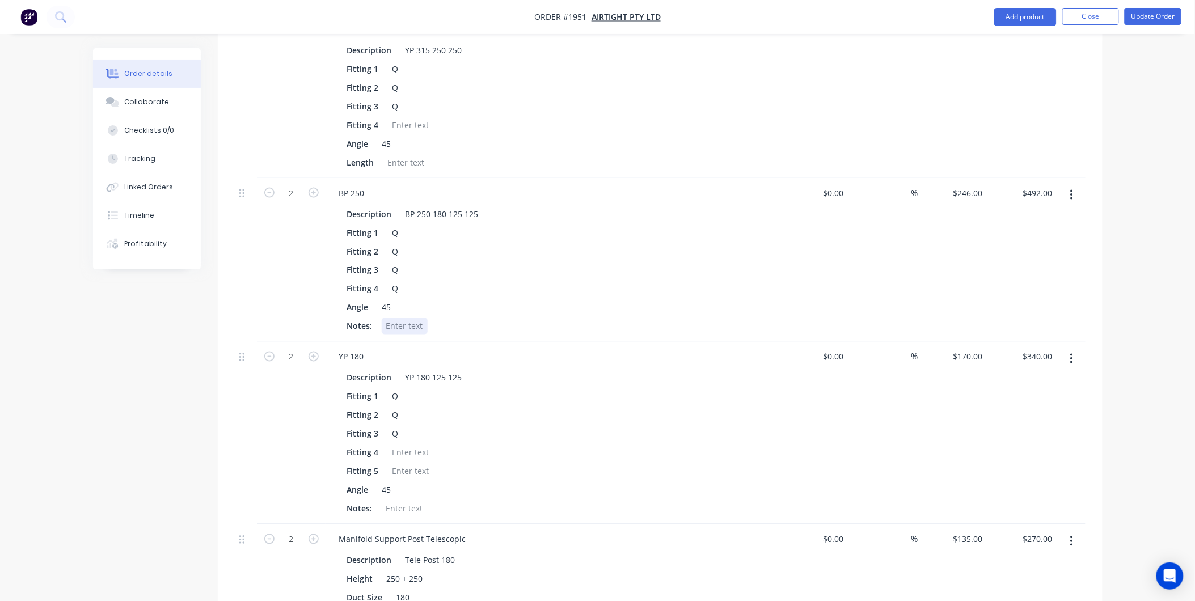
click at [398, 318] on div at bounding box center [405, 326] width 46 height 16
click at [472, 318] on div "Notes: Opposite Sides" at bounding box center [550, 326] width 415 height 16
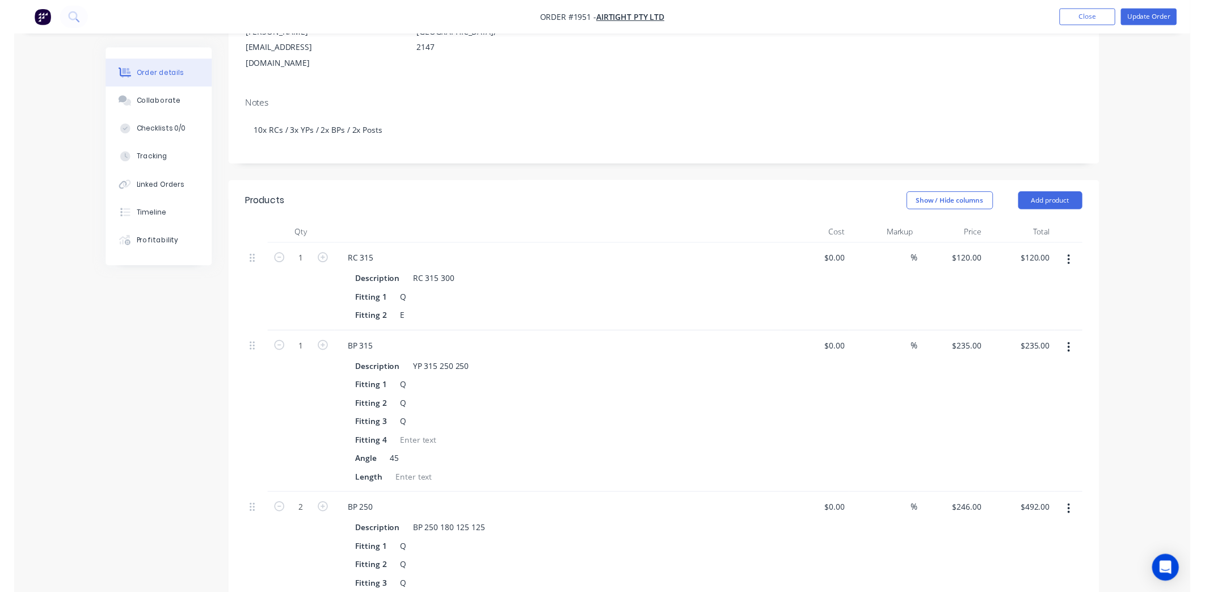
scroll to position [0, 0]
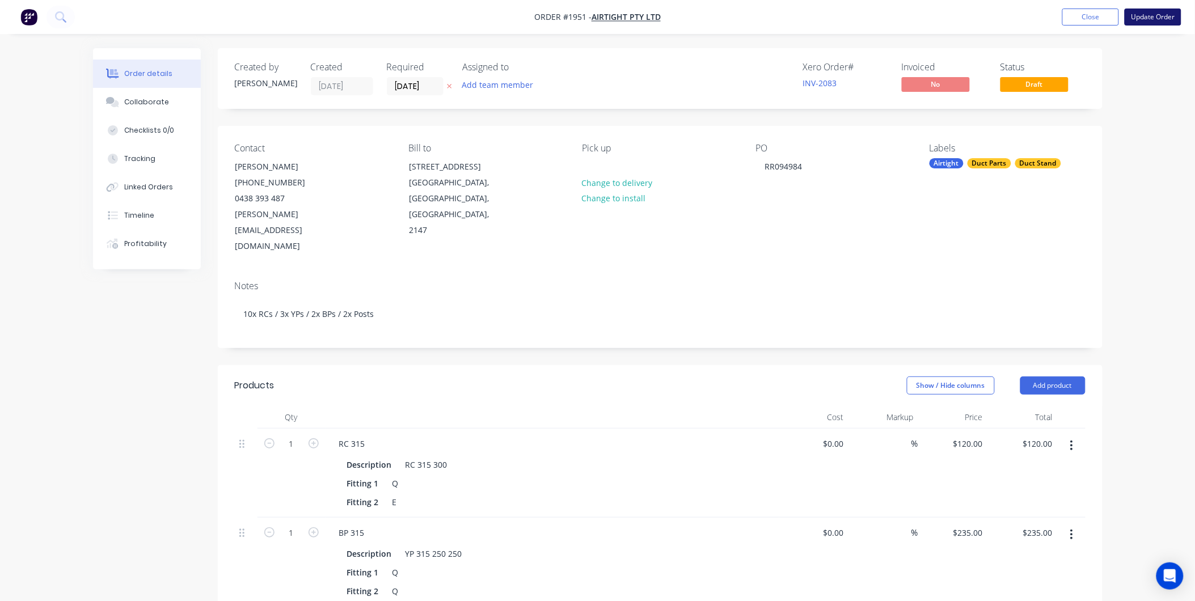
click at [1156, 22] on button "Update Order" at bounding box center [1153, 17] width 57 height 17
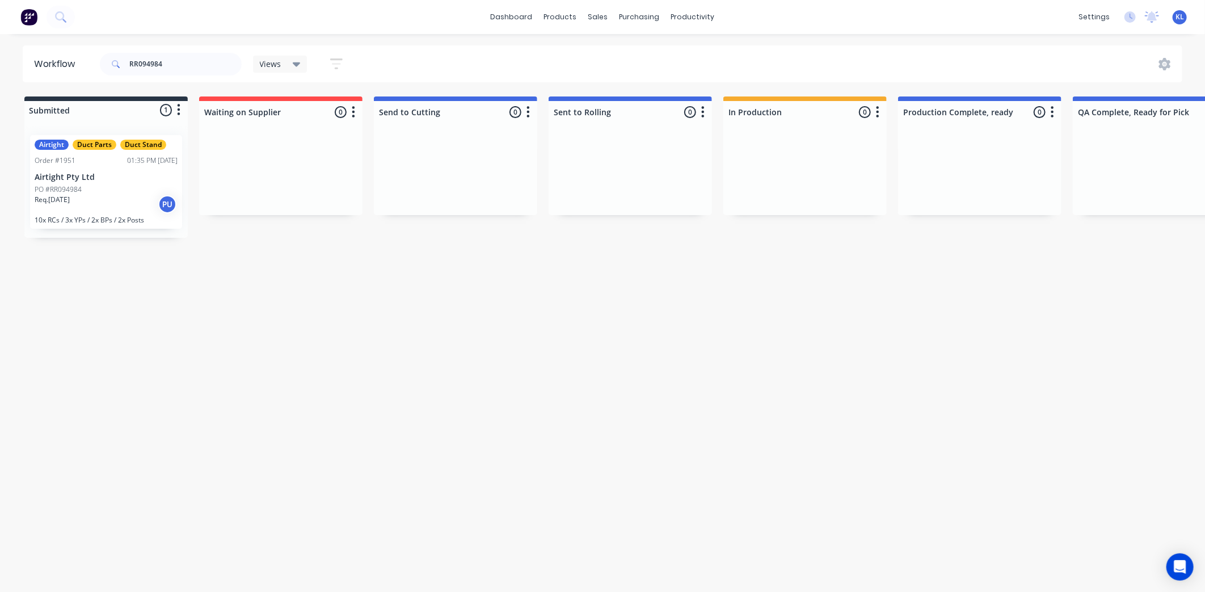
click at [108, 212] on div "Req. [DATE] PU" at bounding box center [106, 204] width 143 height 19
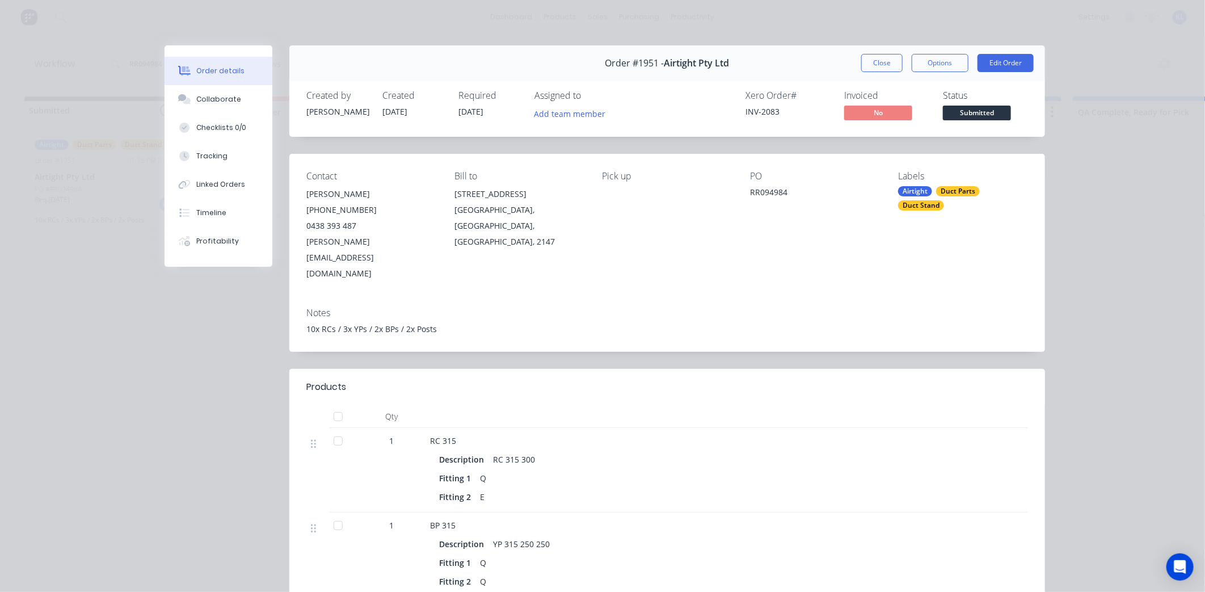
click at [197, 76] on button "Order details" at bounding box center [218, 71] width 108 height 28
click at [212, 116] on button "Checklists 0/0" at bounding box center [218, 127] width 108 height 28
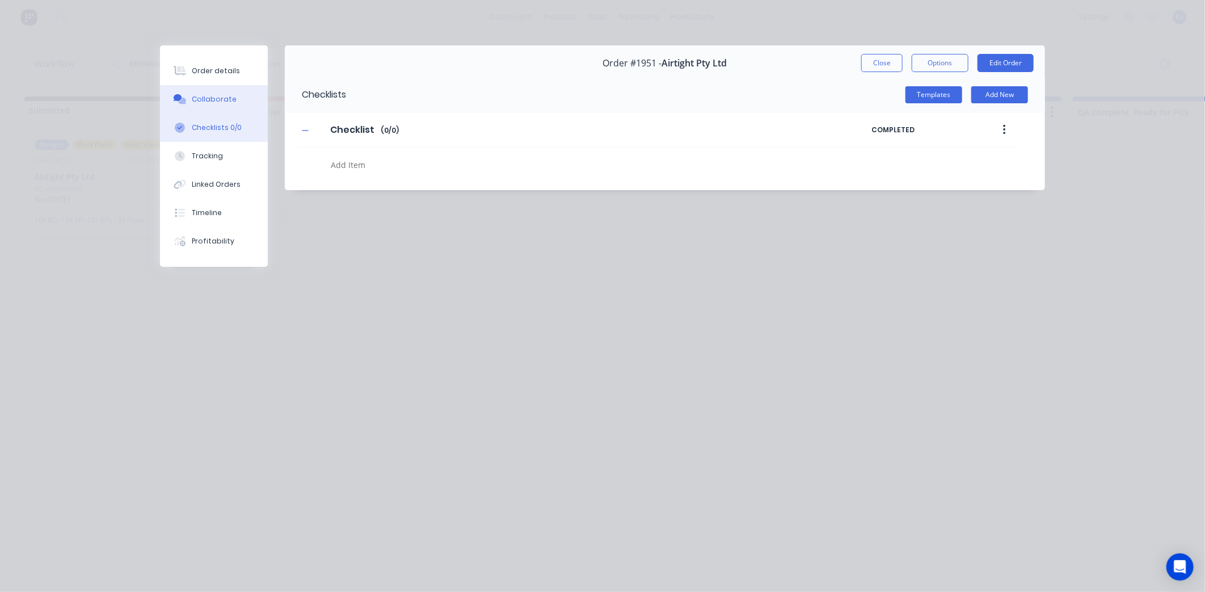
click at [210, 104] on button "Collaborate" at bounding box center [214, 99] width 108 height 28
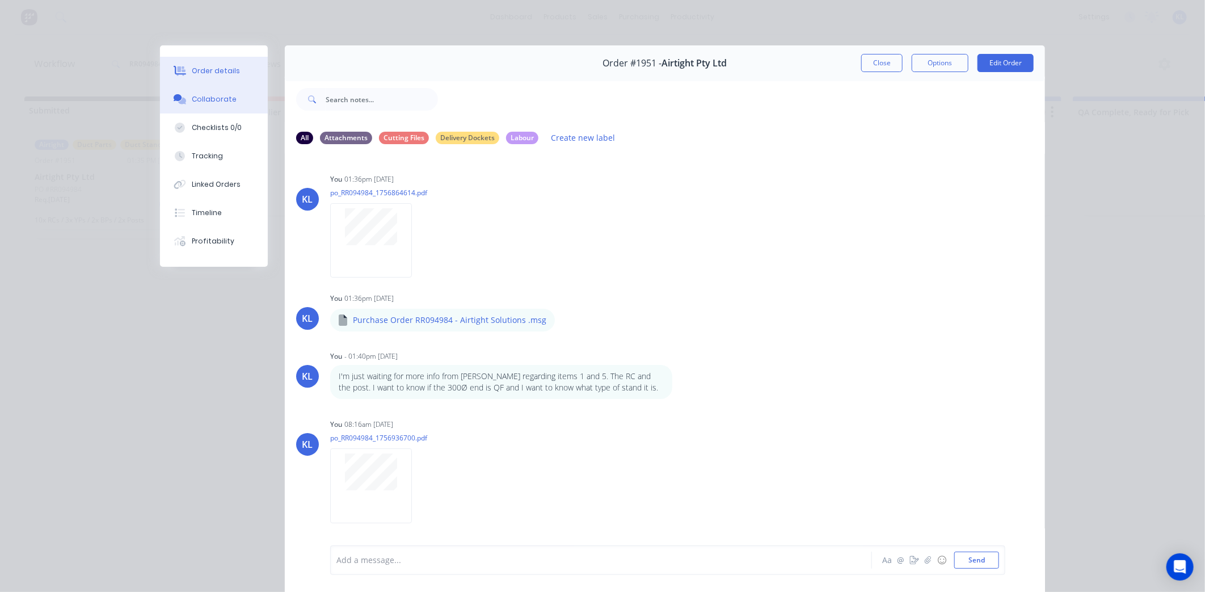
click at [240, 82] on button "Order details" at bounding box center [214, 71] width 108 height 28
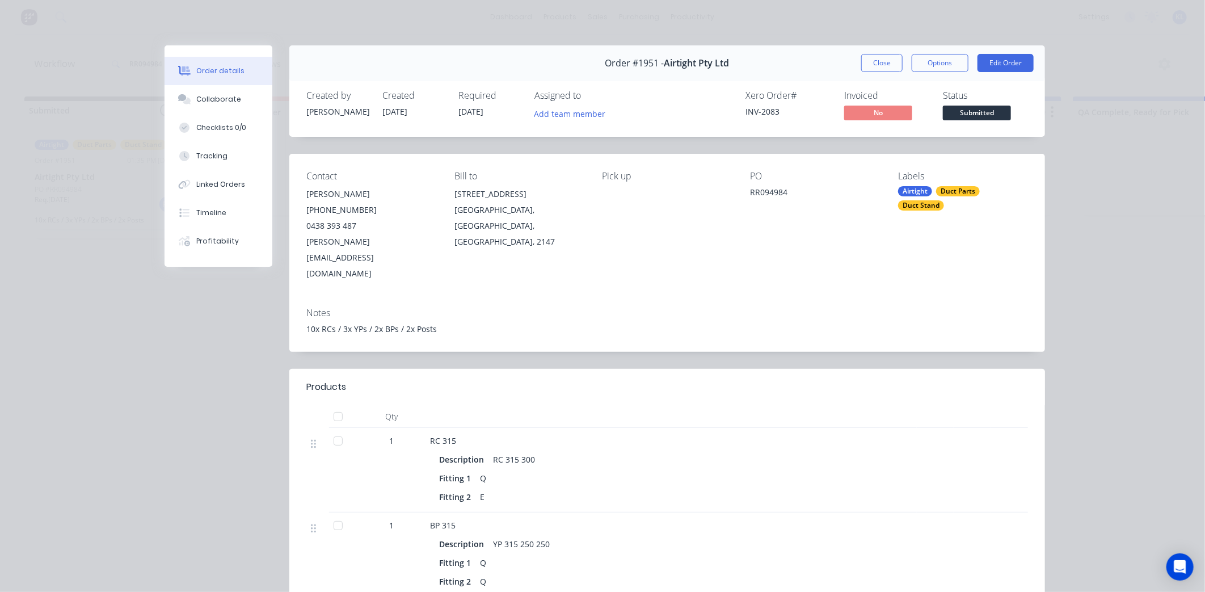
click at [980, 109] on span "Submitted" at bounding box center [977, 112] width 68 height 14
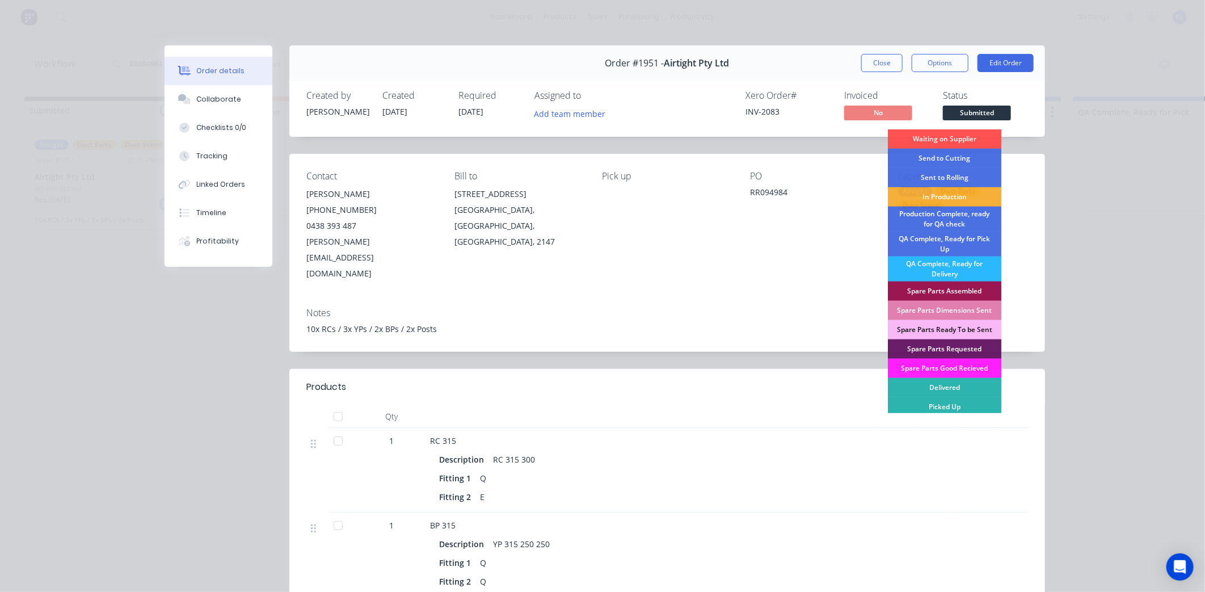
click at [627, 405] on div at bounding box center [652, 416] width 454 height 23
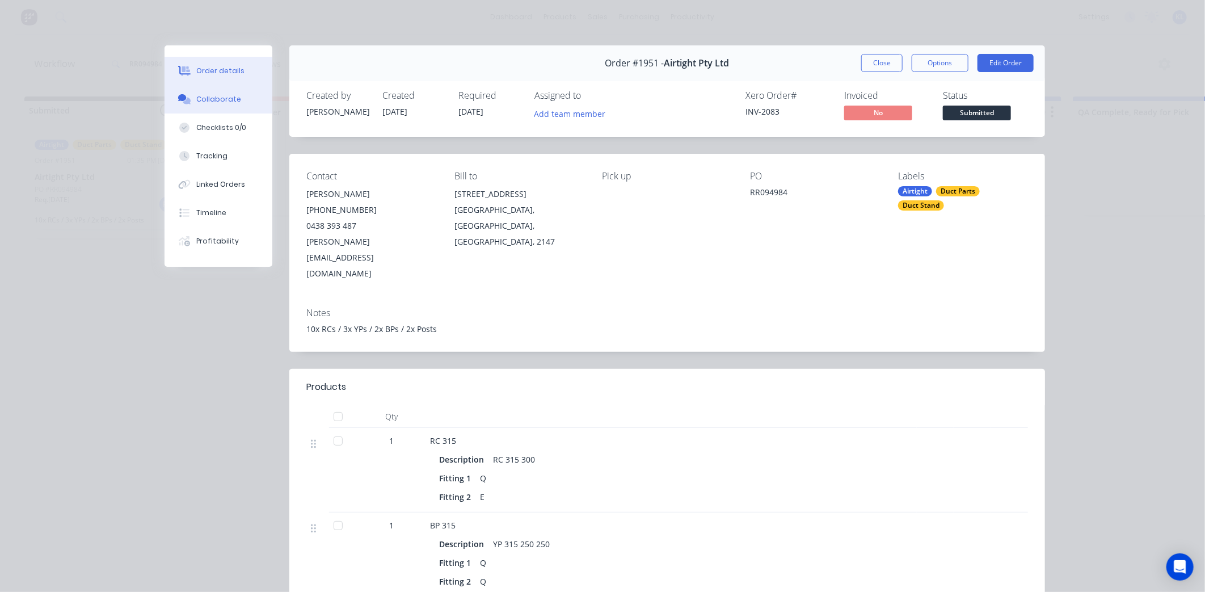
click at [197, 91] on button "Collaborate" at bounding box center [218, 99] width 108 height 28
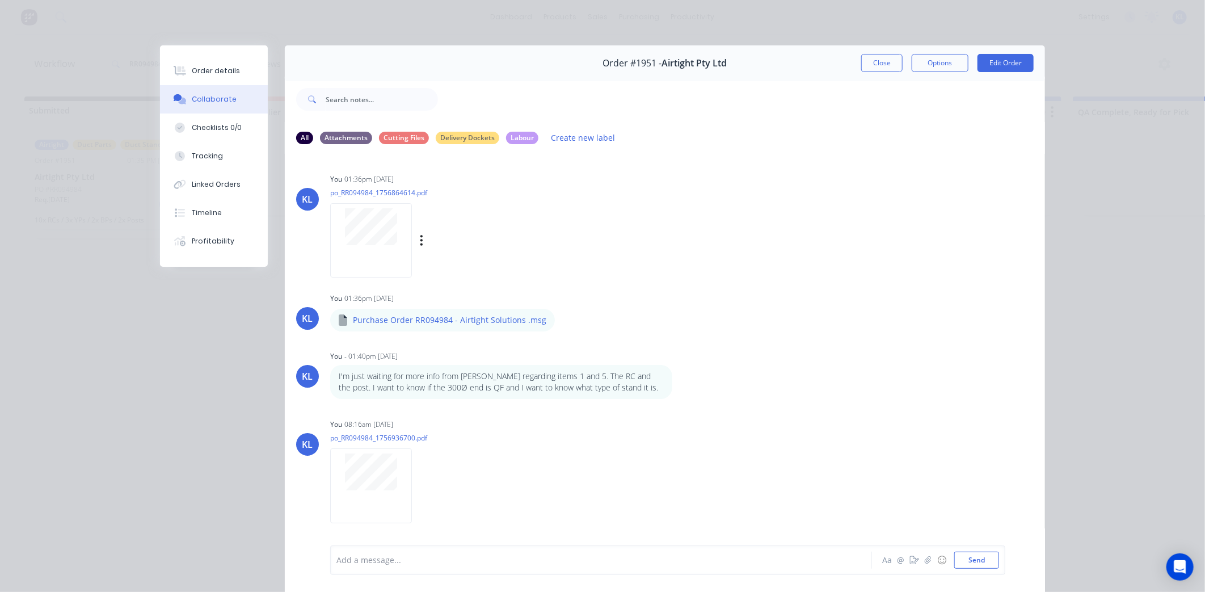
click at [372, 264] on div at bounding box center [371, 240] width 82 height 74
click at [217, 71] on div "Order details" at bounding box center [216, 71] width 48 height 10
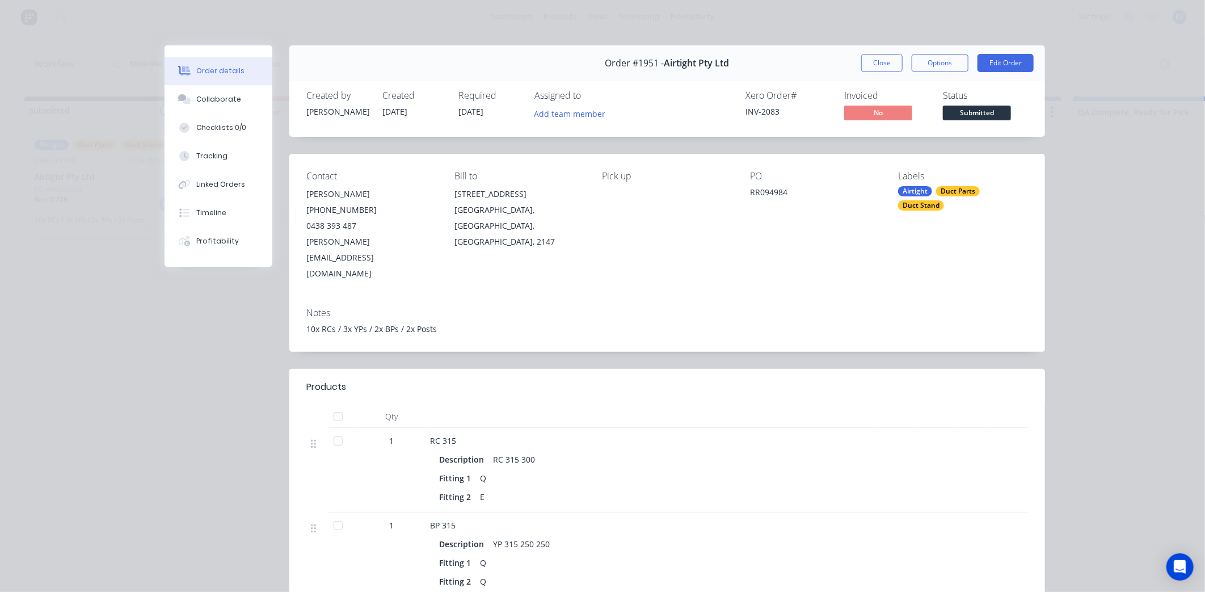
click at [966, 109] on span "Submitted" at bounding box center [977, 112] width 68 height 14
click at [216, 100] on div "Collaborate" at bounding box center [218, 99] width 45 height 10
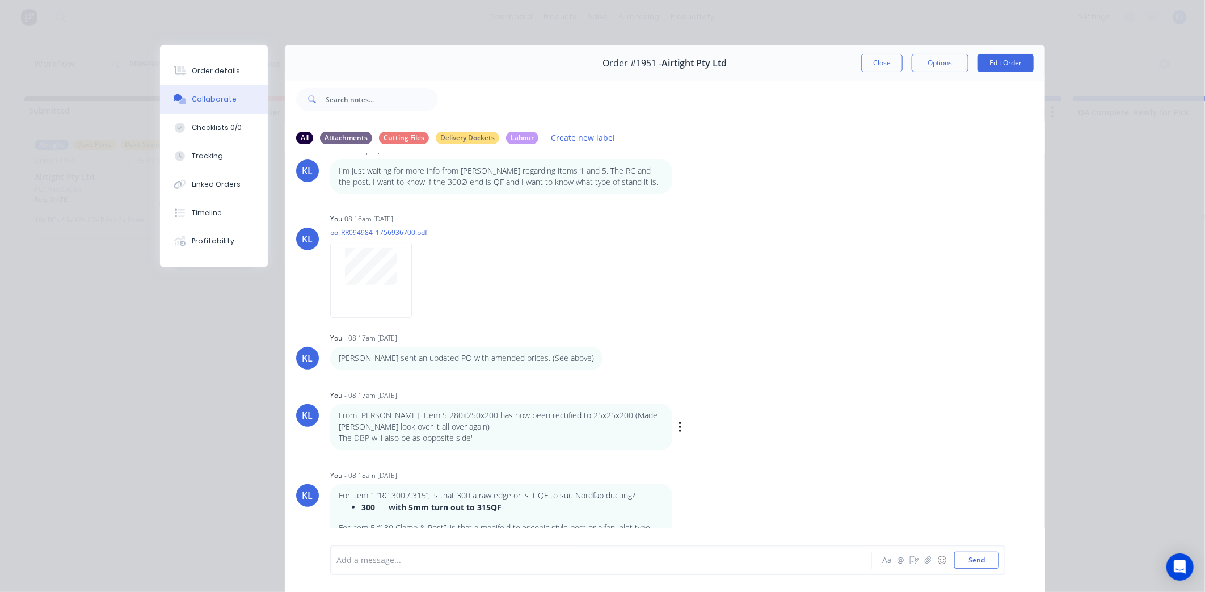
scroll to position [213, 0]
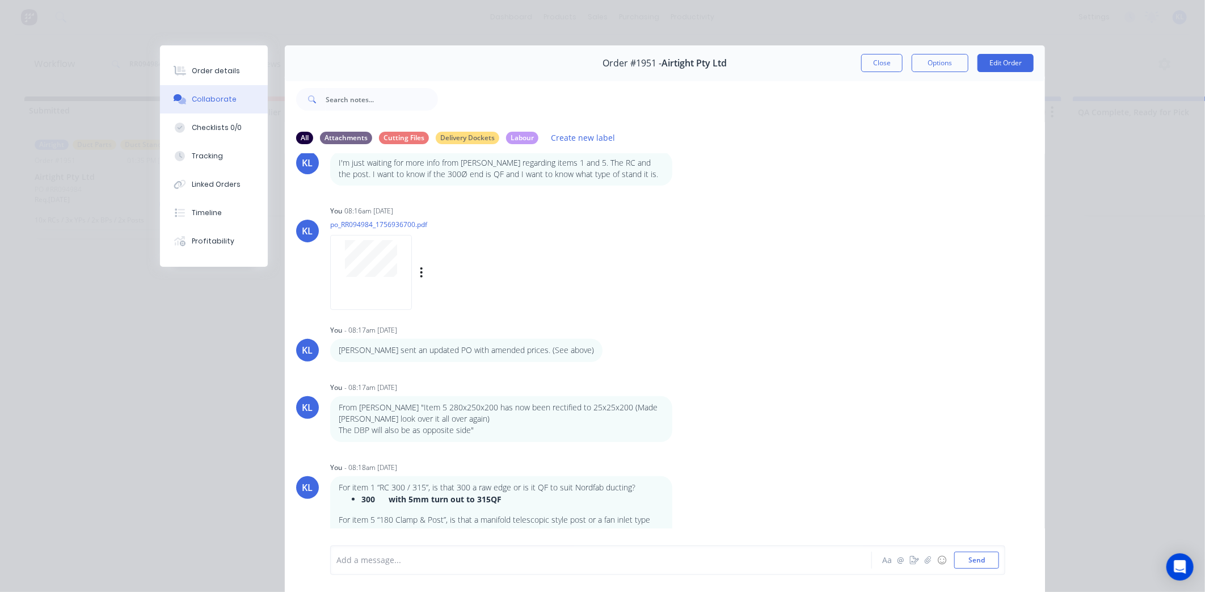
click at [379, 295] on div at bounding box center [371, 272] width 82 height 74
click at [208, 64] on button "Order details" at bounding box center [214, 71] width 108 height 28
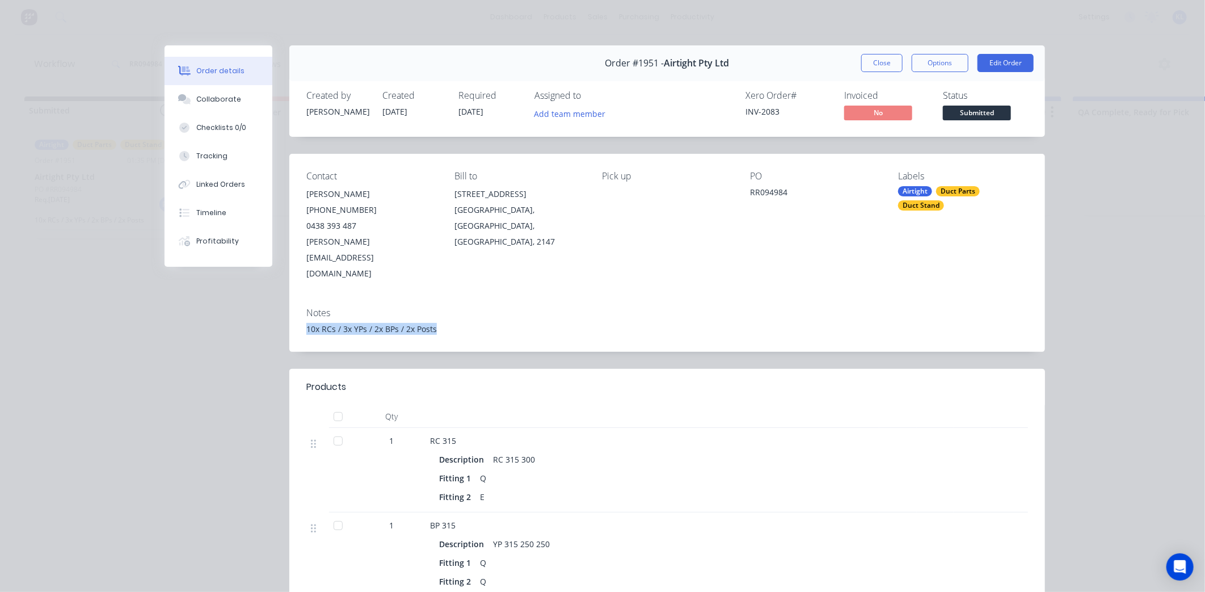
drag, startPoint x: 431, startPoint y: 297, endPoint x: 301, endPoint y: 304, distance: 130.1
click at [301, 304] on div "Notes 10x RCs / 3x YPs / 2x BPs / 2x Posts" at bounding box center [667, 324] width 756 height 53
drag, startPoint x: 301, startPoint y: 304, endPoint x: 305, endPoint y: 298, distance: 7.1
copy div "10x RCs / 3x YPs / 2x BPs / 2x Posts"
drag, startPoint x: 548, startPoint y: 314, endPoint x: 457, endPoint y: 298, distance: 92.7
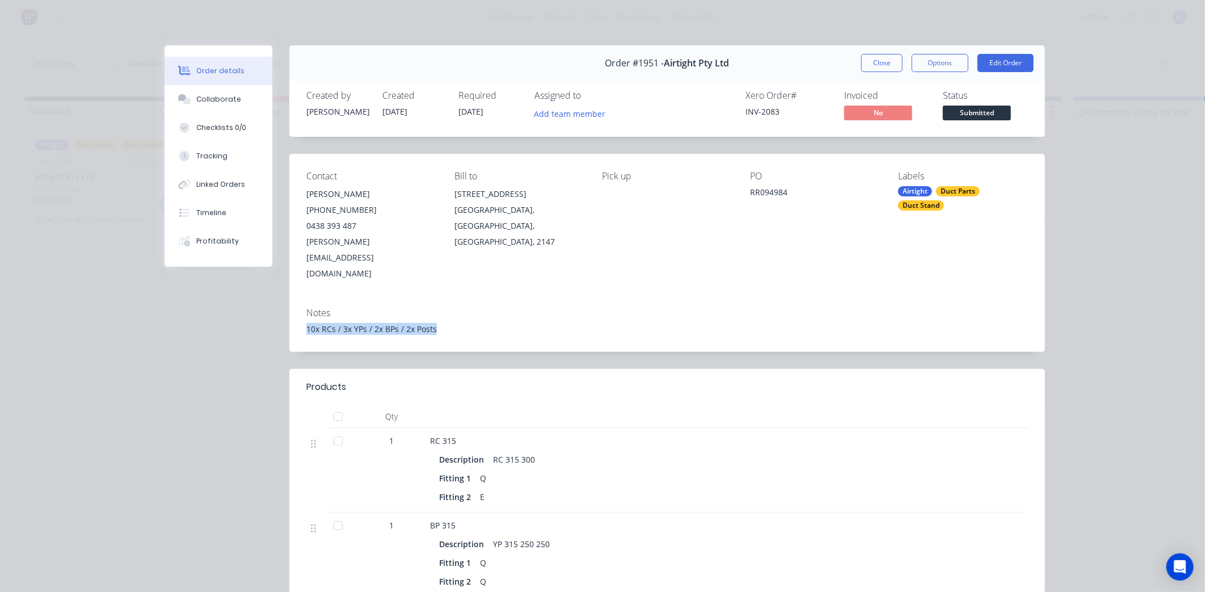
click at [548, 314] on div "Notes 10x RCs / 3x YPs / 2x BPs / 2x Posts" at bounding box center [667, 324] width 756 height 53
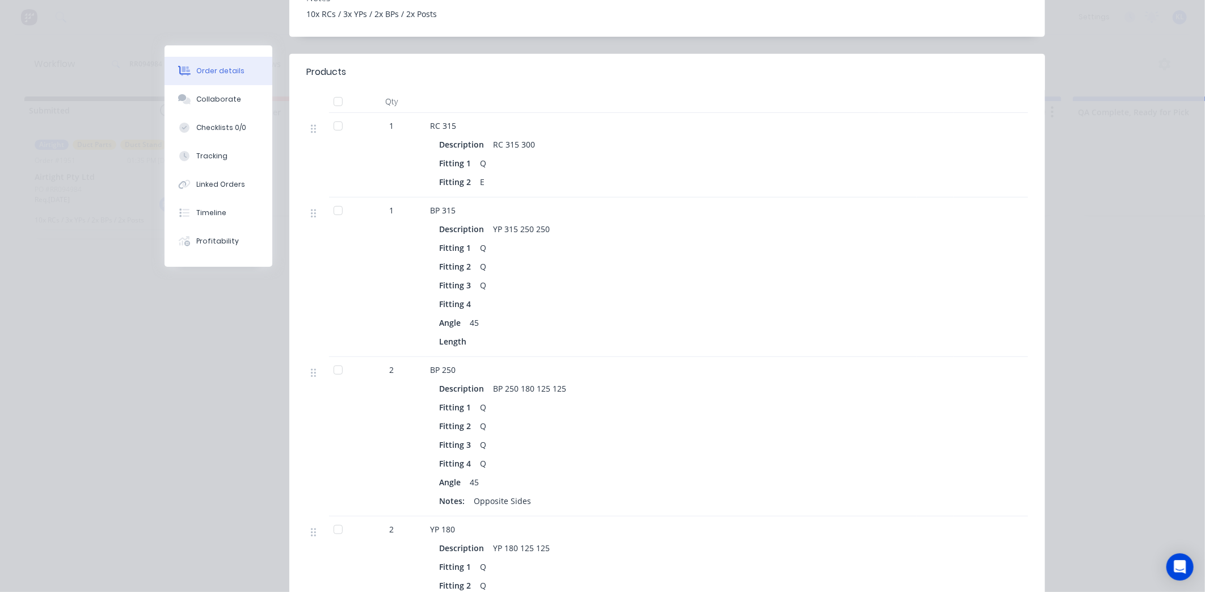
scroll to position [441, 0]
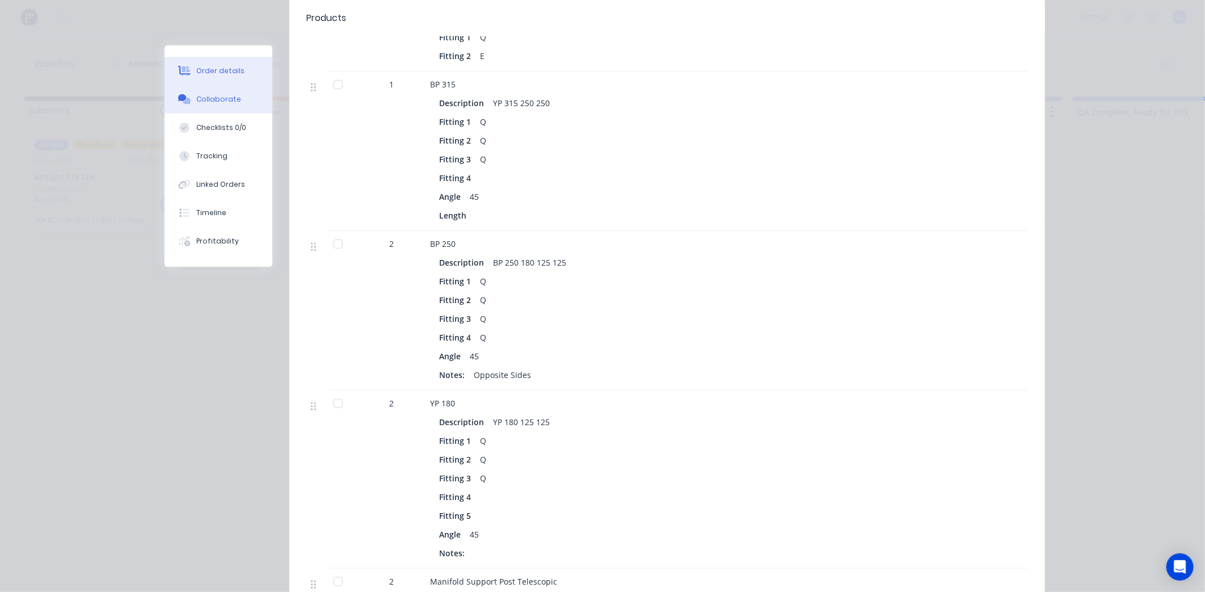
click at [220, 107] on button "Collaborate" at bounding box center [218, 99] width 108 height 28
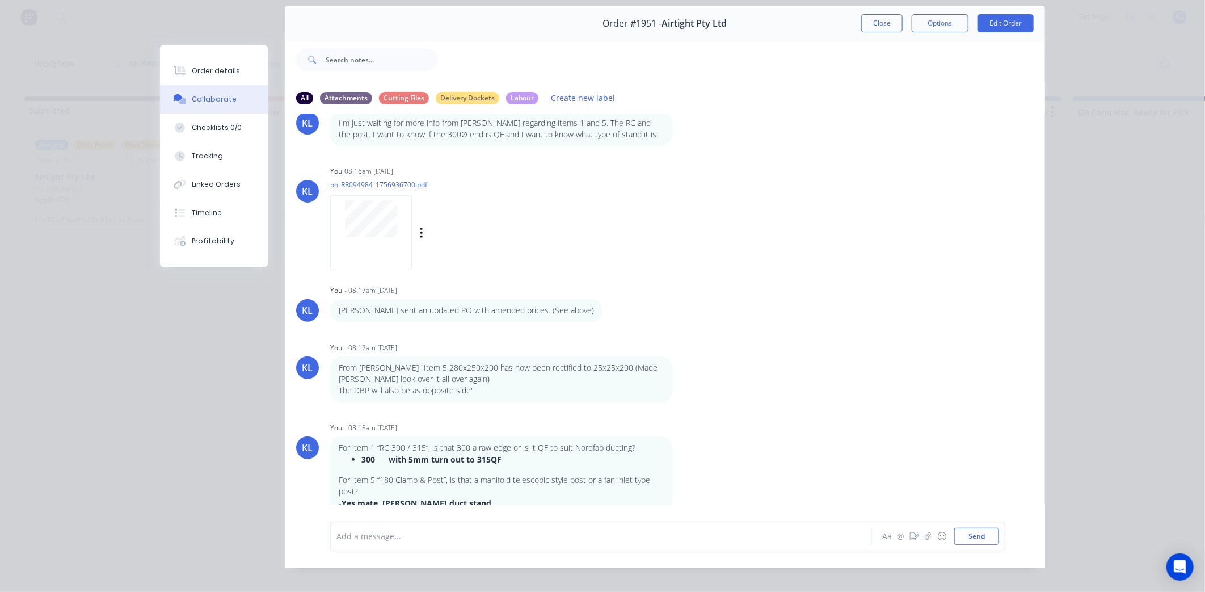
scroll to position [61, 0]
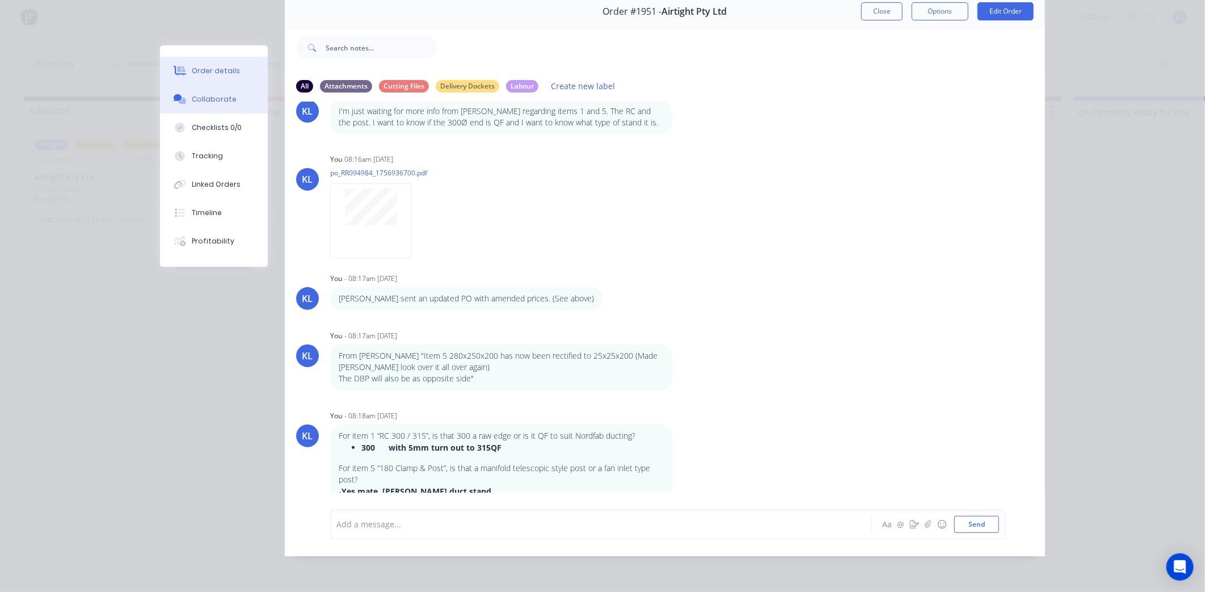
click at [220, 78] on button "Order details" at bounding box center [214, 71] width 108 height 28
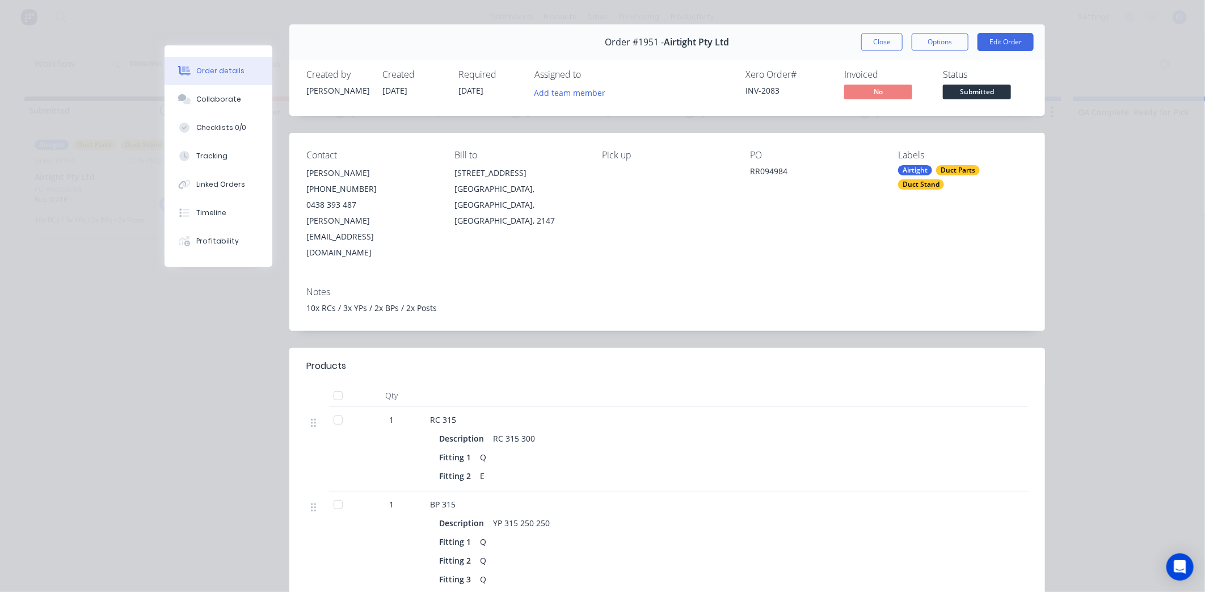
scroll to position [0, 0]
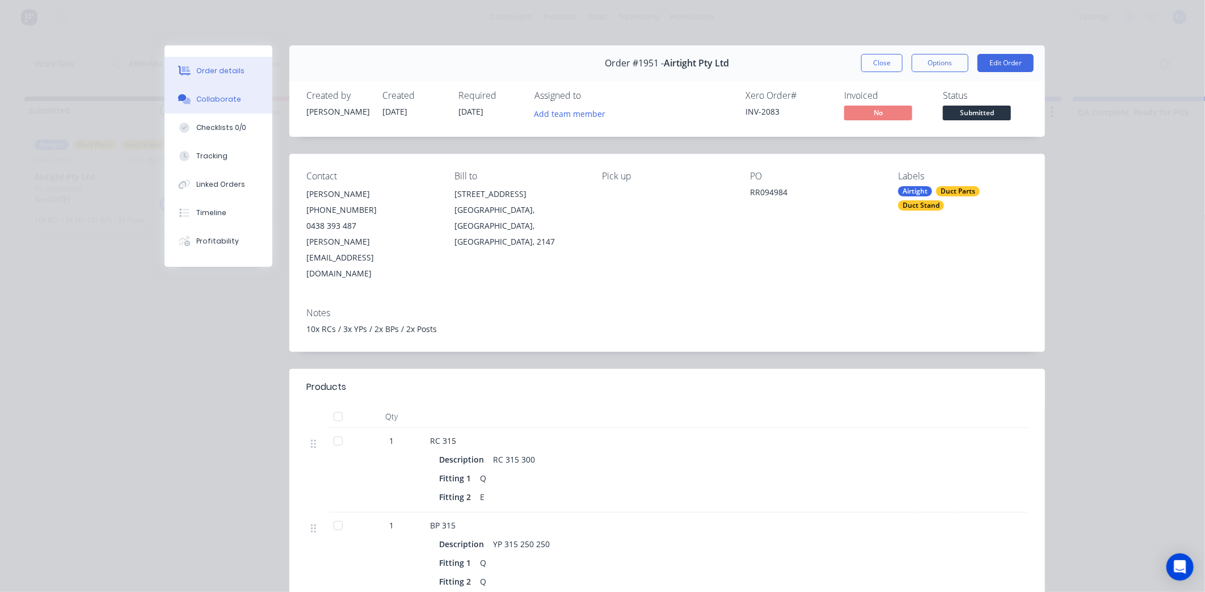
click at [204, 102] on div "Collaborate" at bounding box center [218, 99] width 45 height 10
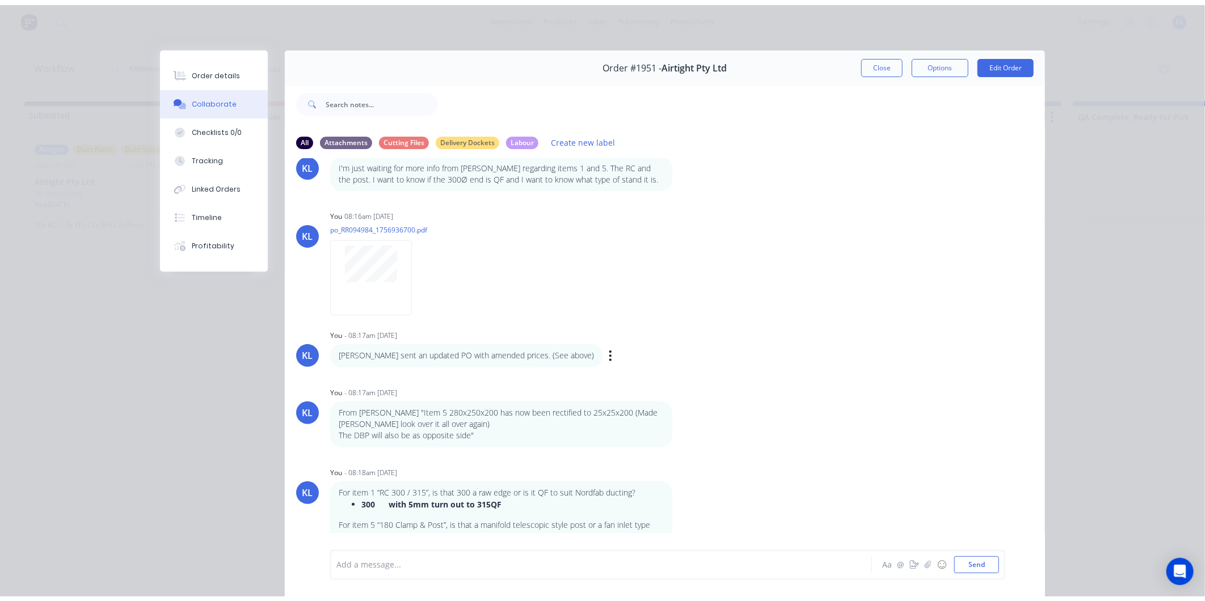
scroll to position [213, 0]
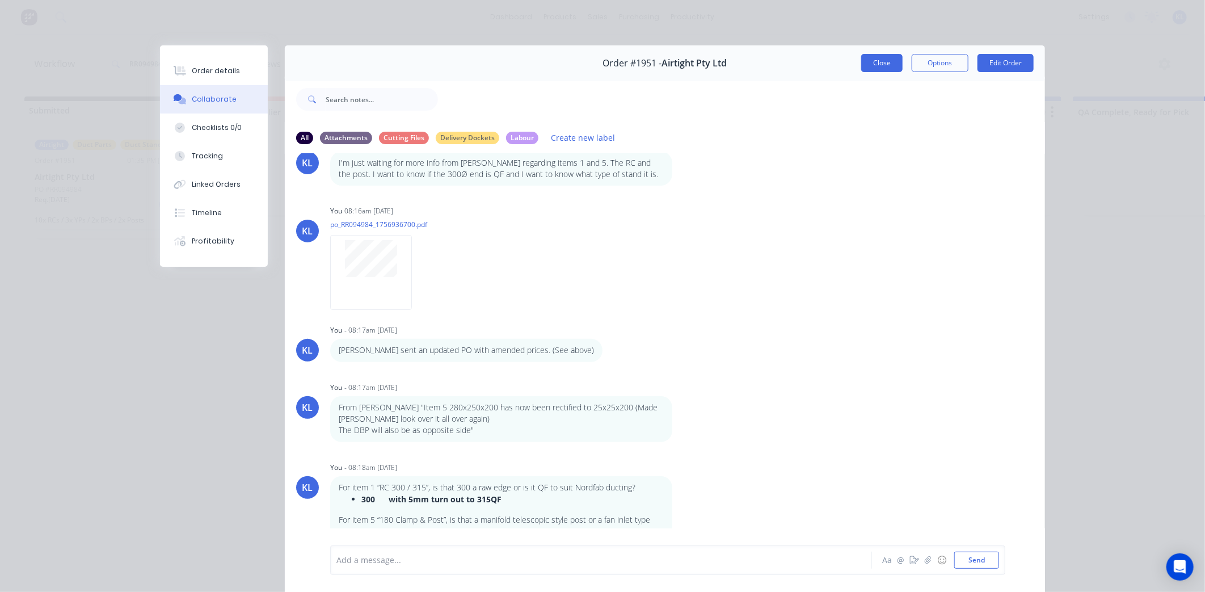
click at [880, 60] on button "Close" at bounding box center [881, 63] width 41 height 18
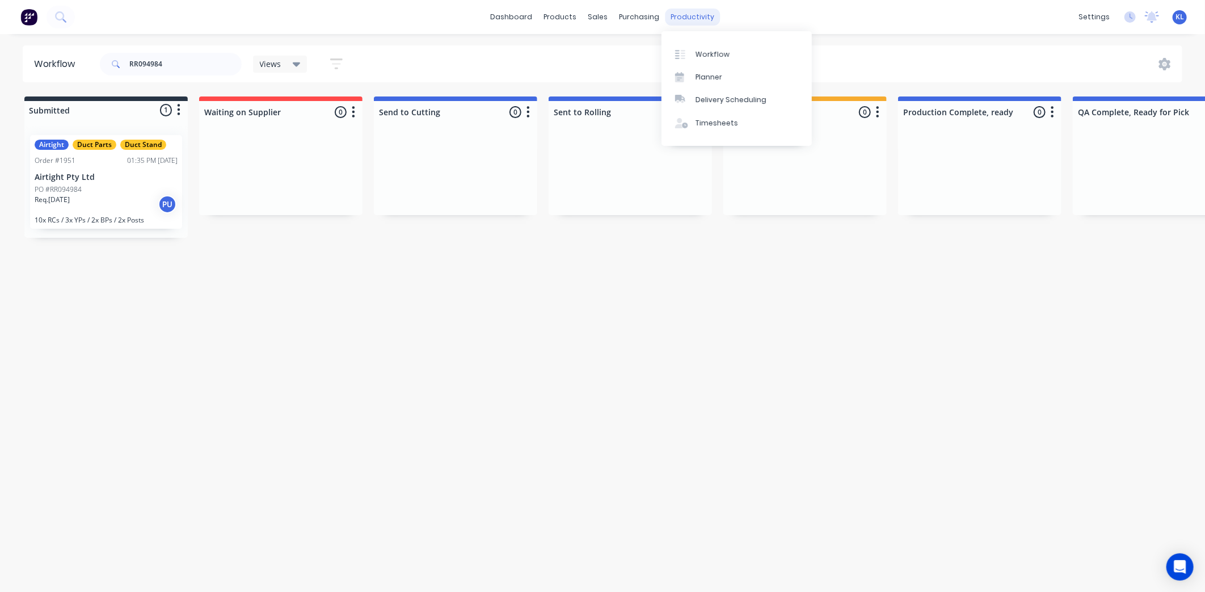
click at [682, 18] on div "productivity" at bounding box center [692, 17] width 55 height 17
click at [712, 50] on div "Workflow" at bounding box center [712, 54] width 34 height 10
click at [593, 21] on div "sales" at bounding box center [598, 17] width 31 height 17
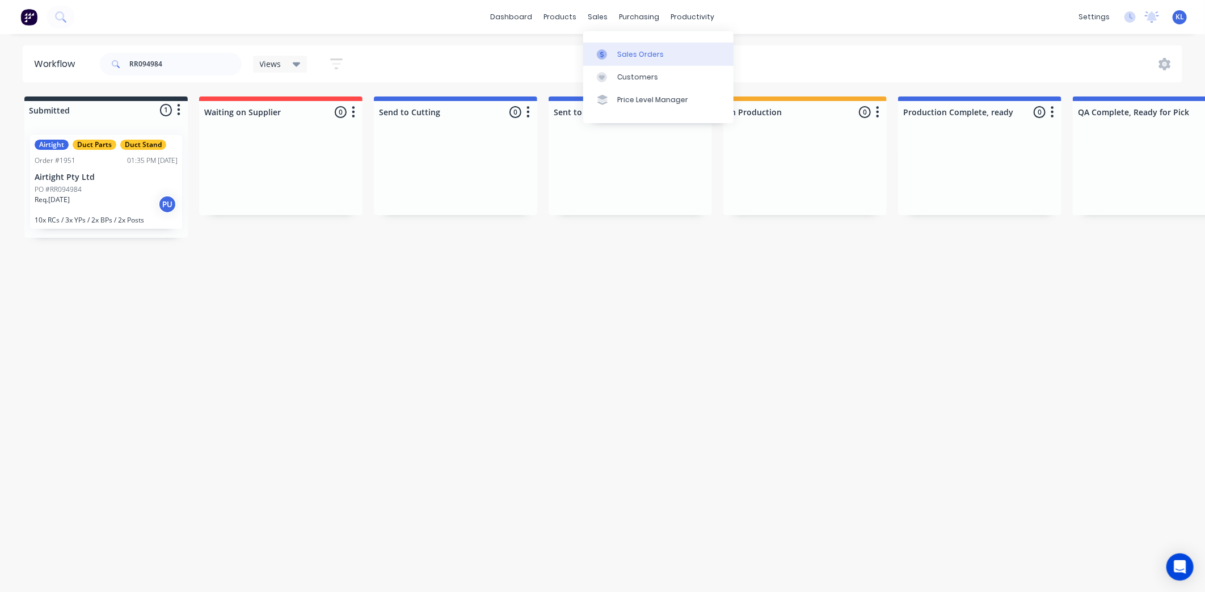
click at [622, 50] on div "Sales Orders" at bounding box center [640, 54] width 47 height 10
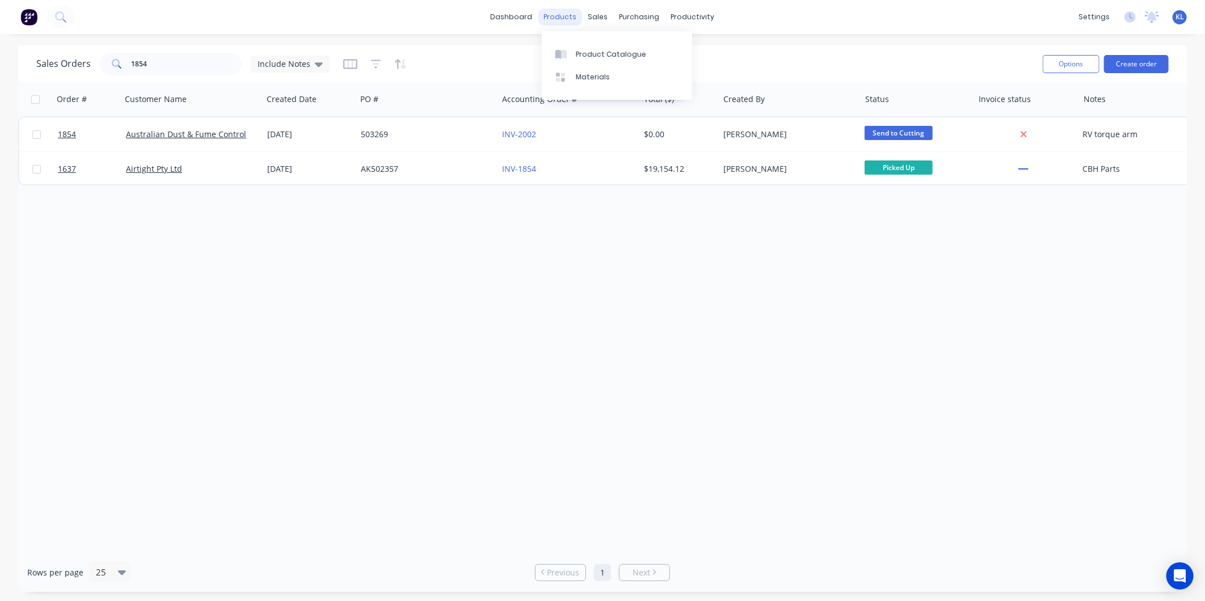
click at [581, 16] on div "products" at bounding box center [560, 17] width 44 height 17
click at [704, 56] on div "Workflow" at bounding box center [712, 54] width 34 height 10
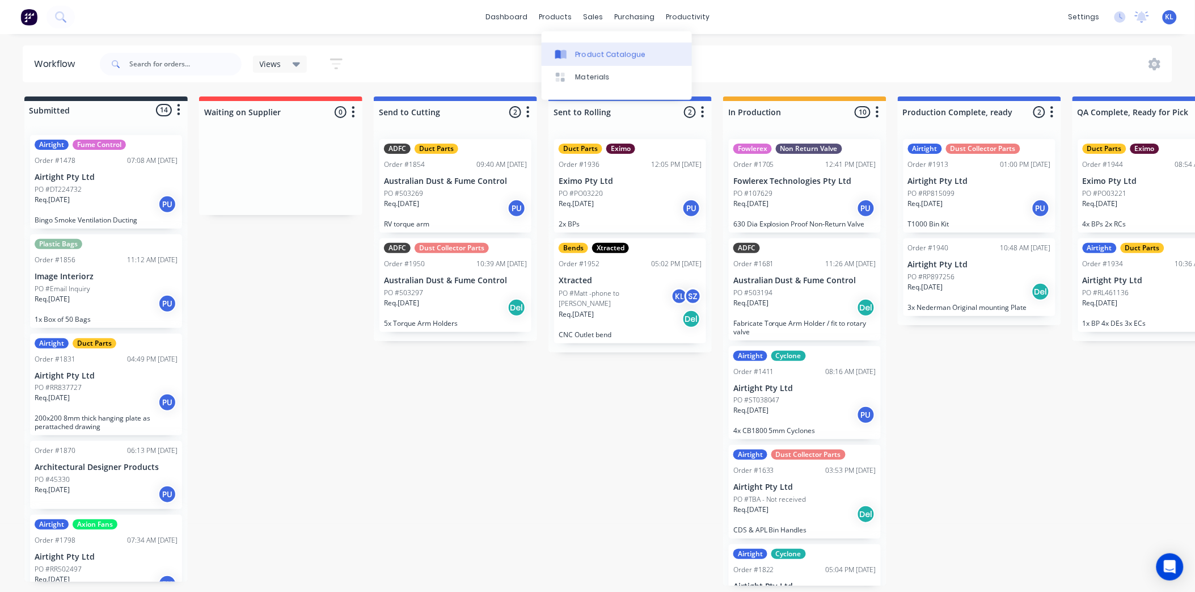
click at [583, 49] on div "Product Catalogue" at bounding box center [611, 54] width 70 height 10
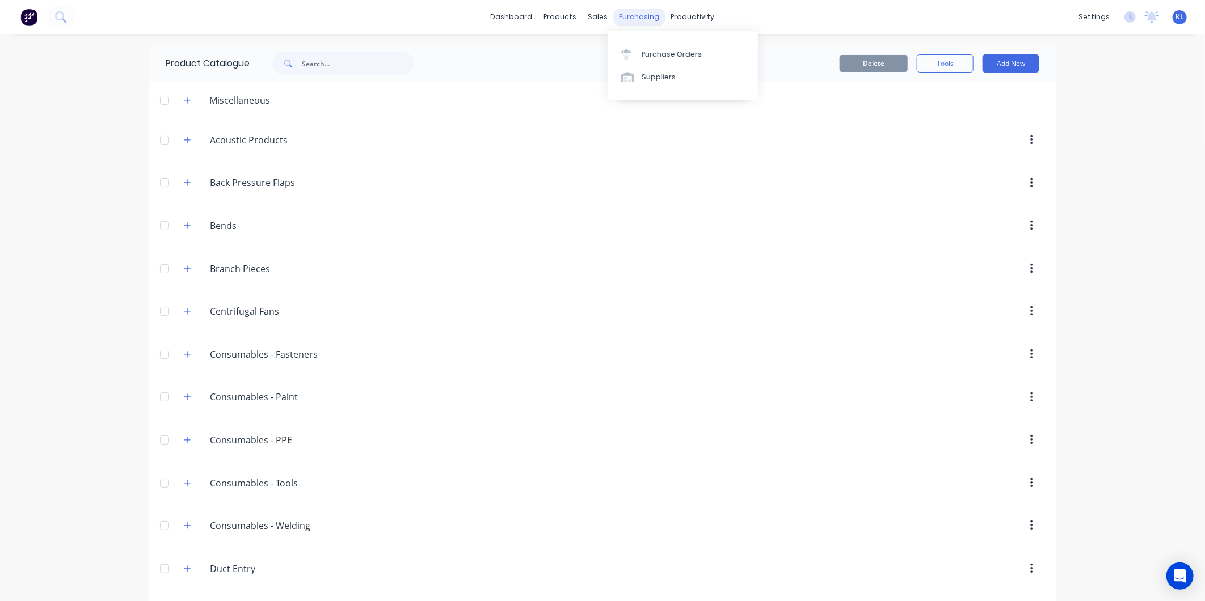
click at [644, 18] on div "purchasing" at bounding box center [640, 17] width 52 height 17
click at [672, 53] on div "Purchase Orders" at bounding box center [672, 54] width 60 height 10
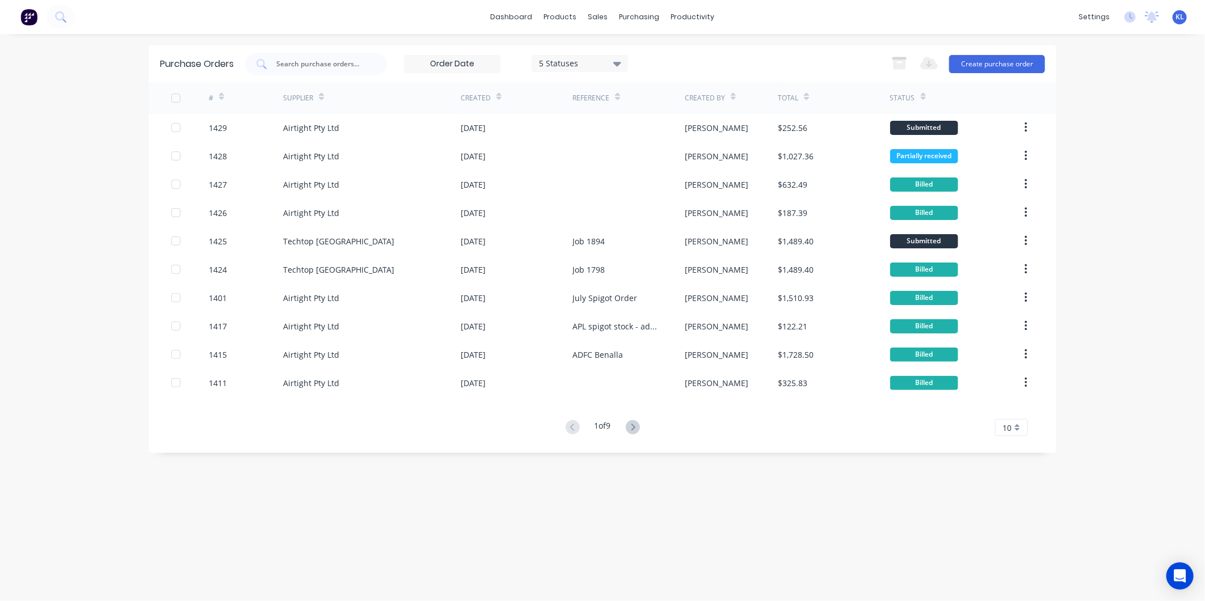
click at [692, 6] on div "dashboard products sales purchasing productivity dashboard products Product Cat…" at bounding box center [602, 17] width 1205 height 34
click at [695, 15] on div "productivity" at bounding box center [692, 17] width 55 height 17
click at [704, 49] on div "Workflow" at bounding box center [712, 54] width 34 height 10
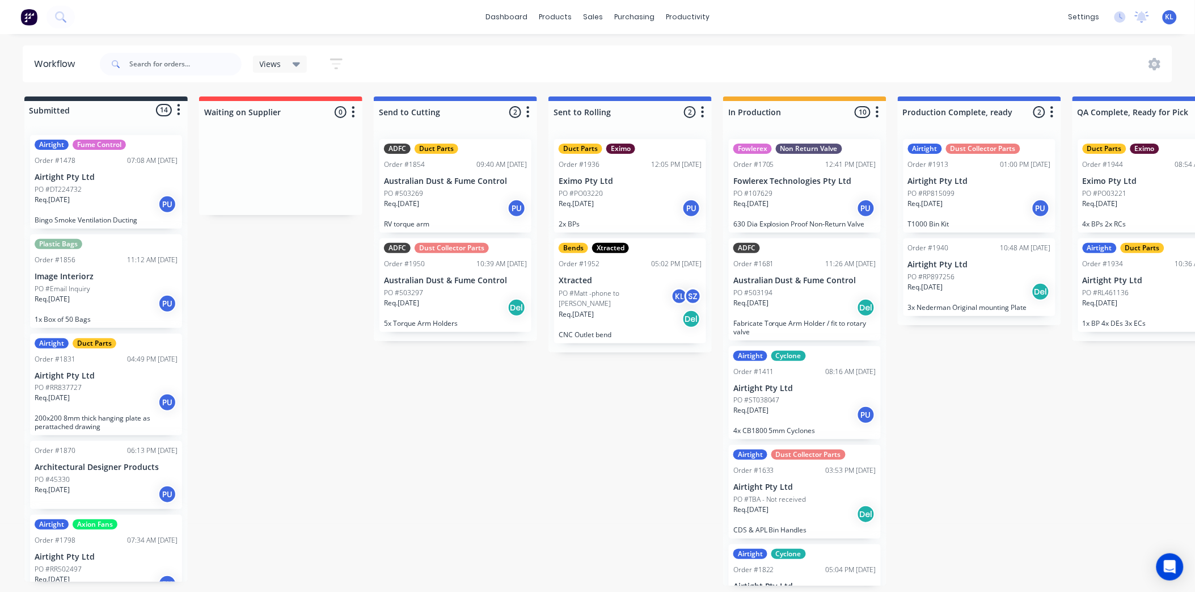
click at [133, 50] on div at bounding box center [171, 64] width 142 height 34
click at [617, 14] on div "purchasing" at bounding box center [635, 17] width 52 height 17
click at [642, 52] on div "Purchase Orders" at bounding box center [672, 54] width 60 height 10
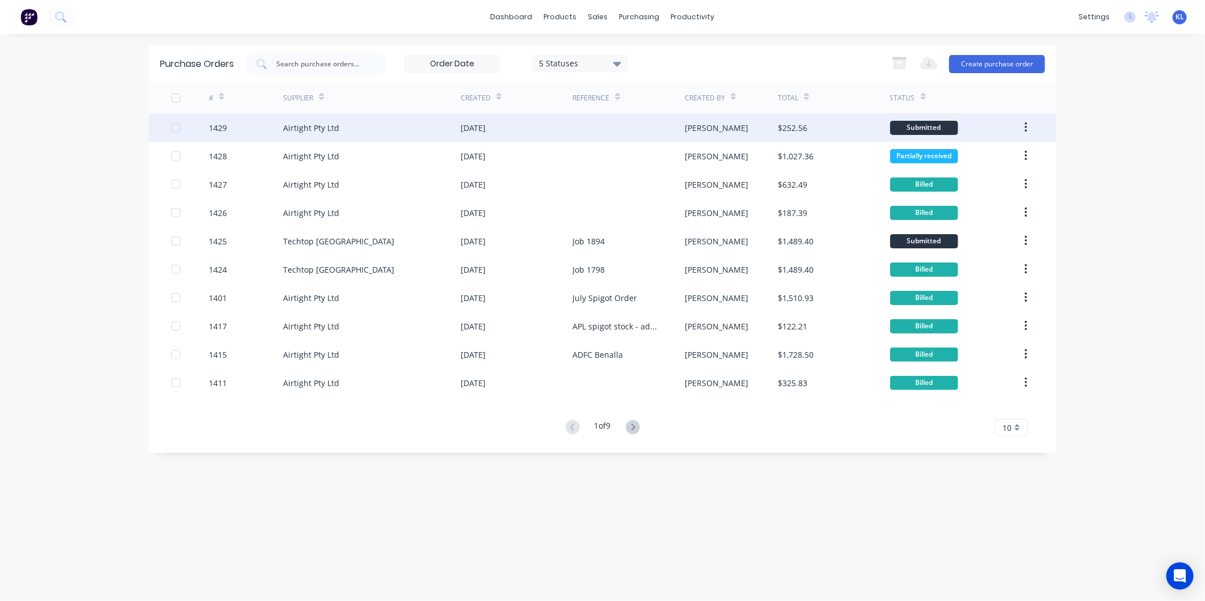
click at [869, 131] on div "$252.56" at bounding box center [834, 127] width 112 height 28
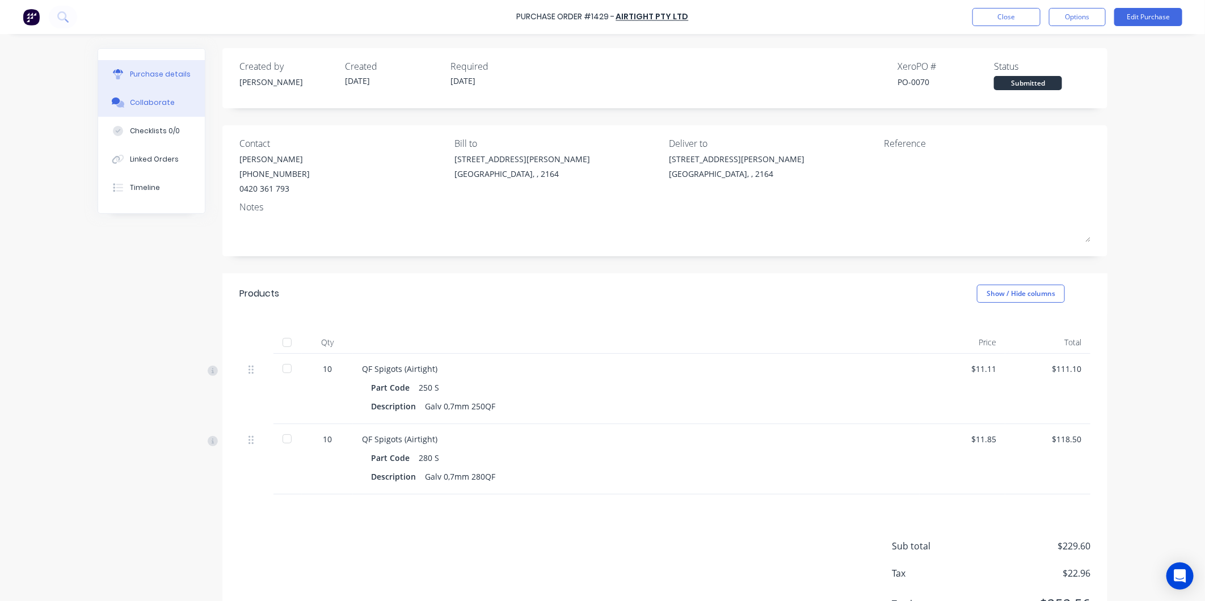
click at [130, 105] on div "Collaborate" at bounding box center [152, 103] width 45 height 10
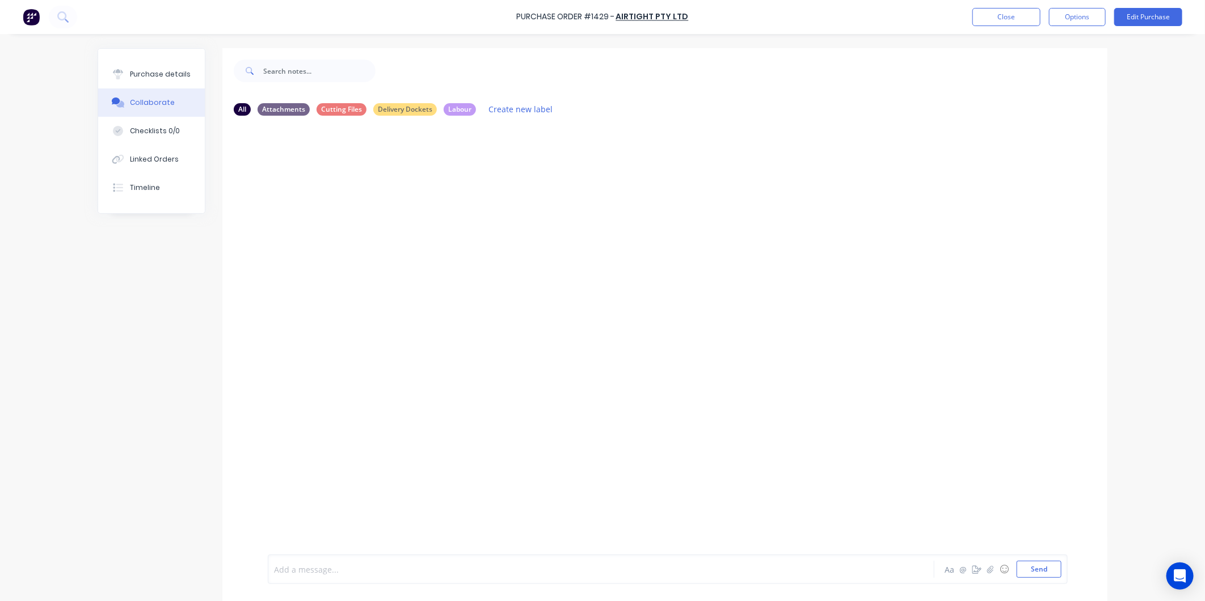
click at [361, 564] on div at bounding box center [570, 570] width 590 height 12
